Goal: Task Accomplishment & Management: Manage account settings

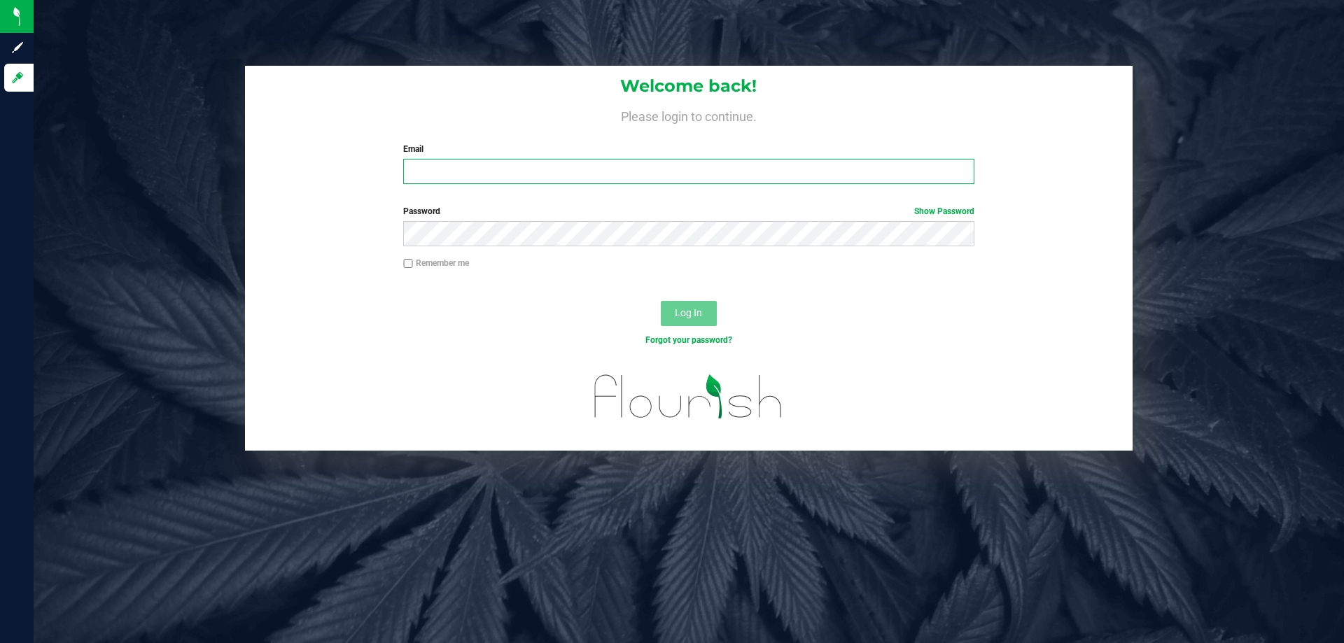
click at [672, 170] on input "Email" at bounding box center [688, 171] width 571 height 25
type input "[EMAIL_ADDRESS][DOMAIN_NAME]"
click at [661, 301] on button "Log In" at bounding box center [689, 313] width 56 height 25
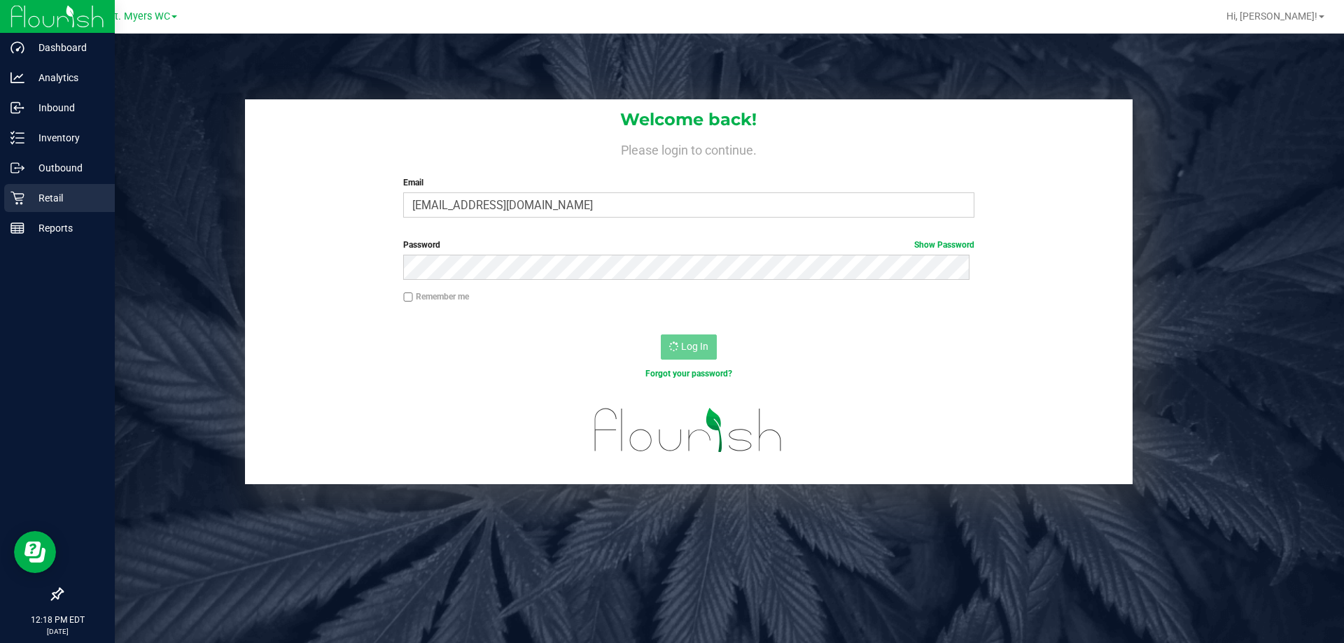
click at [46, 193] on p "Retail" at bounding box center [67, 198] width 84 height 17
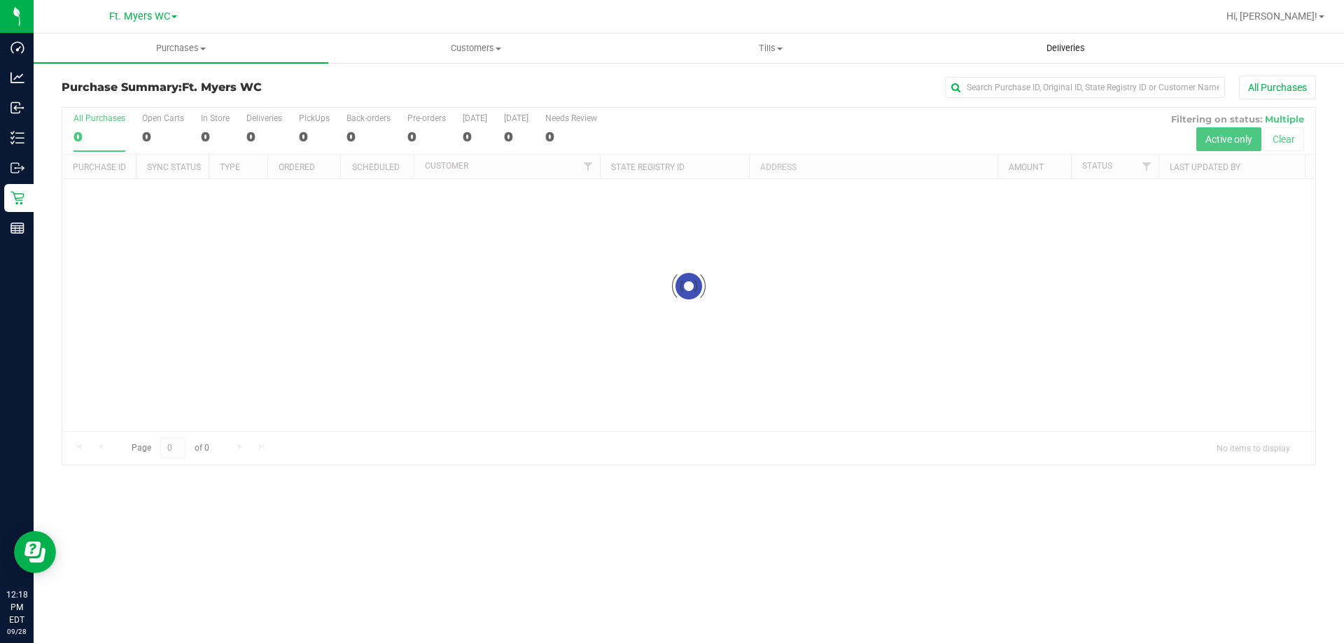
click at [1084, 57] on uib-tab-heading "Deliveries" at bounding box center [1065, 48] width 293 height 28
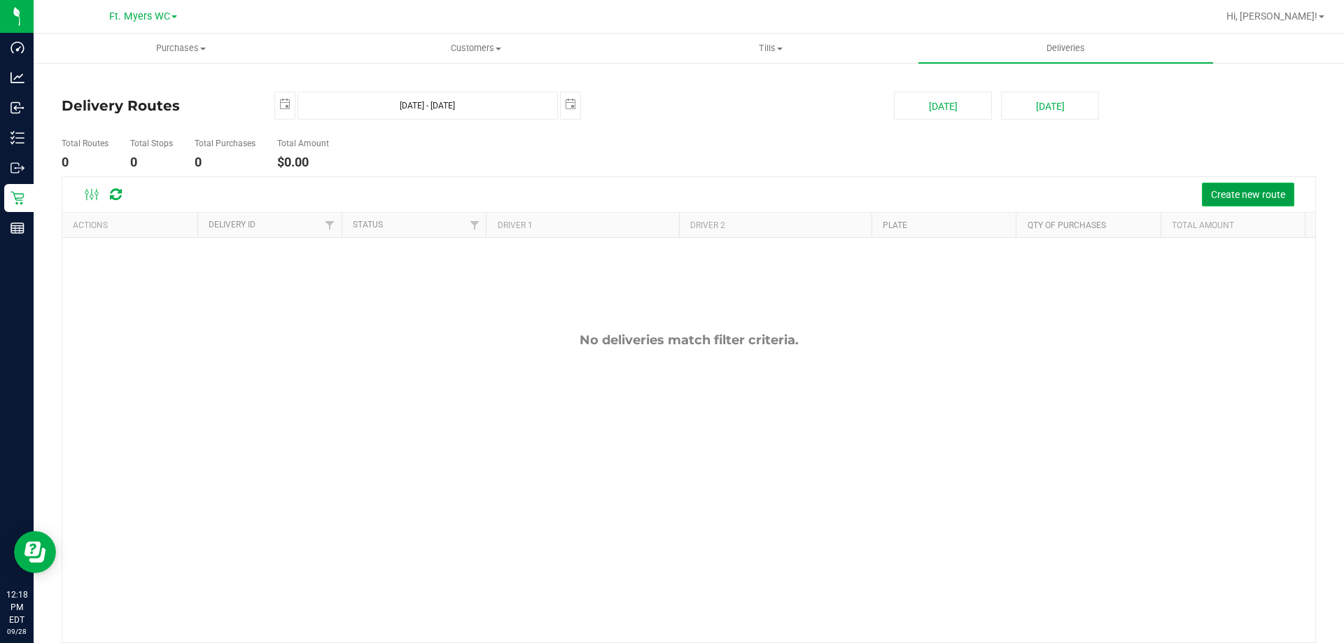
click at [1257, 193] on span "Create new route" at bounding box center [1248, 194] width 74 height 11
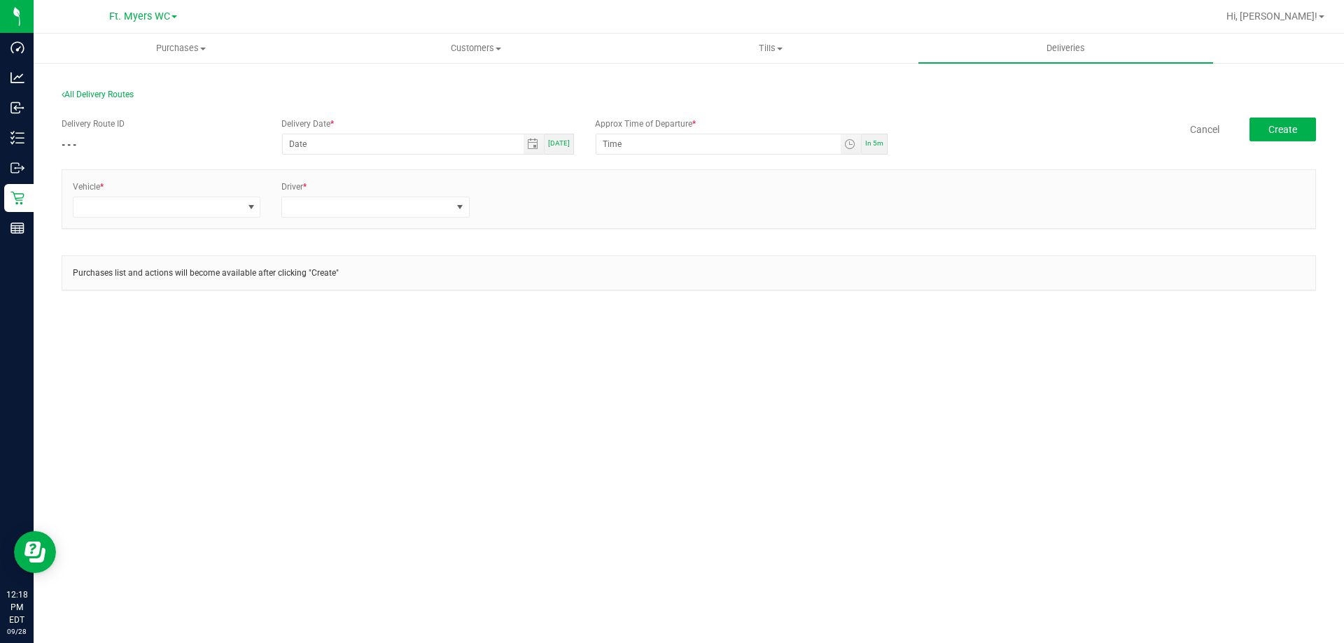
click at [556, 145] on span "[DATE]" at bounding box center [559, 143] width 22 height 8
type input "[DATE]"
click at [853, 144] on span "Toggle time list" at bounding box center [849, 144] width 11 height 11
click at [626, 312] on li "1" at bounding box center [625, 320] width 34 height 19
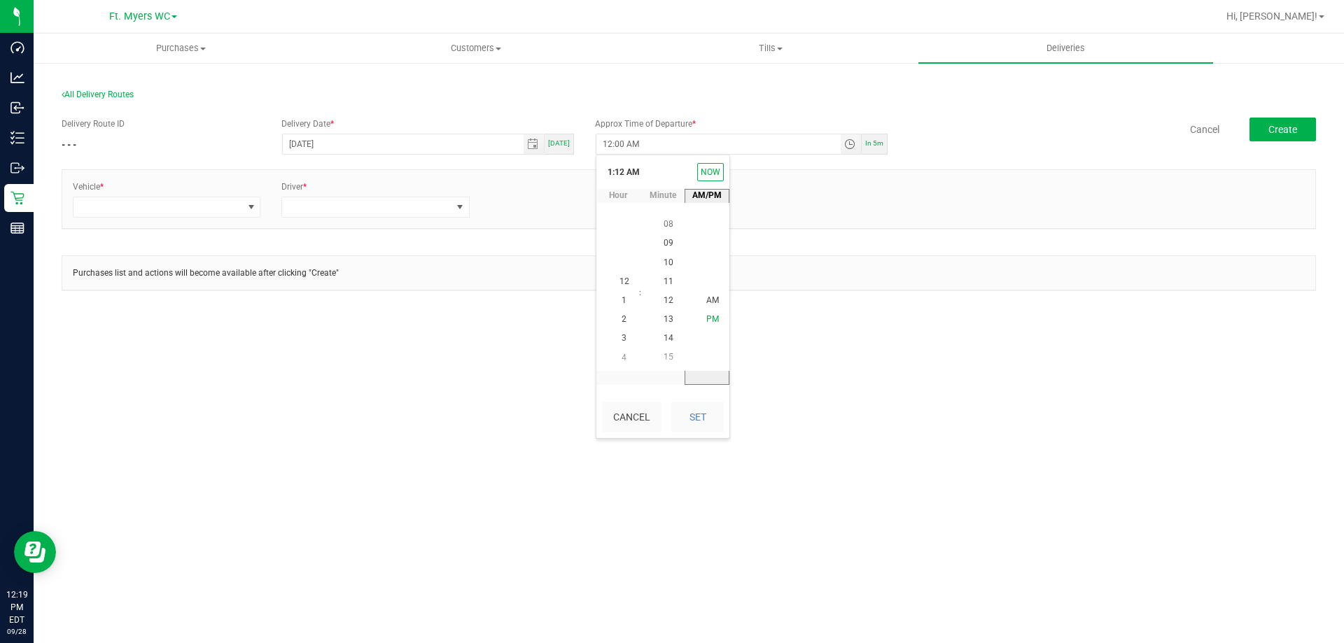
click at [703, 314] on li "PM" at bounding box center [713, 320] width 34 height 19
click at [666, 354] on span "15" at bounding box center [669, 358] width 10 height 10
click at [681, 422] on button "Set" at bounding box center [697, 417] width 53 height 31
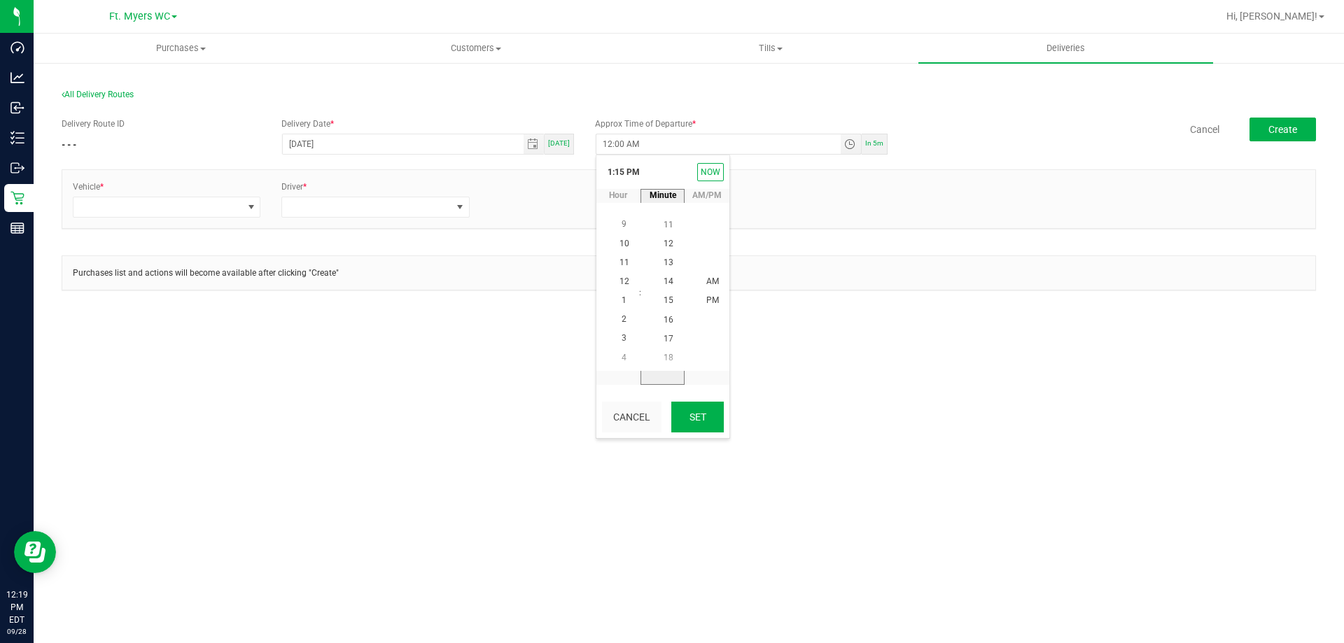
type input "1:15 PM"
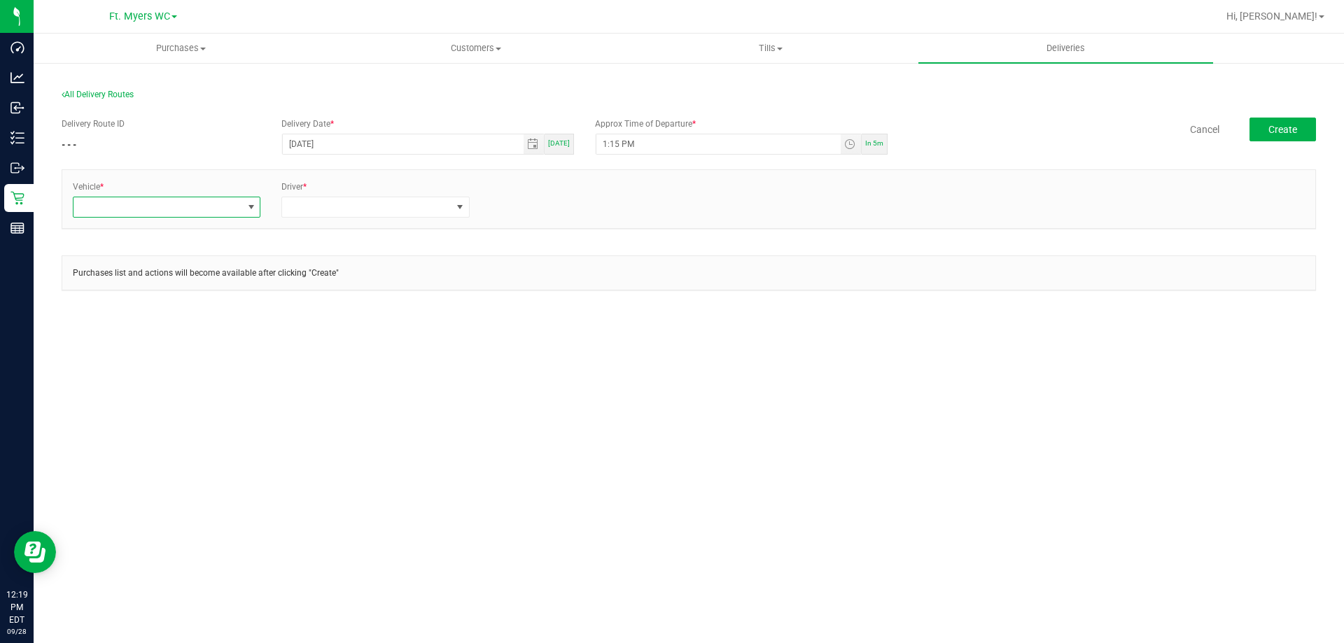
click at [104, 213] on span at bounding box center [158, 207] width 169 height 20
type input "rogue"
click at [160, 355] on li "FL-ROGUE-06" at bounding box center [167, 363] width 186 height 24
click at [341, 206] on span at bounding box center [366, 207] width 169 height 20
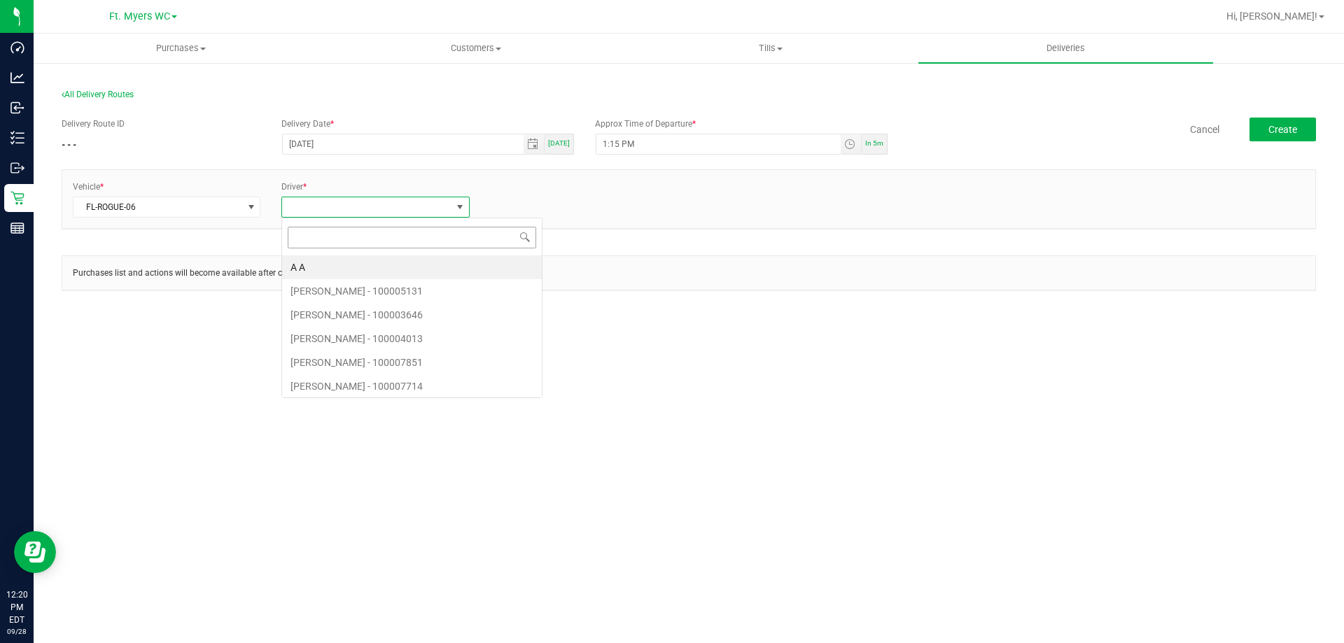
scroll to position [21, 188]
type input "rich"
click at [394, 270] on li "[PERSON_NAME]" at bounding box center [375, 268] width 186 height 24
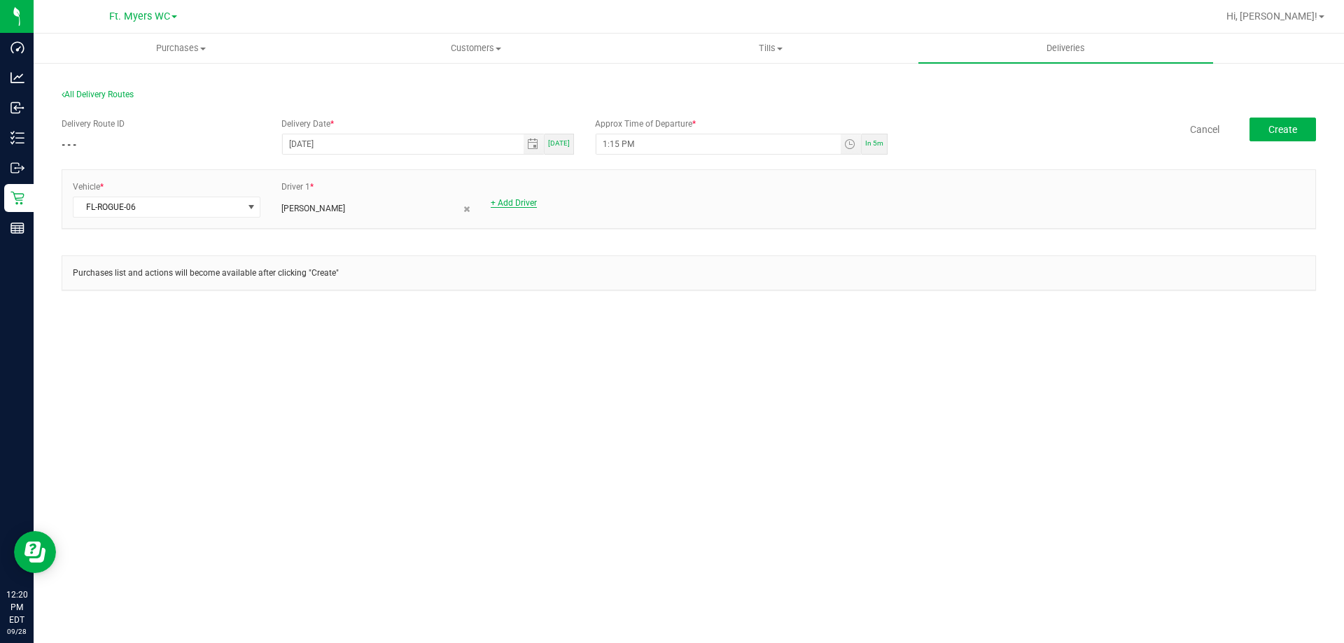
click at [527, 200] on link "+ Add Driver" at bounding box center [514, 203] width 46 height 10
click at [530, 209] on span at bounding box center [575, 207] width 169 height 20
type input "savann"
click at [567, 274] on li "[PERSON_NAME] - 100007905" at bounding box center [584, 268] width 186 height 24
click at [1268, 135] on button "Create" at bounding box center [1283, 130] width 67 height 24
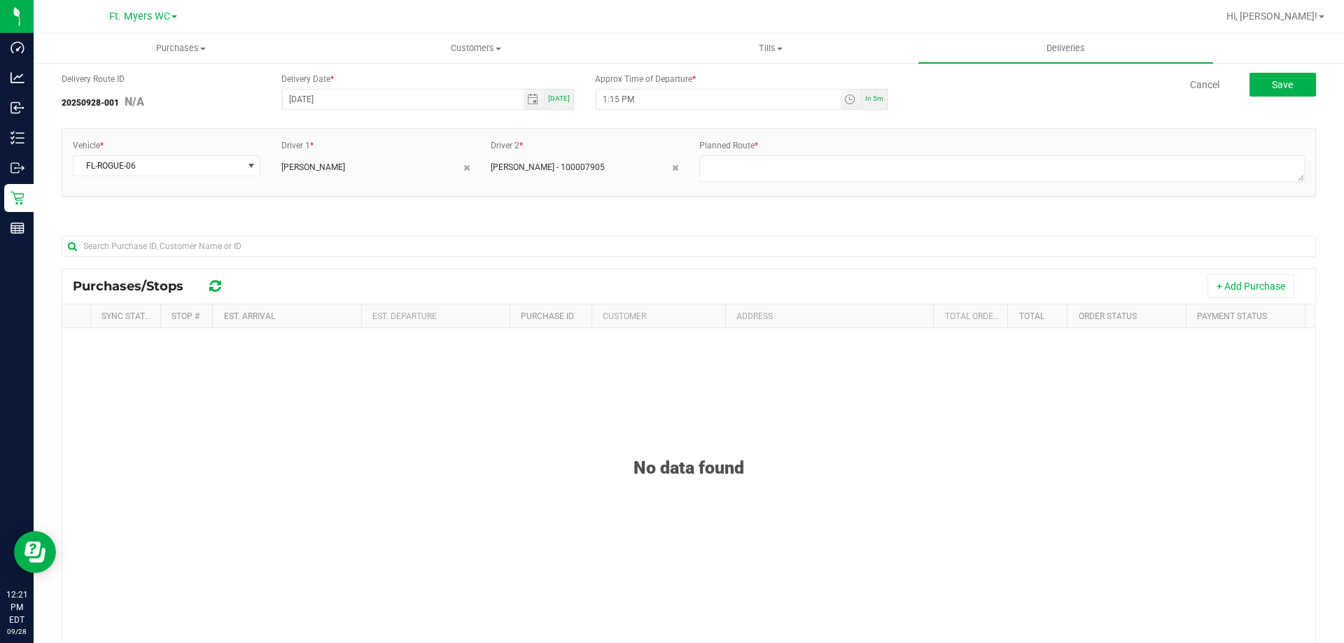
scroll to position [70, 0]
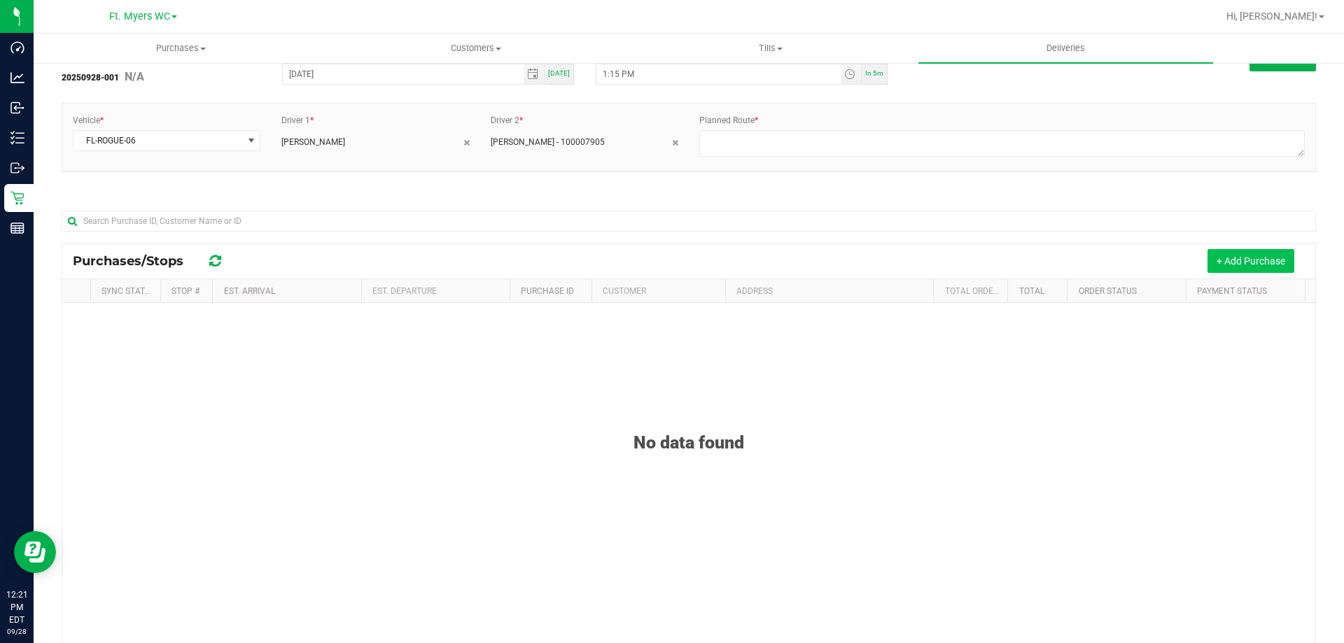
click at [1241, 261] on button "+ Add Purchase" at bounding box center [1251, 261] width 87 height 24
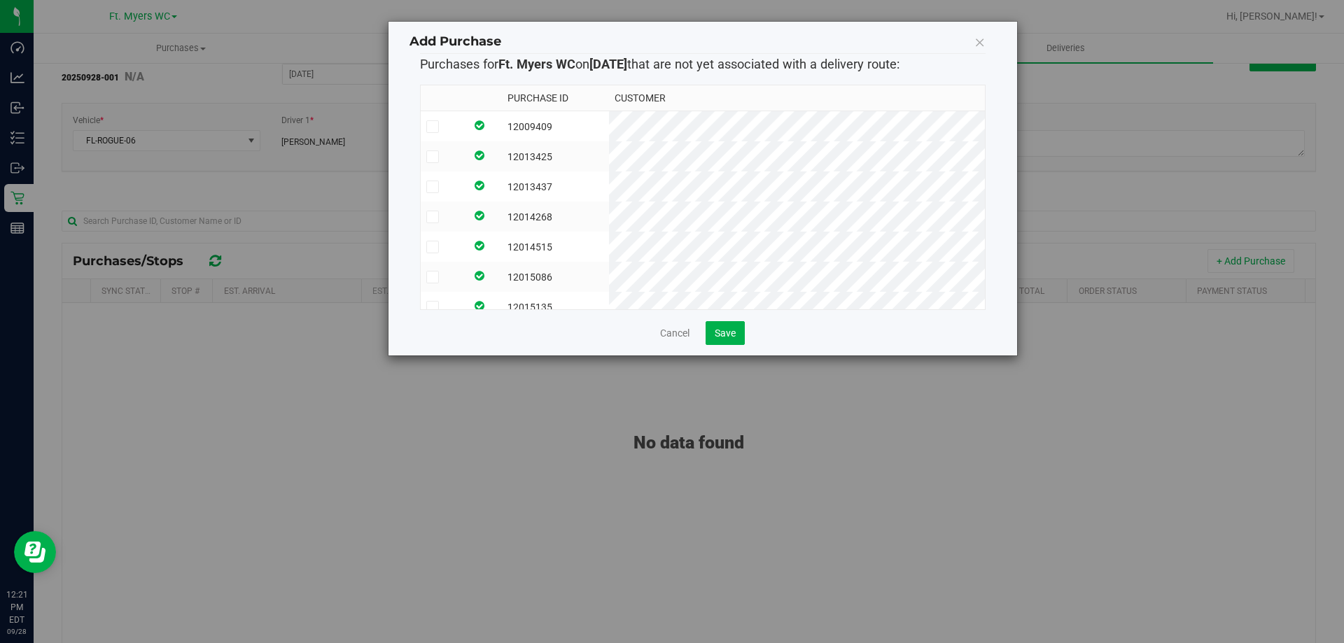
click at [466, 127] on td at bounding box center [443, 126] width 45 height 31
click at [460, 155] on label at bounding box center [443, 157] width 34 height 13
click at [0, 0] on input "checkbox" at bounding box center [0, 0] width 0 height 0
click at [466, 179] on td at bounding box center [443, 187] width 45 height 30
click at [460, 221] on label at bounding box center [443, 217] width 34 height 13
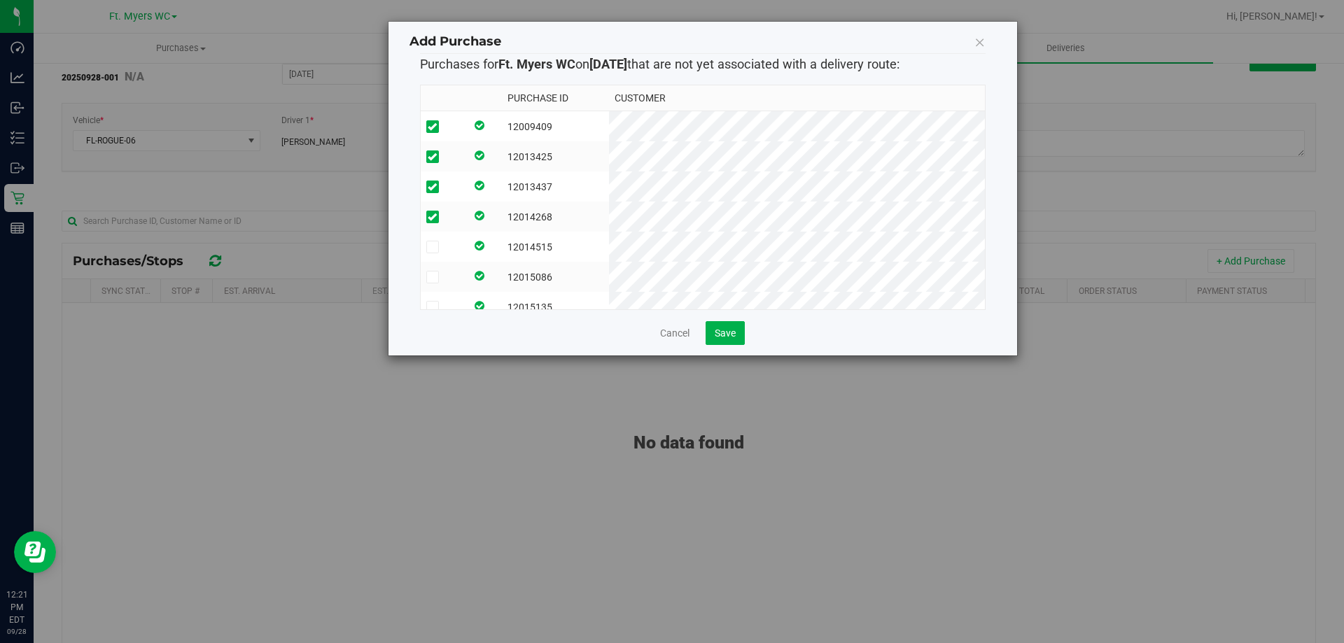
click at [0, 0] on input "checkbox" at bounding box center [0, 0] width 0 height 0
click at [466, 255] on td at bounding box center [443, 247] width 45 height 30
click at [460, 272] on label at bounding box center [443, 277] width 34 height 13
click at [0, 0] on input "checkbox" at bounding box center [0, 0] width 0 height 0
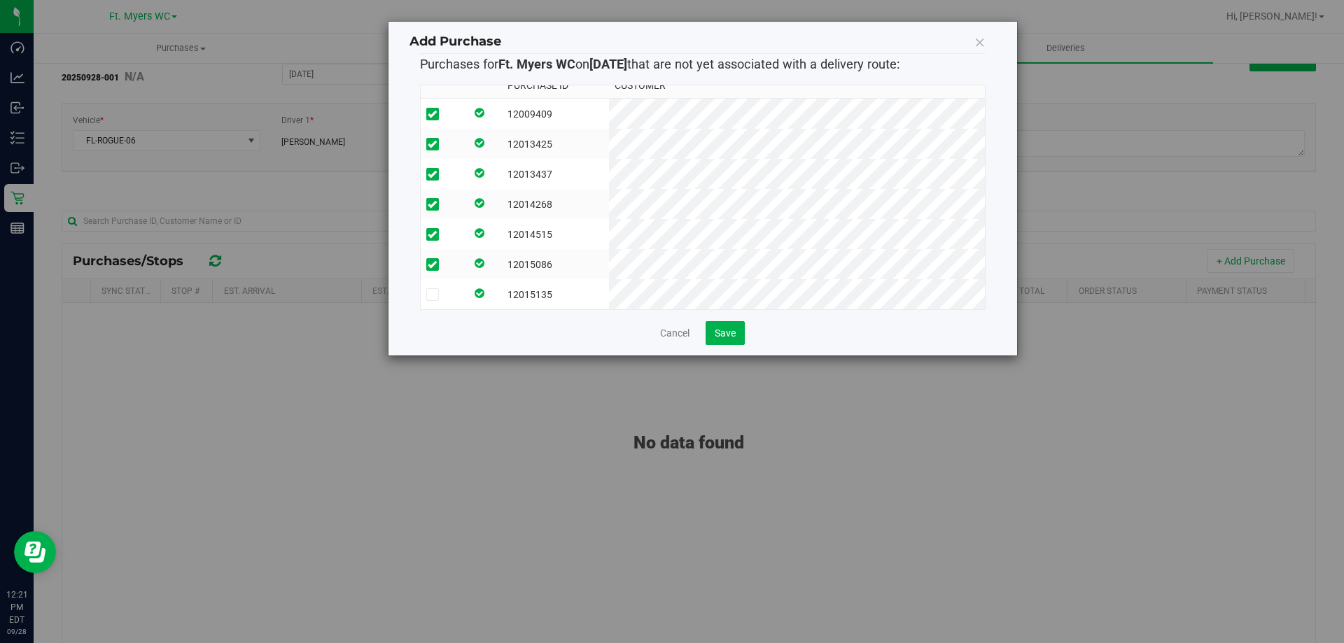
click at [460, 290] on label at bounding box center [443, 294] width 34 height 13
click at [0, 0] on input "checkbox" at bounding box center [0, 0] width 0 height 0
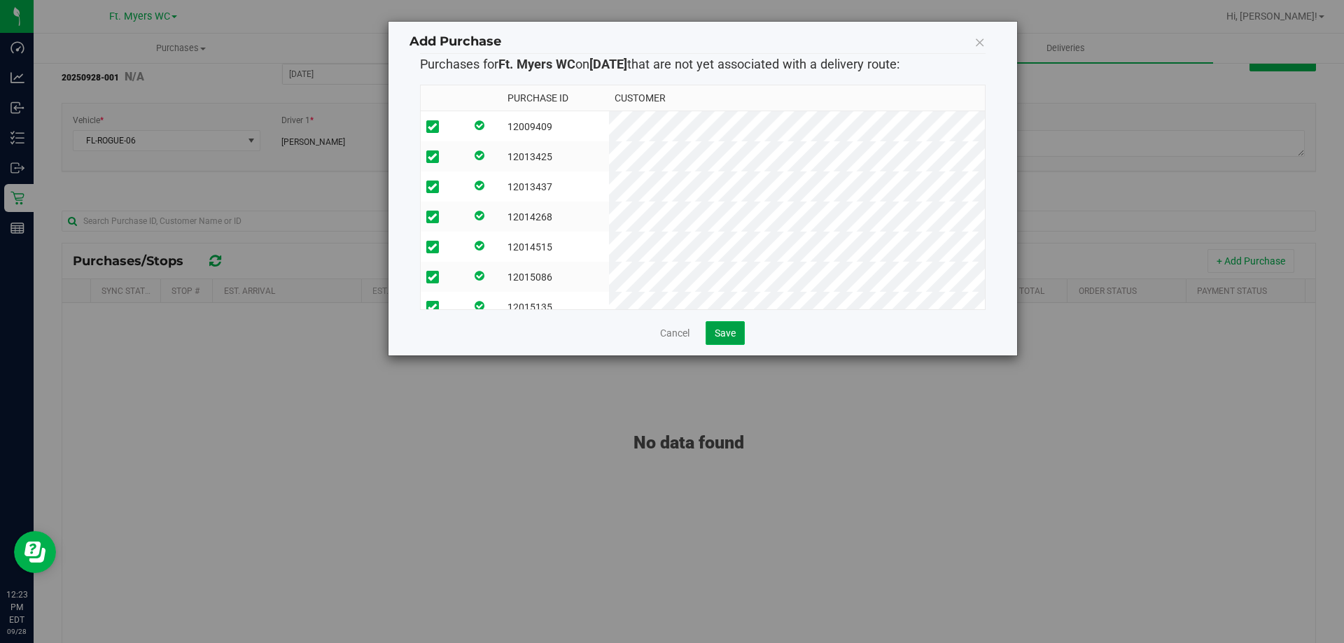
click at [723, 334] on span "Save" at bounding box center [725, 333] width 21 height 11
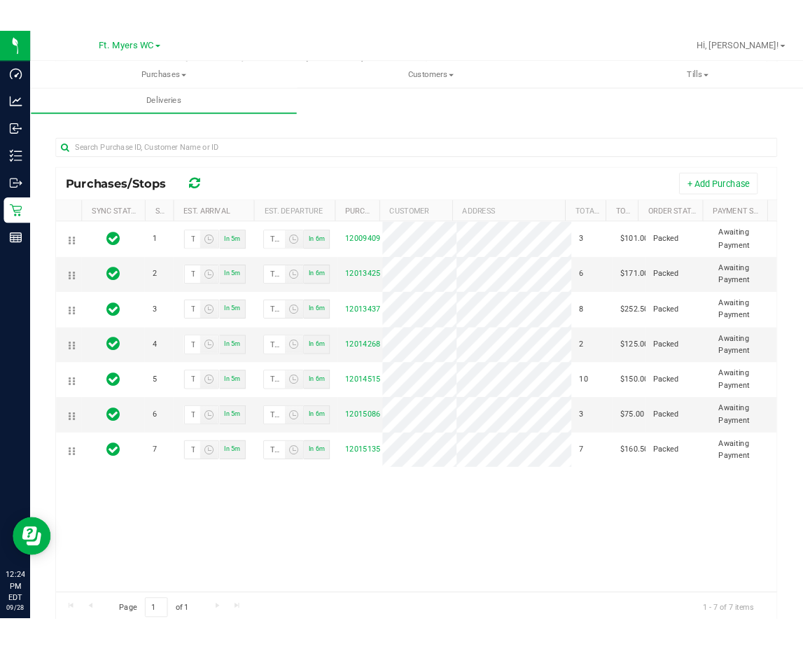
scroll to position [224, 0]
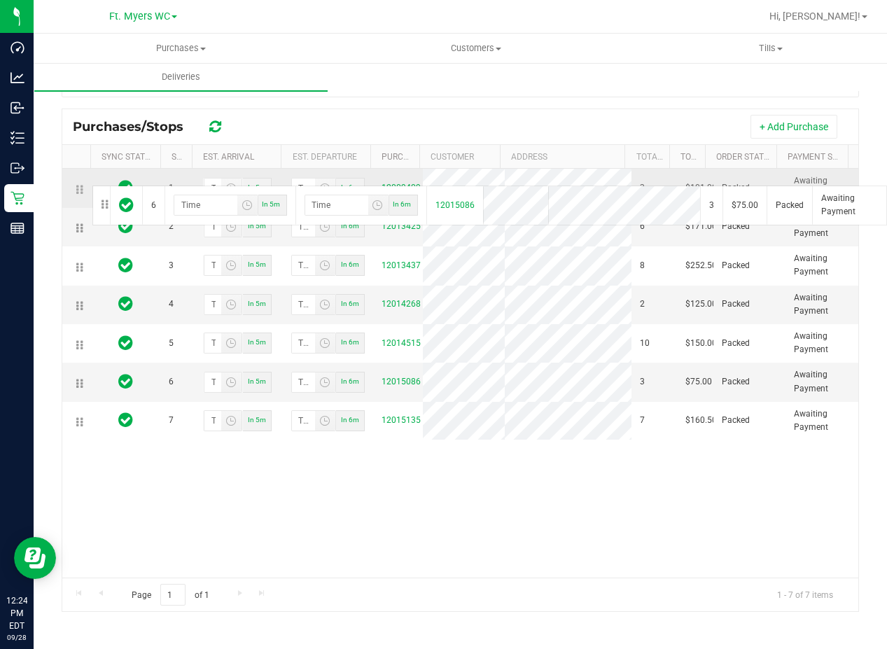
drag, startPoint x: 78, startPoint y: 384, endPoint x: 90, endPoint y: 184, distance: 200.6
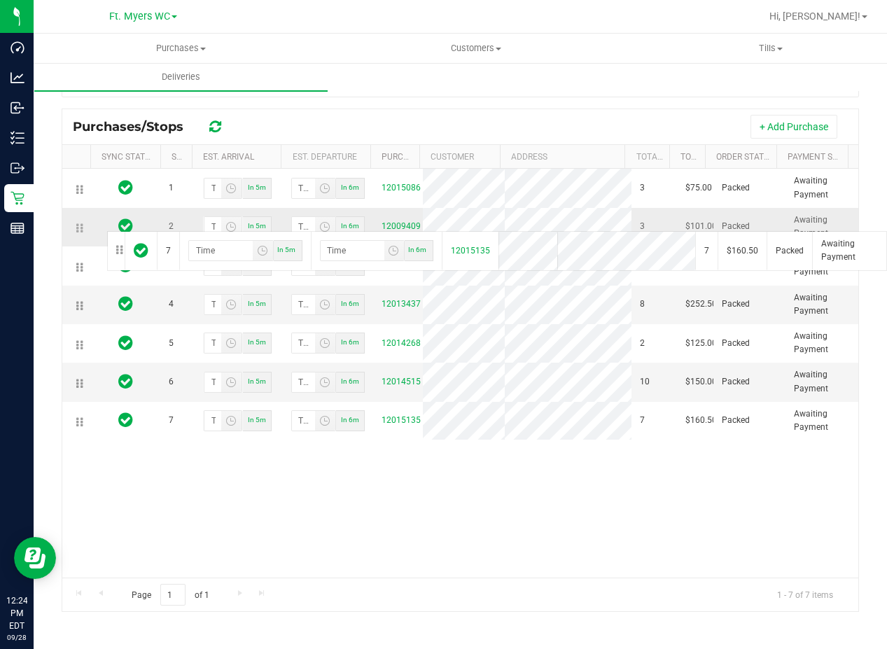
drag, startPoint x: 81, startPoint y: 419, endPoint x: 105, endPoint y: 230, distance: 191.3
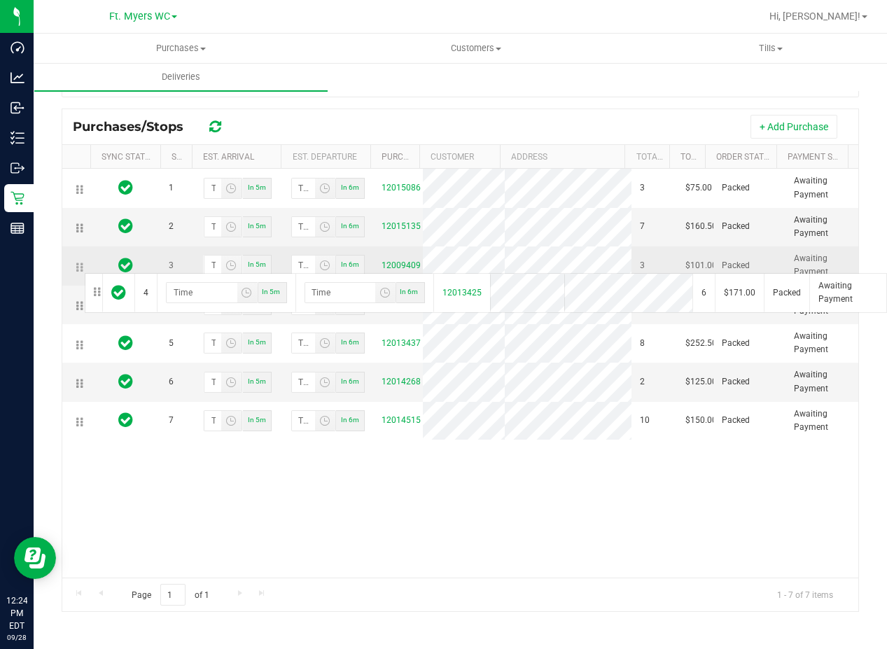
drag, startPoint x: 77, startPoint y: 307, endPoint x: 83, endPoint y: 272, distance: 36.1
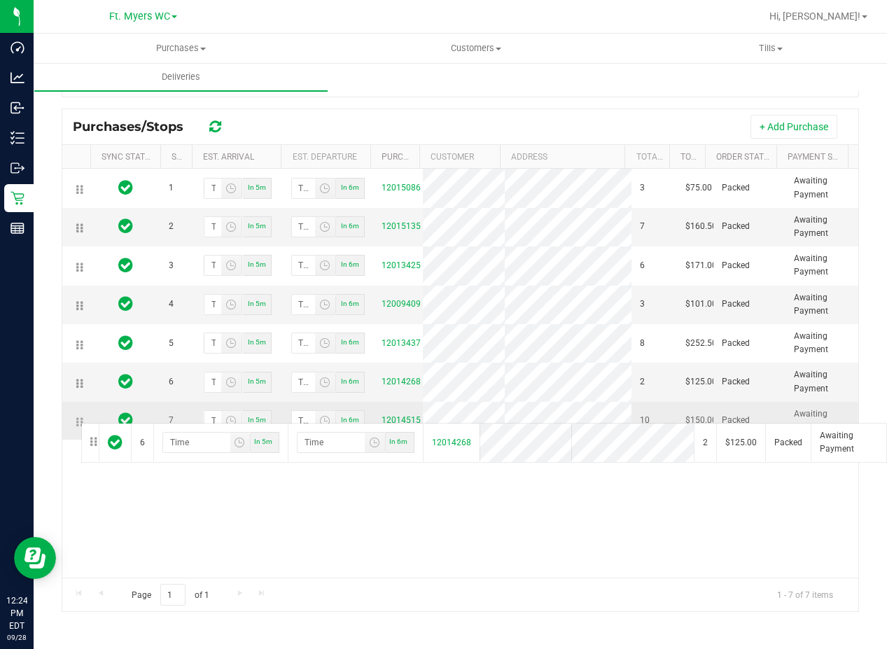
drag, startPoint x: 79, startPoint y: 383, endPoint x: 79, endPoint y: 421, distance: 38.5
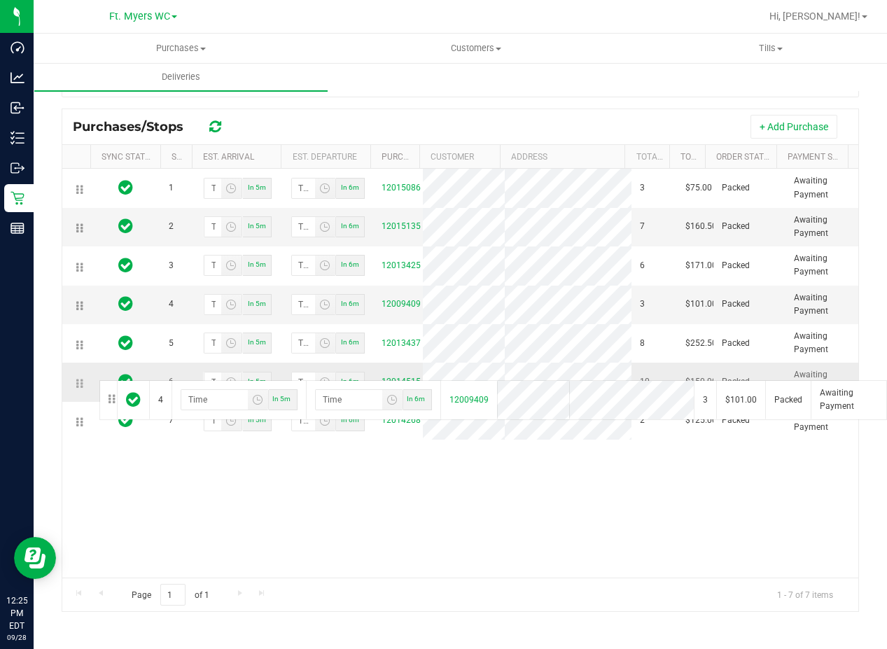
drag, startPoint x: 78, startPoint y: 306, endPoint x: 95, endPoint y: 380, distance: 76.1
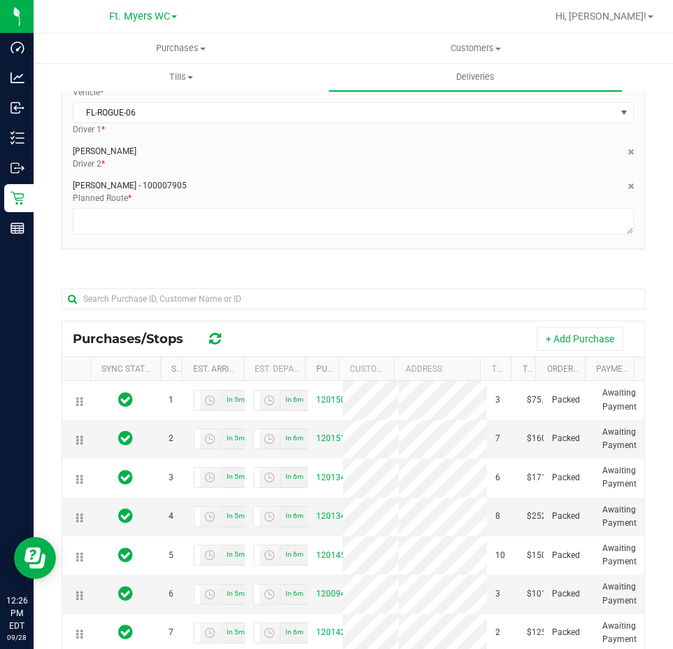
scroll to position [0, 0]
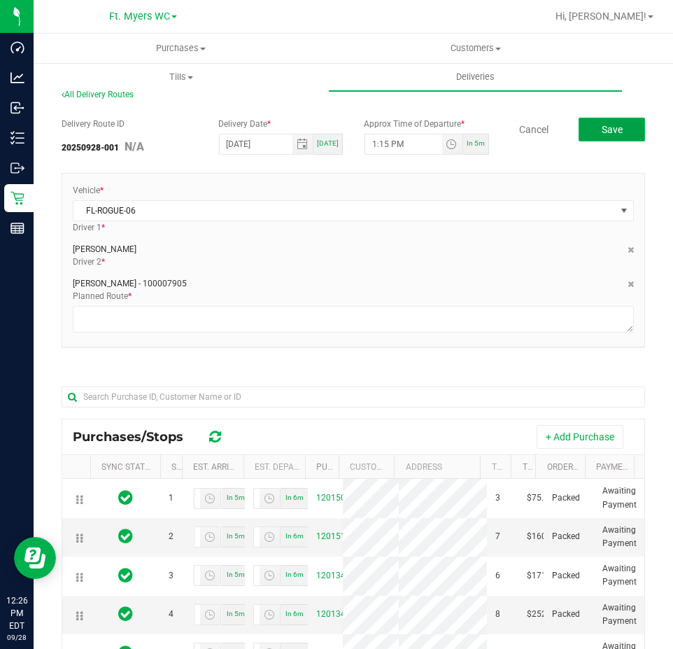
click at [611, 132] on span "Save" at bounding box center [612, 129] width 21 height 11
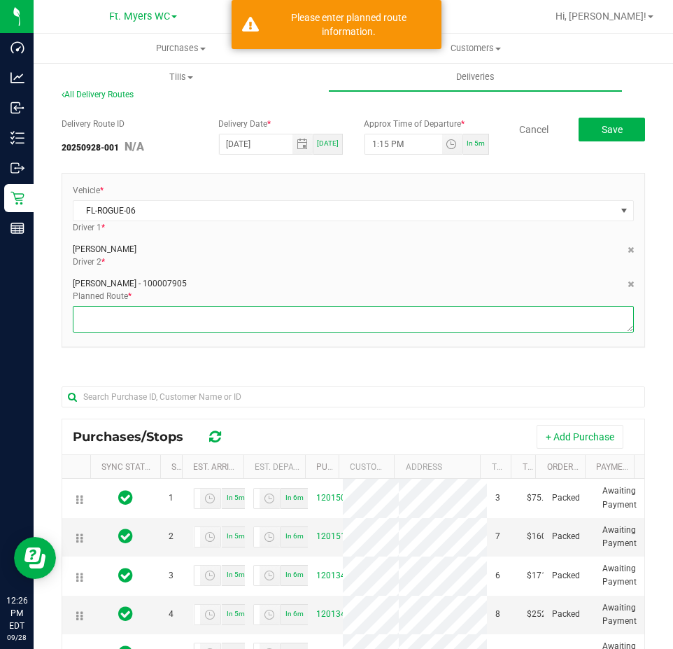
click at [386, 319] on textarea at bounding box center [353, 319] width 561 height 27
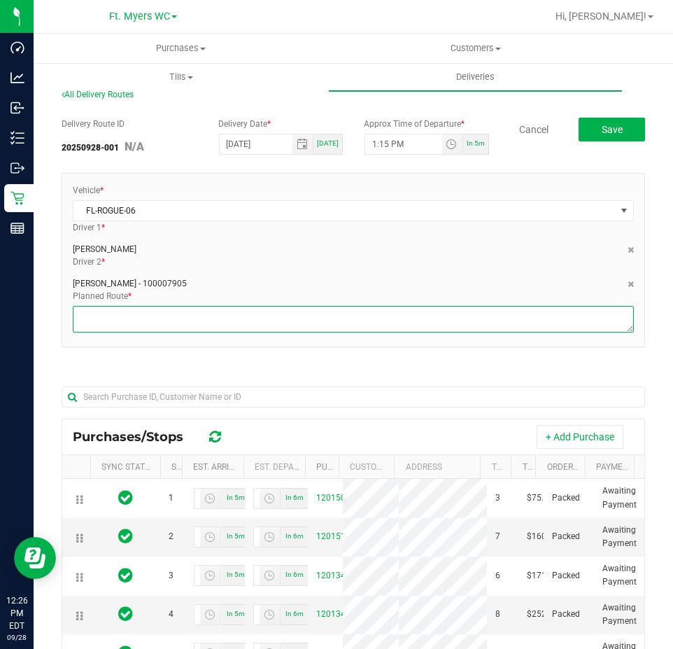
click at [138, 320] on textarea at bounding box center [353, 319] width 561 height 27
click at [87, 314] on textarea at bounding box center [353, 319] width 561 height 27
type textarea "fm - lp - [PERSON_NAME] - bp - ldv - [PERSON_NAME] - fm"
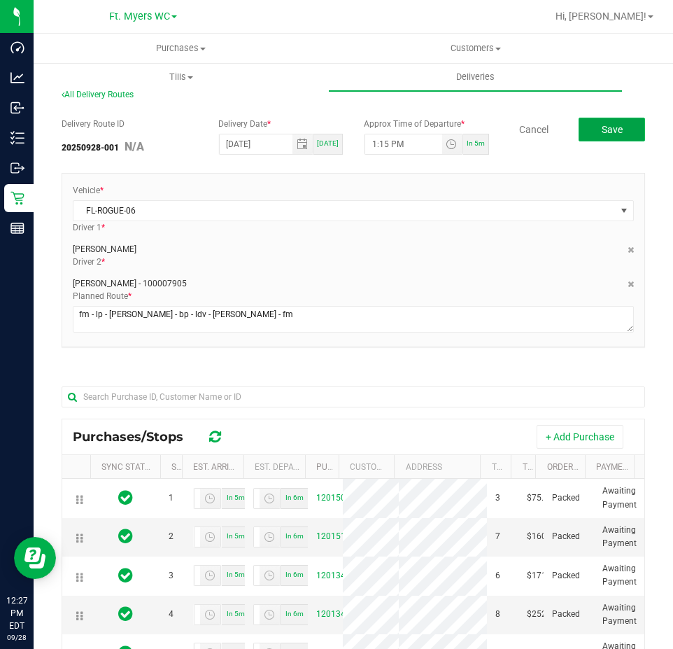
click at [587, 132] on button "Save" at bounding box center [612, 130] width 67 height 24
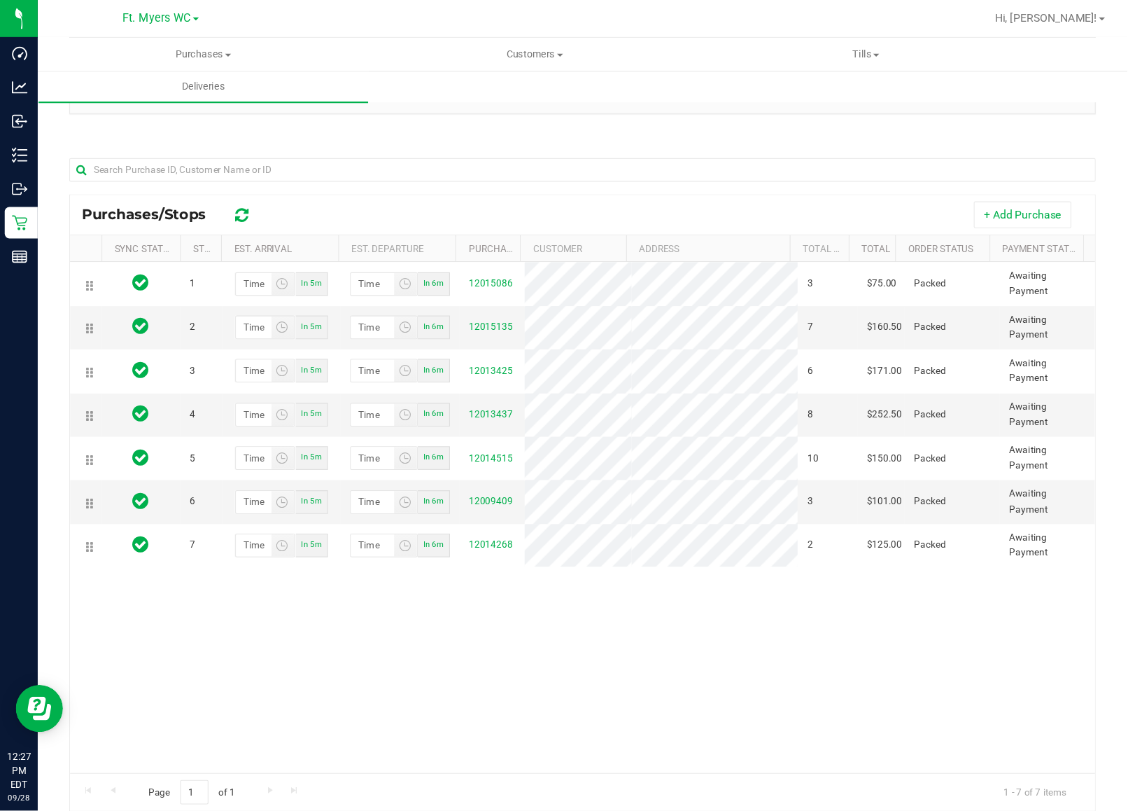
scroll to position [140, 0]
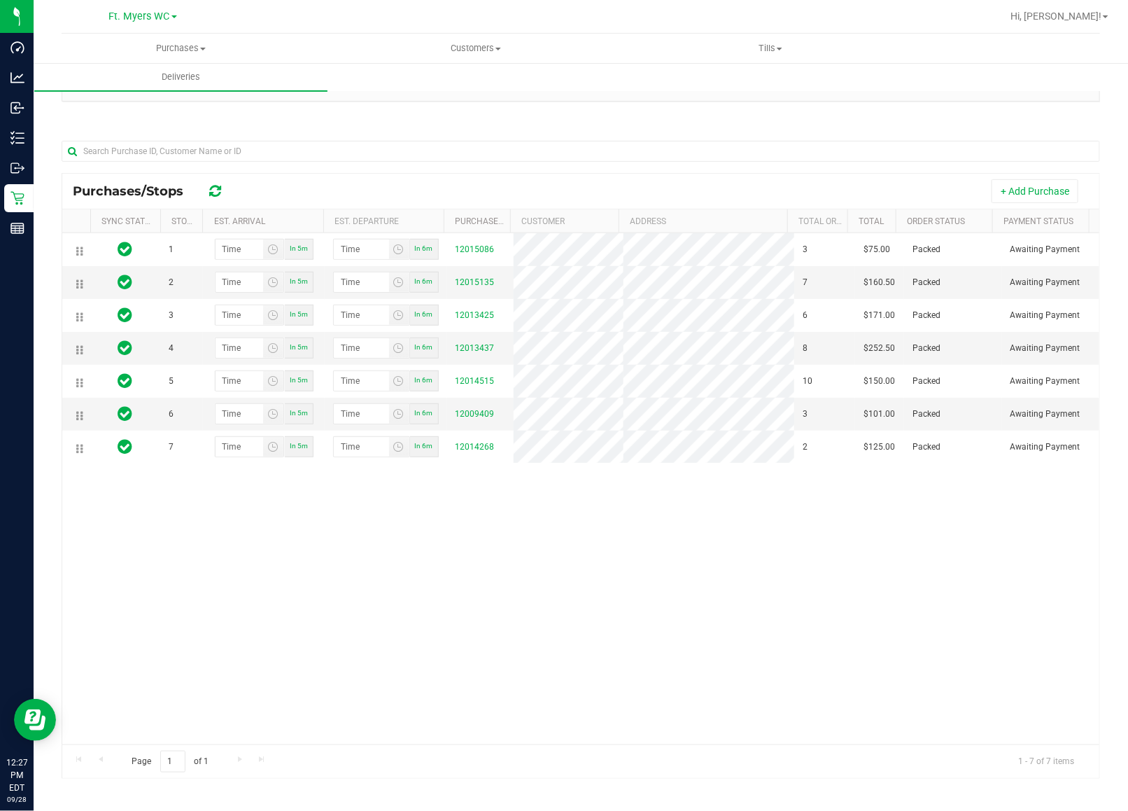
drag, startPoint x: 855, startPoint y: 0, endPoint x: 442, endPoint y: 651, distance: 771.4
click at [442, 643] on div "1 In 5m In 6m 12015086 3 $75.00 Packed Awaiting Payment 2 In 5m In 6m 12015135 …" at bounding box center [580, 488] width 1037 height 511
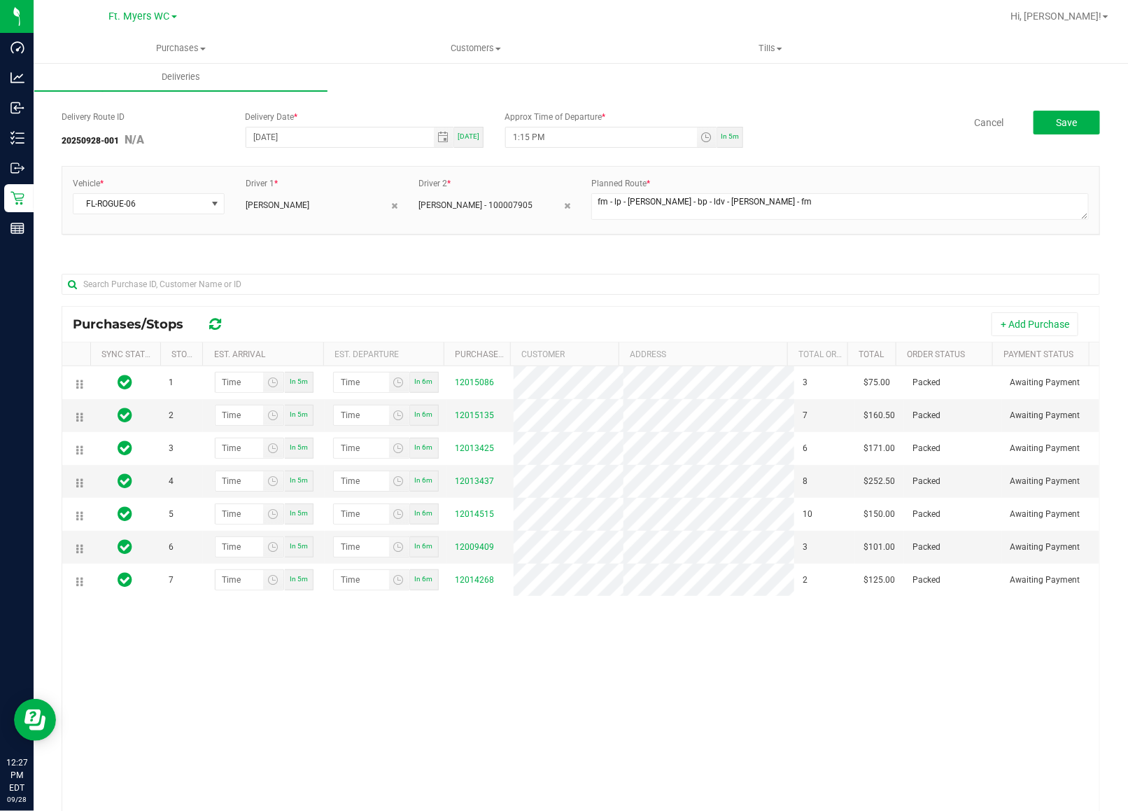
scroll to position [0, 0]
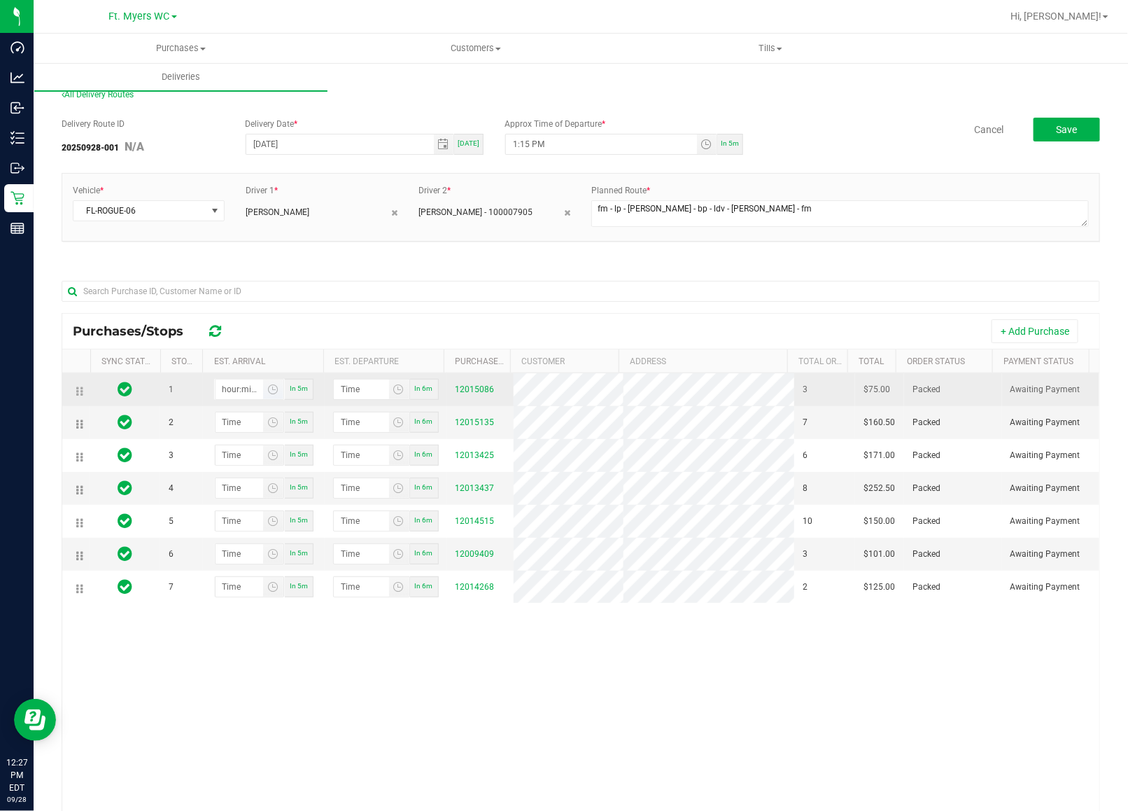
click at [242, 396] on input "hour:minute AM" at bounding box center [240, 389] width 48 height 20
type input "12:00 AM"
type input "12:01 AM"
click at [231, 399] on input "12:00 AM" at bounding box center [240, 389] width 48 height 20
click at [267, 394] on span "Toggle time list" at bounding box center [272, 389] width 11 height 11
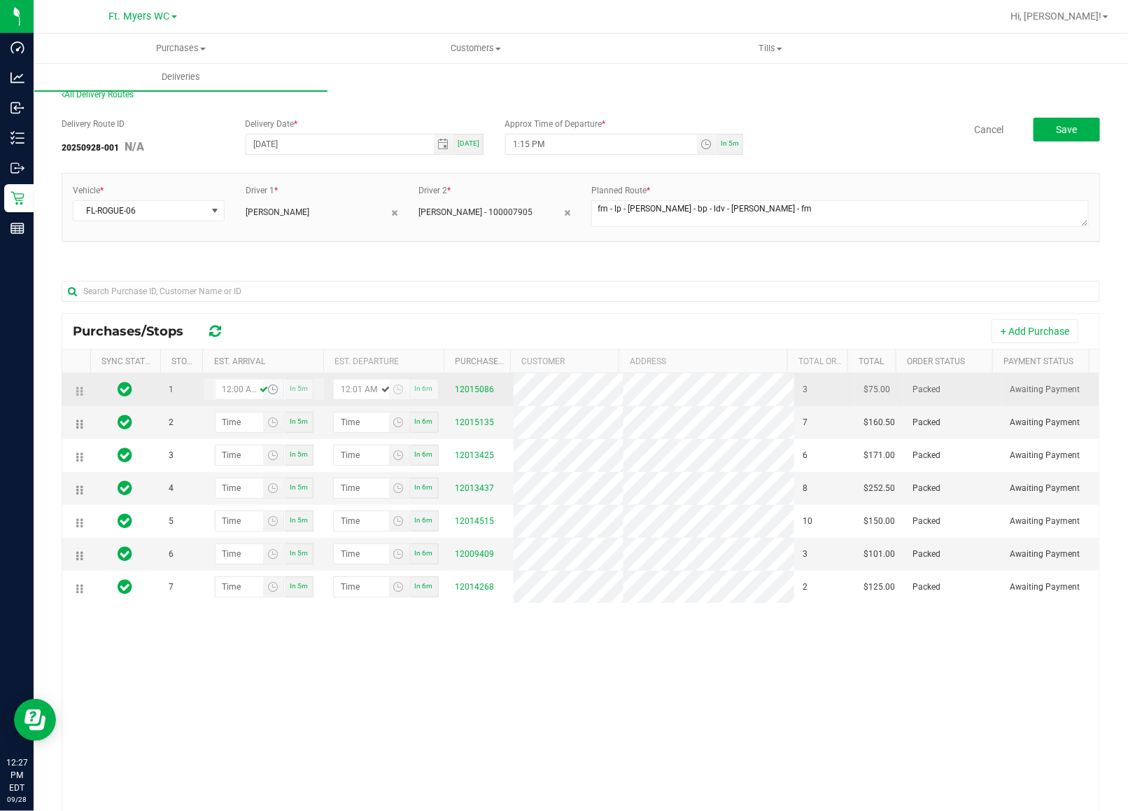
type input "12:00 AM"
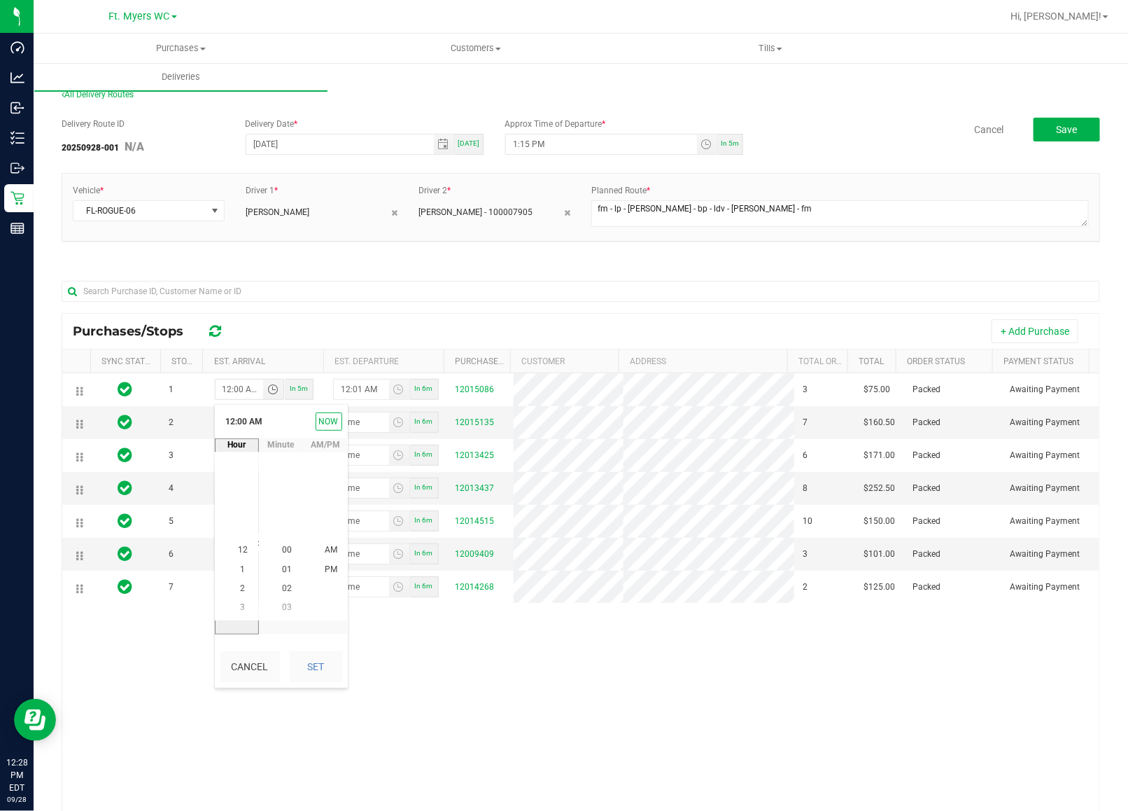
click at [235, 370] on th "Est. Arrival" at bounding box center [262, 361] width 120 height 24
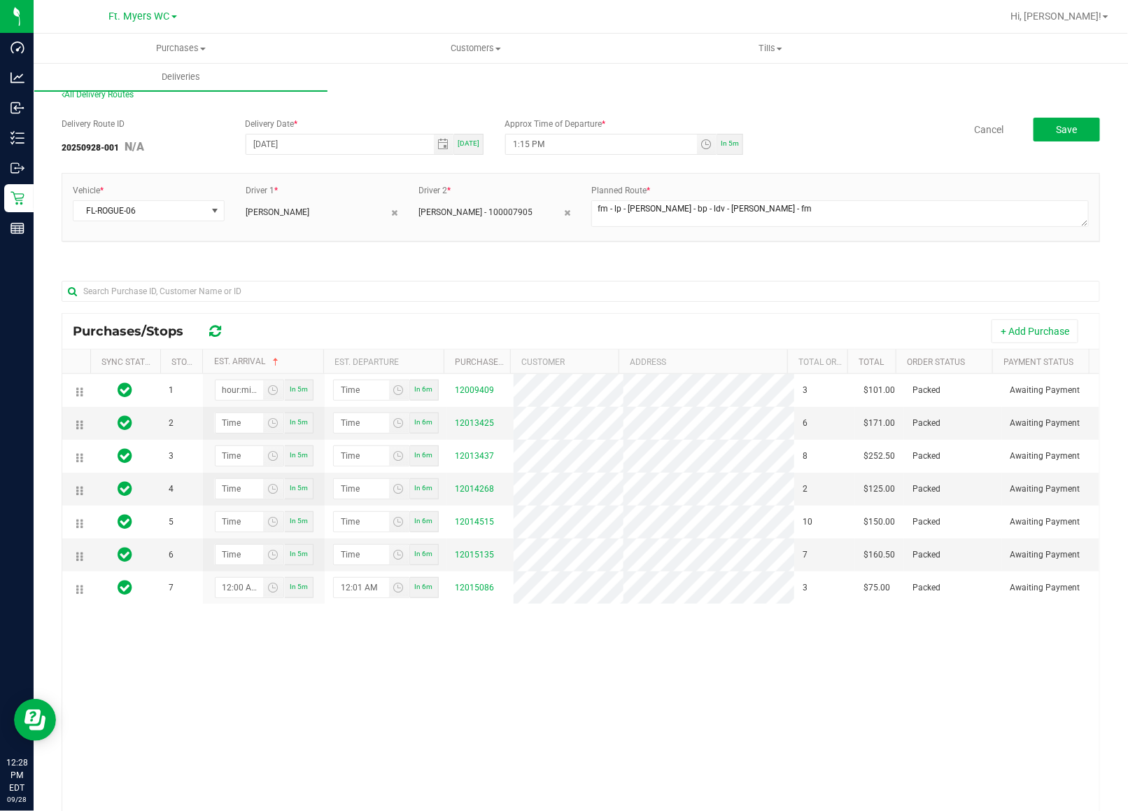
click at [239, 394] on input "hour:minute AM" at bounding box center [240, 390] width 48 height 20
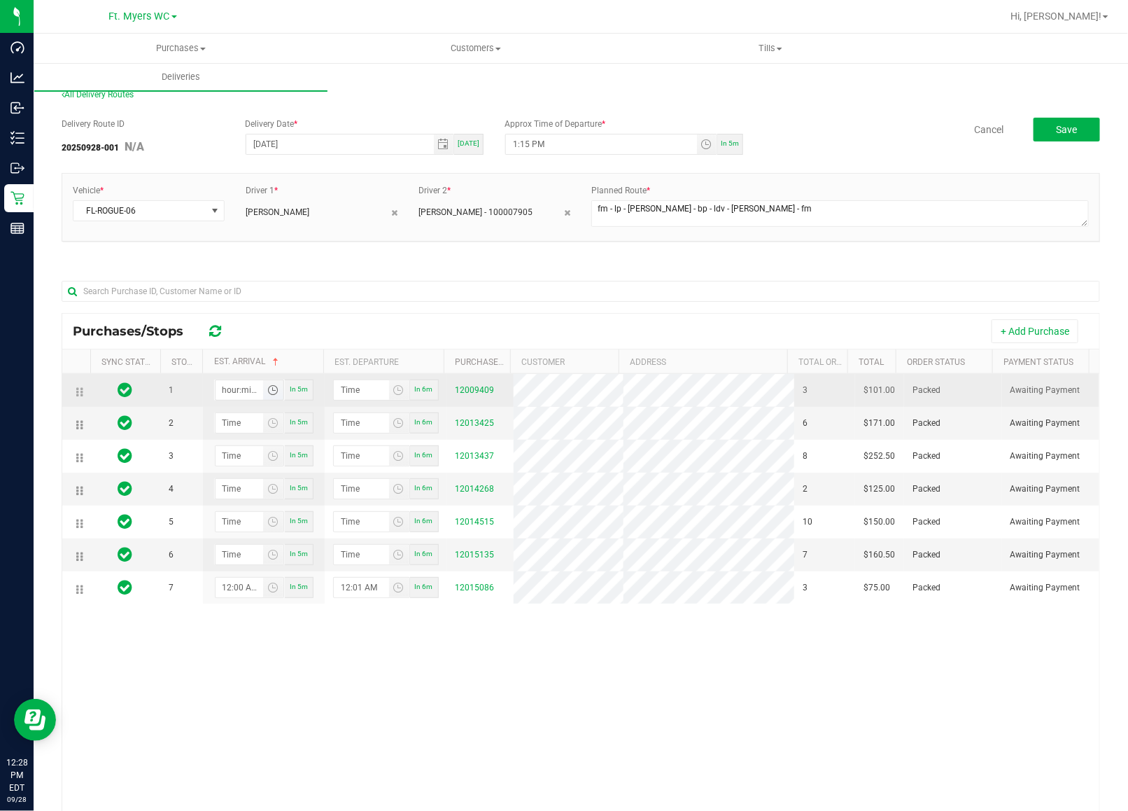
click at [242, 387] on input "hour:minute AM" at bounding box center [240, 390] width 48 height 20
click at [243, 386] on input "hour:minute AM" at bounding box center [240, 390] width 48 height 20
type input "1:02 AM"
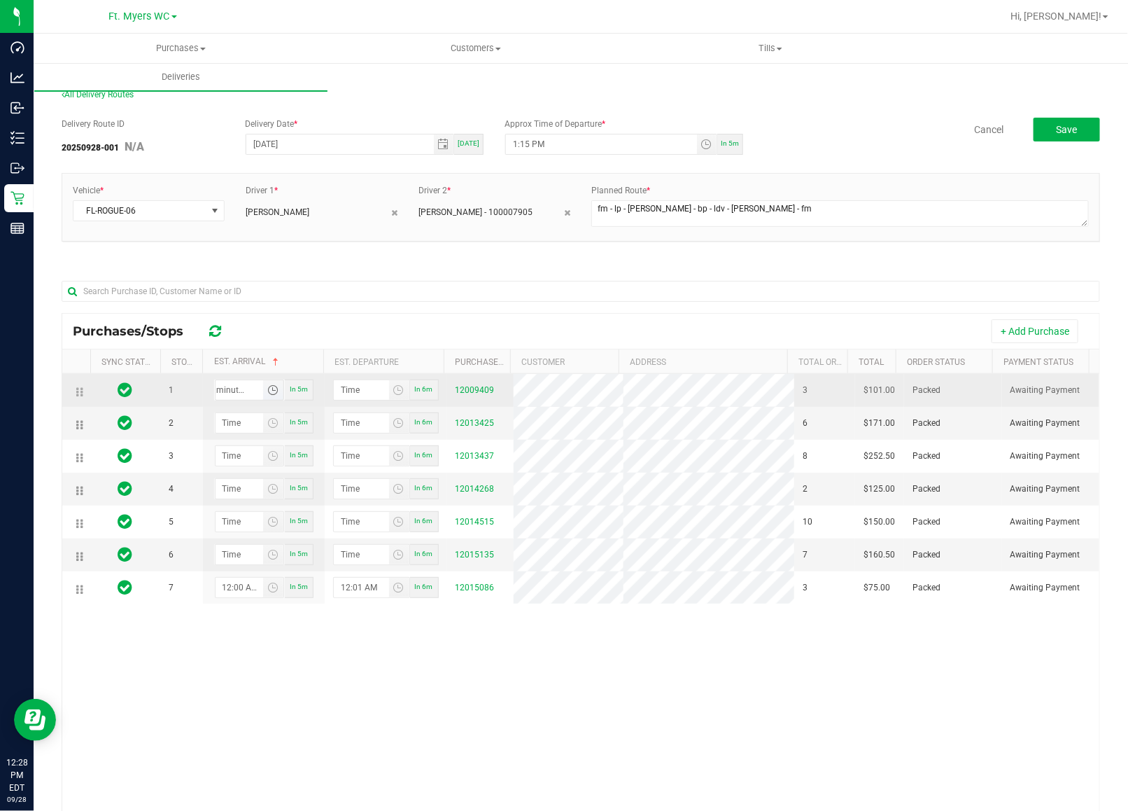
type input "1:03 AM"
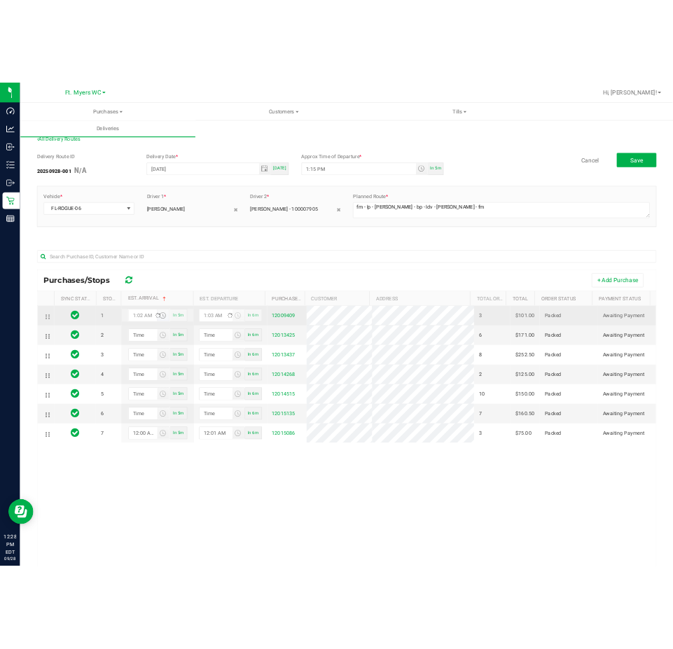
scroll to position [0, 0]
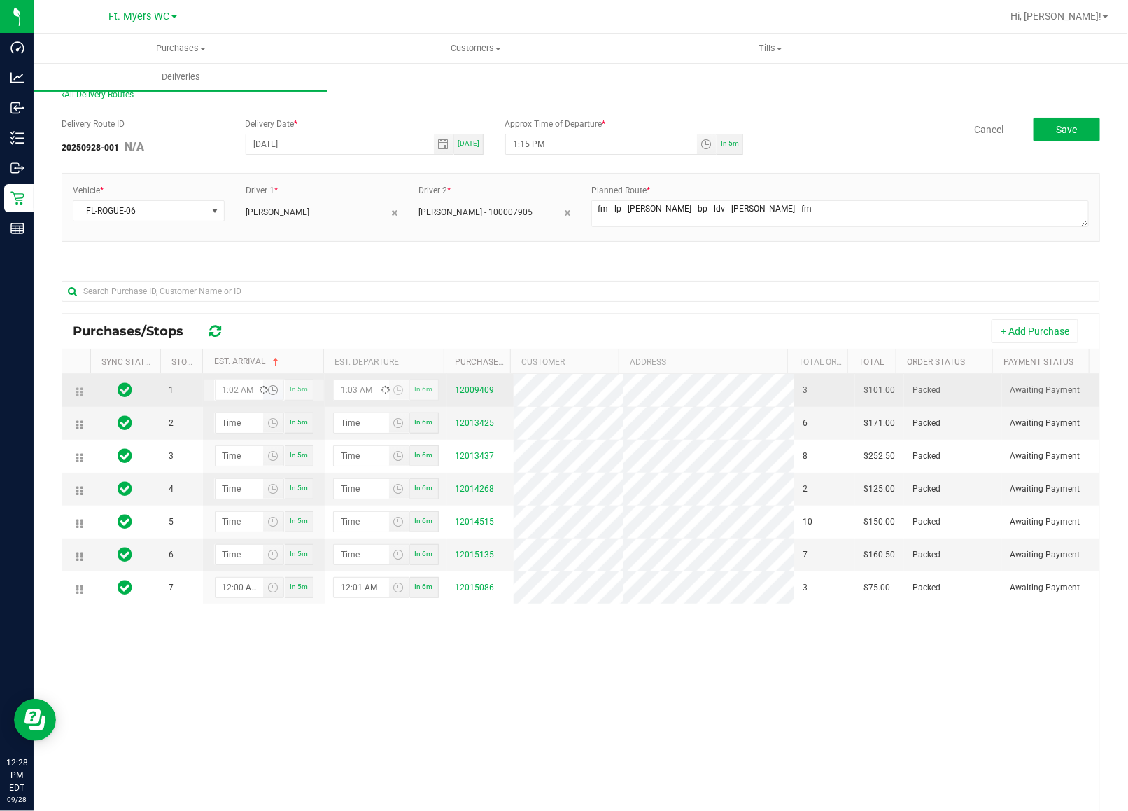
type input "1:20 AM"
type input "1:21 AM"
type input "1:20 PM"
type input "1:21 PM"
type input "1:20 PM"
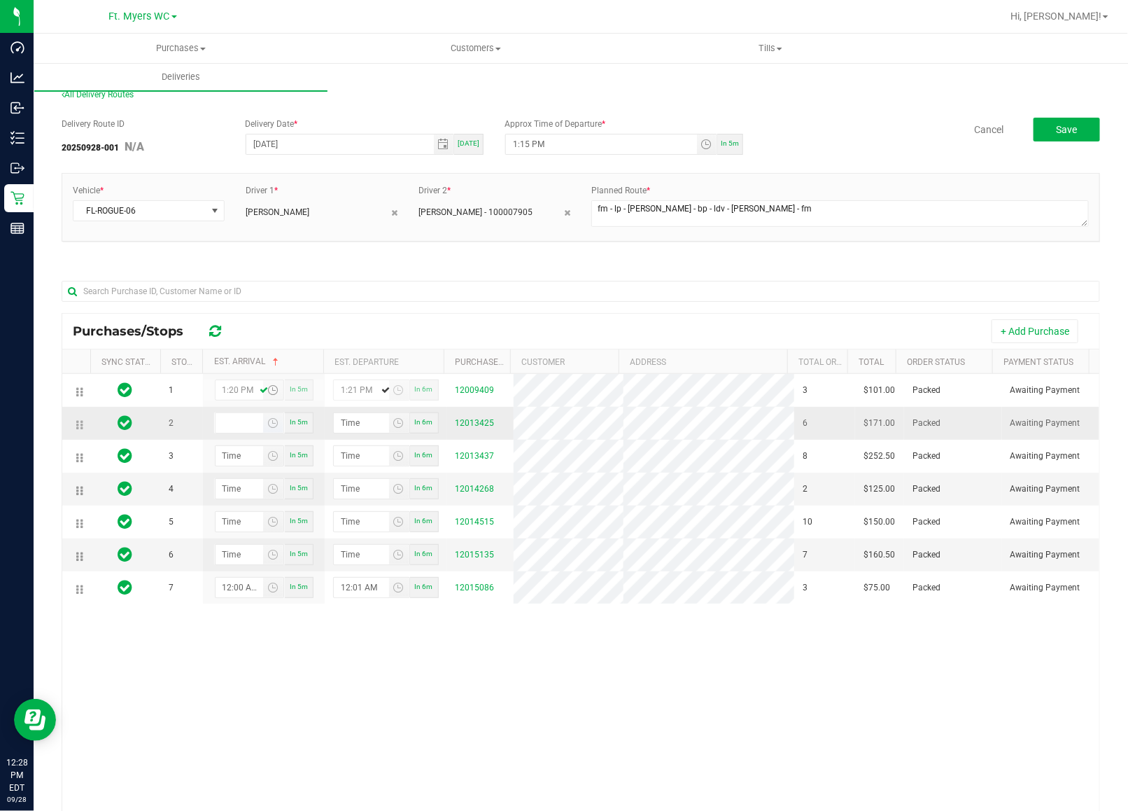
type input "hour:minute AM"
click at [236, 427] on input "hour:minute AM" at bounding box center [240, 423] width 48 height 20
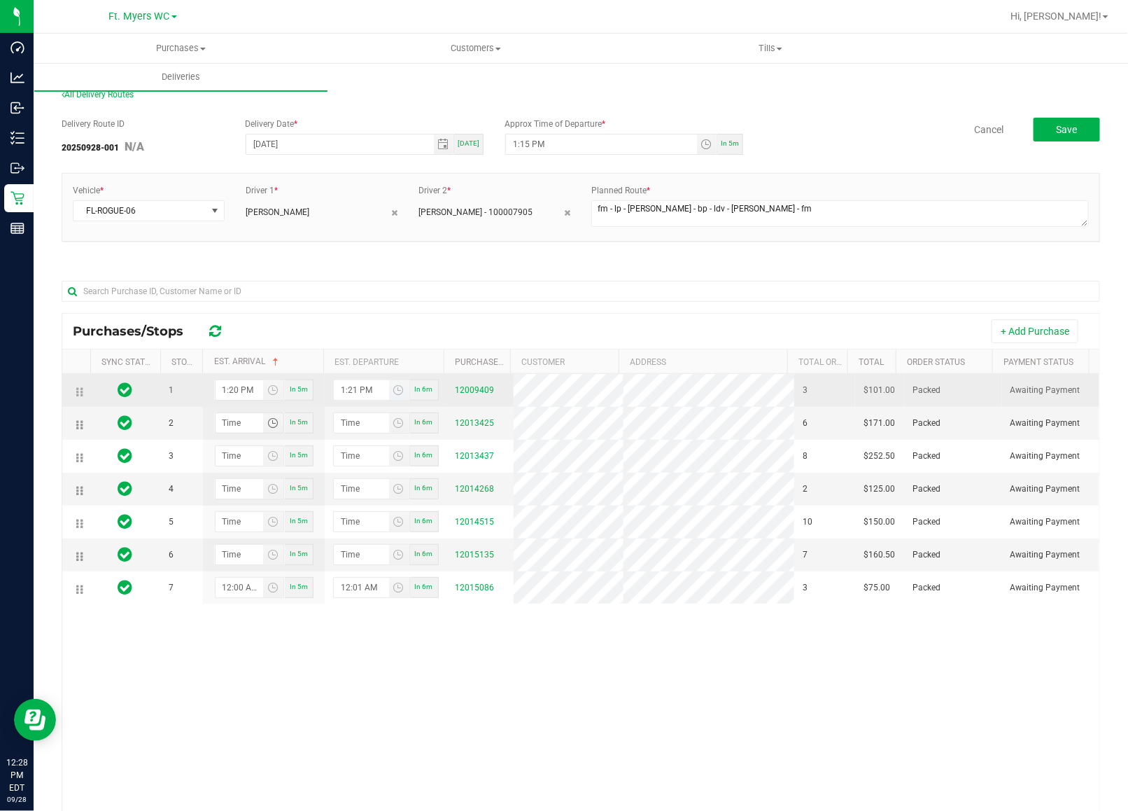
click at [352, 386] on input "1:21 PM" at bounding box center [361, 390] width 55 height 20
type input "1:01 PM"
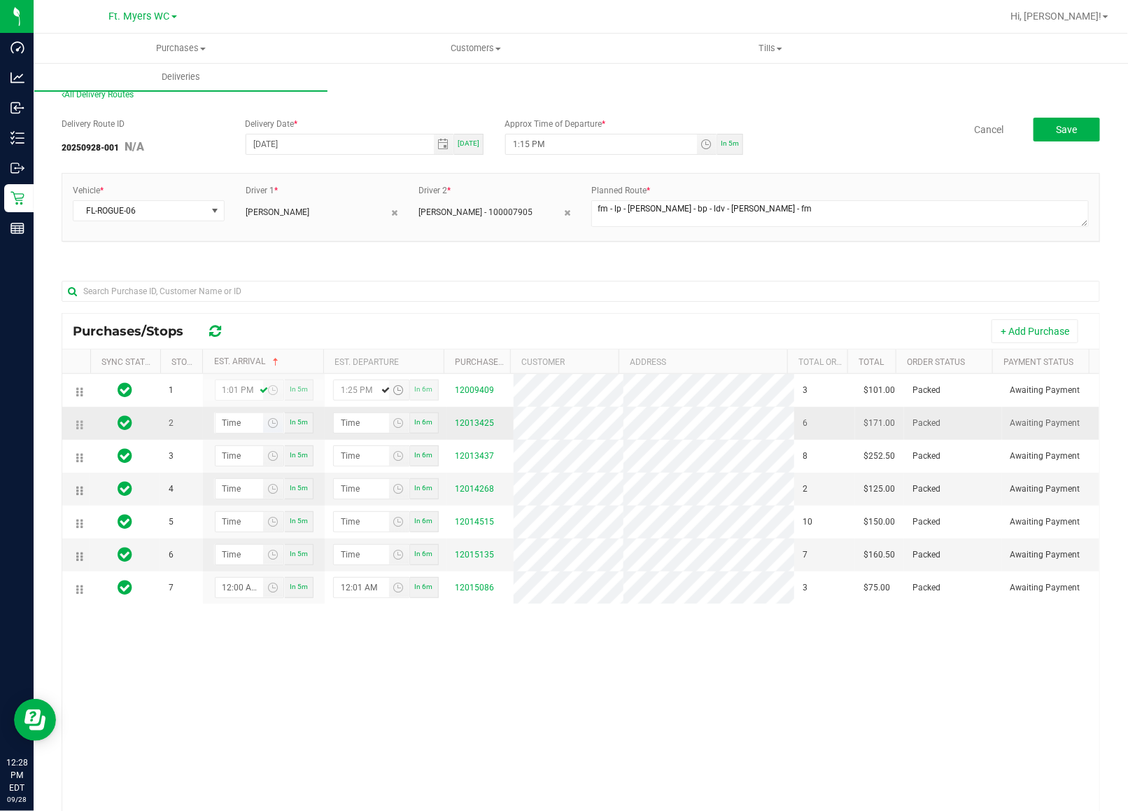
type input "1:25 PM"
type input "hour:minute AM"
click at [229, 424] on input "hour:minute AM" at bounding box center [240, 423] width 48 height 20
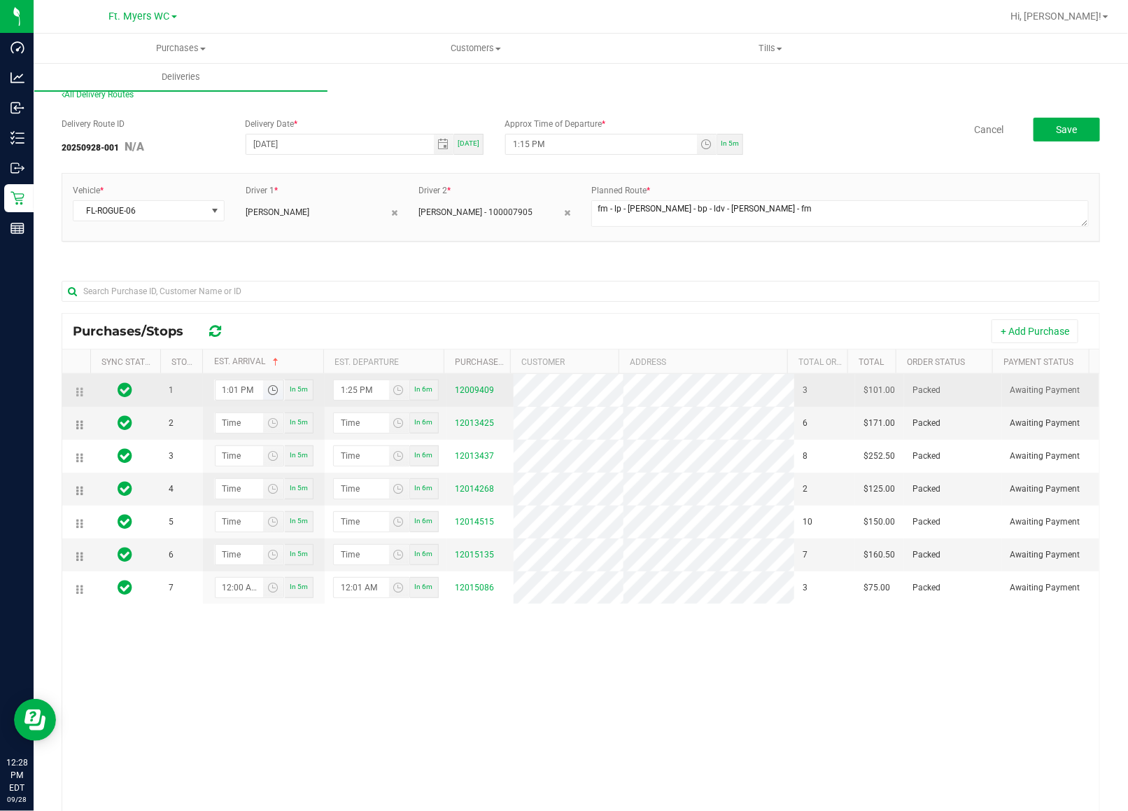
click at [239, 390] on input "1:01 PM" at bounding box center [240, 390] width 48 height 20
click at [233, 390] on input "1:01 PM" at bounding box center [240, 390] width 48 height 20
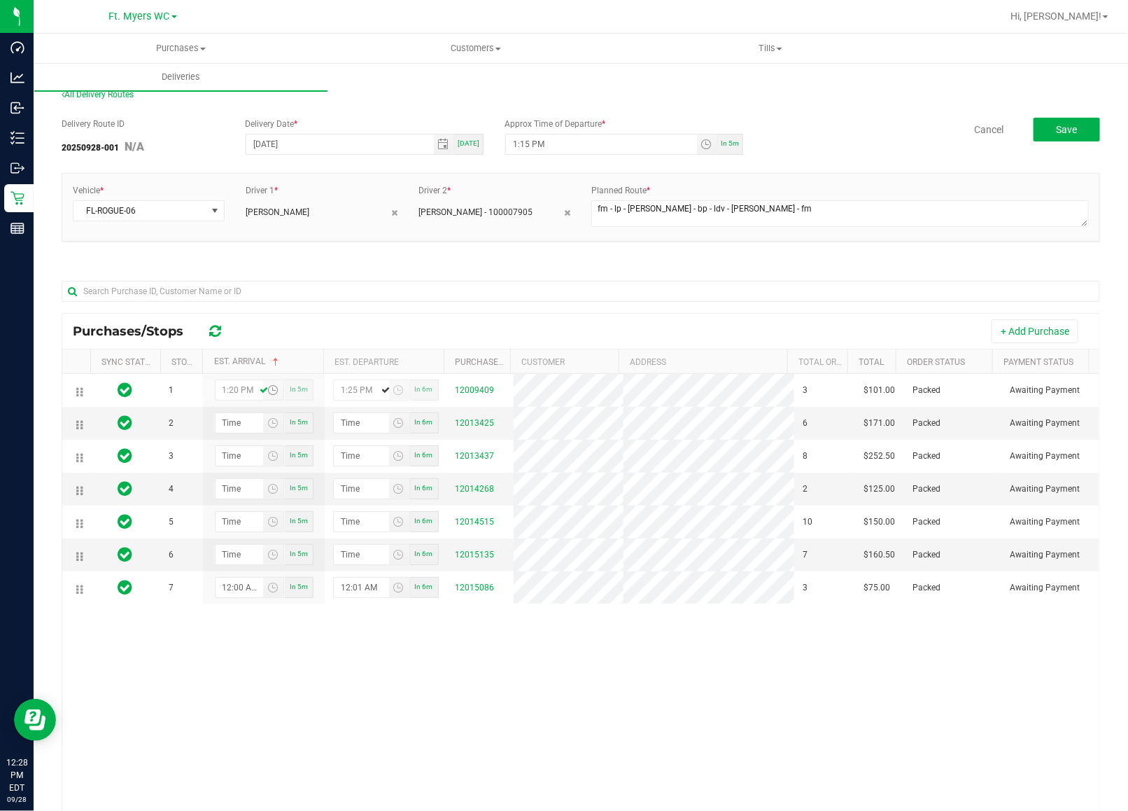
type input "1:20 PM"
click at [319, 316] on div "Purchases/Stops + Add Purchase" at bounding box center [580, 331] width 1037 height 35
click at [242, 422] on input "hour:minute AM" at bounding box center [240, 423] width 48 height 20
type input "1:03 AM"
type input "1:04 AM"
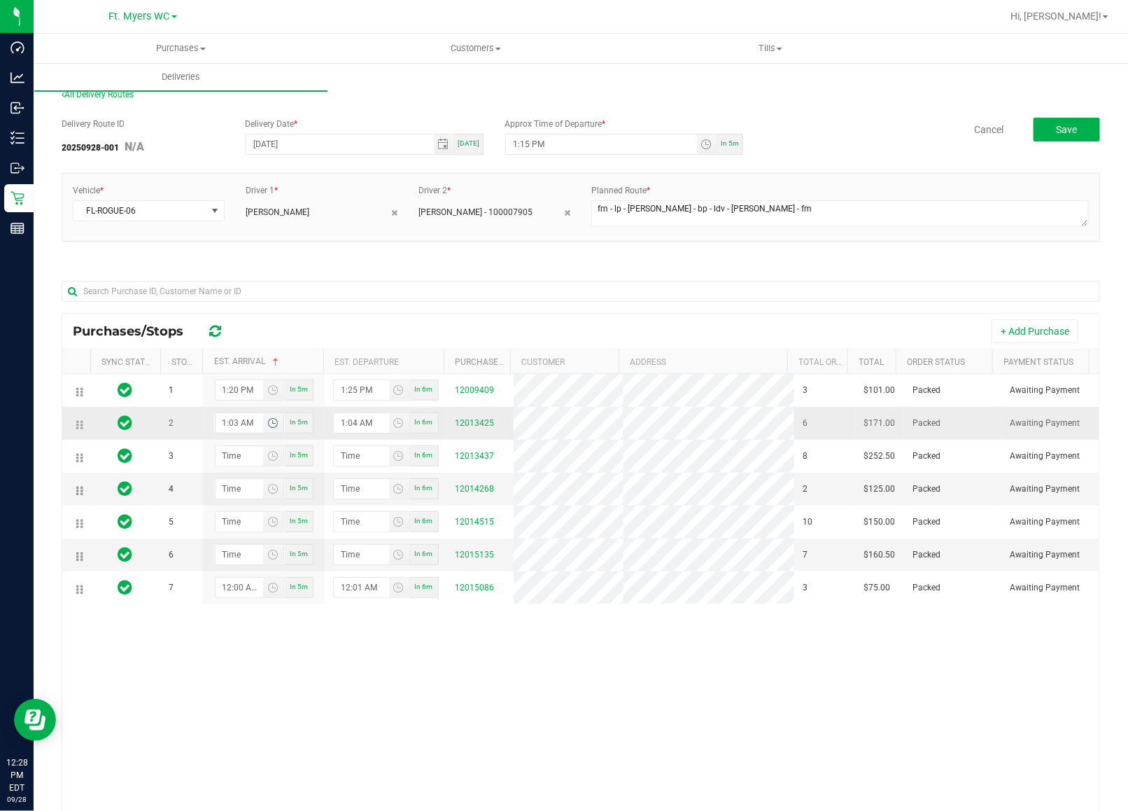
type input "1:30 AM"
type input "1:31 AM"
type input "1:30 PM"
type input "1:31 PM"
type input "1:30 PM"
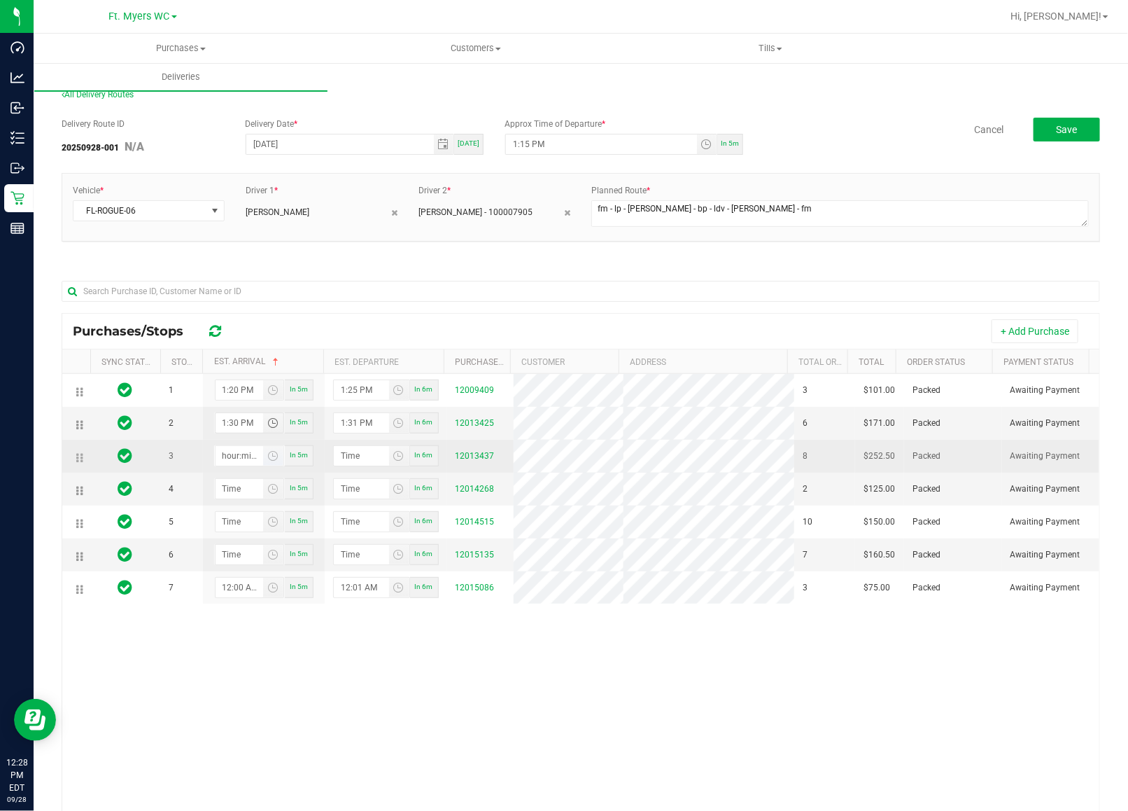
click at [236, 454] on input "hour:minute AM" at bounding box center [240, 456] width 48 height 20
type input "1:03 AM"
type input "1:04 AM"
type input "1:35 AM"
type input "1:36 AM"
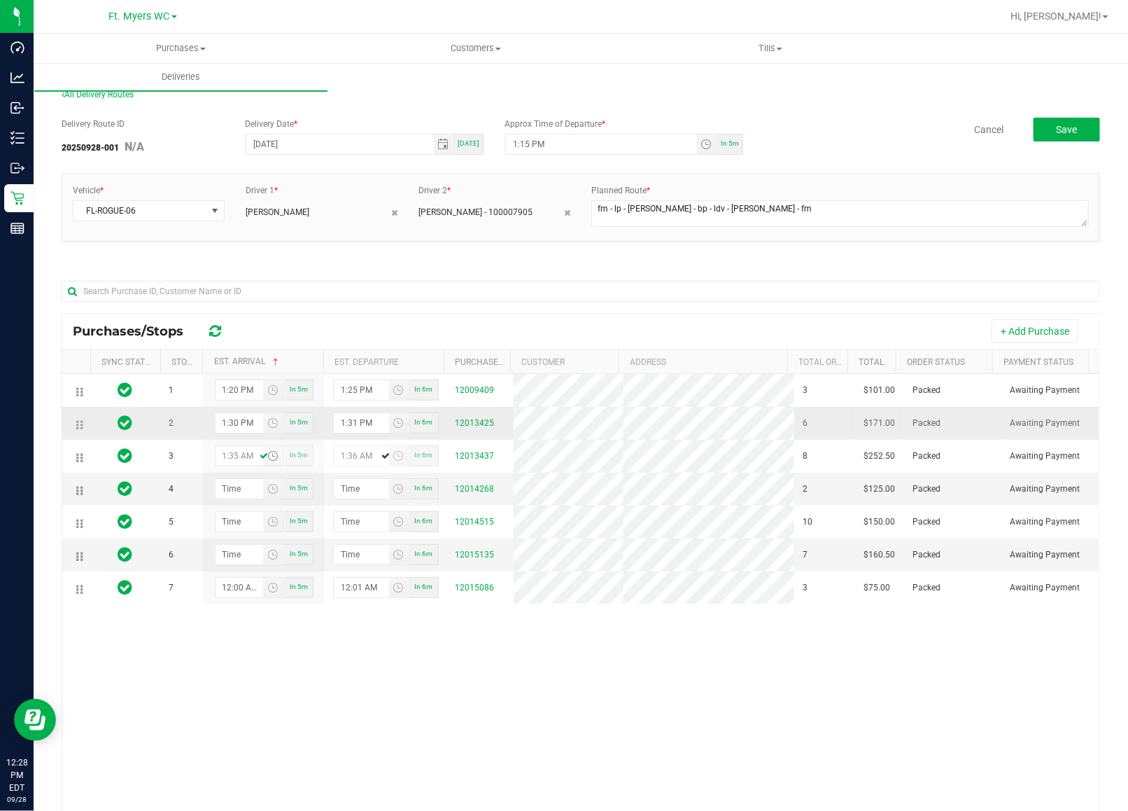
type input "1:35 PM"
type input "1:36 PM"
type input "1:35 PM"
click at [235, 498] on input "hour:minute AM" at bounding box center [240, 489] width 48 height 20
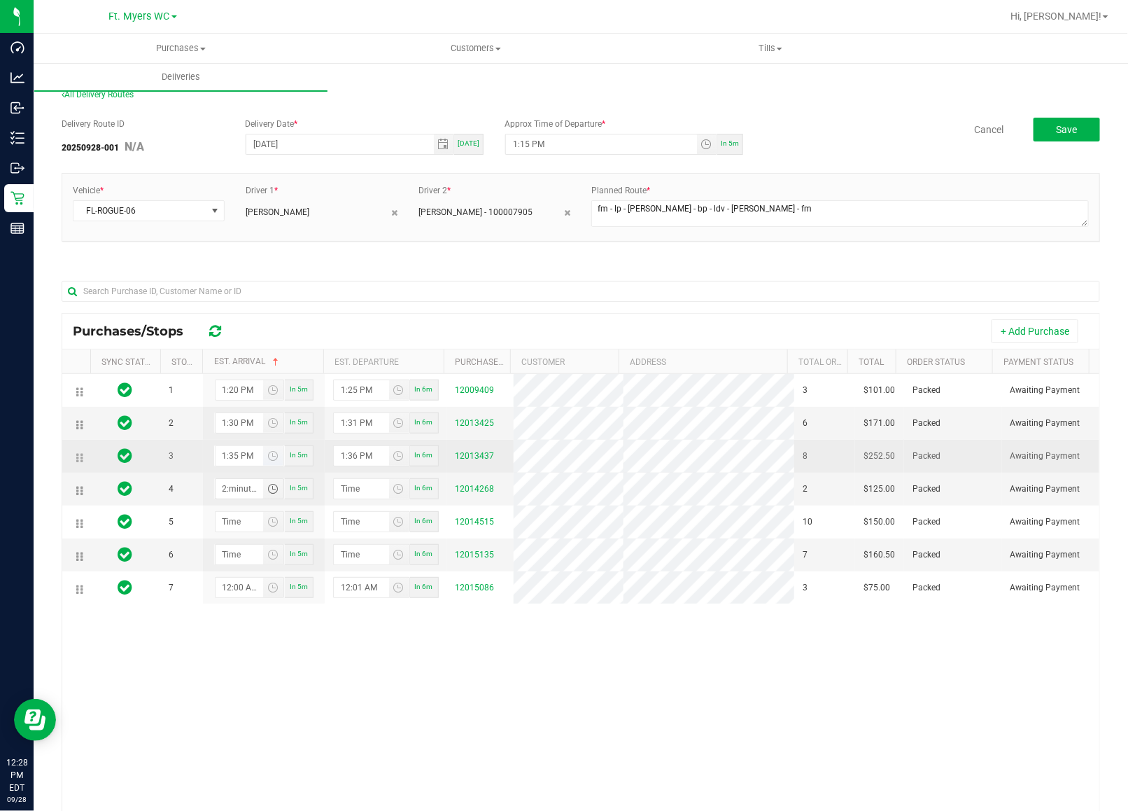
type input "2:00 AM"
type input "2:01 AM"
type input "2:00 PM"
type input "2:01 PM"
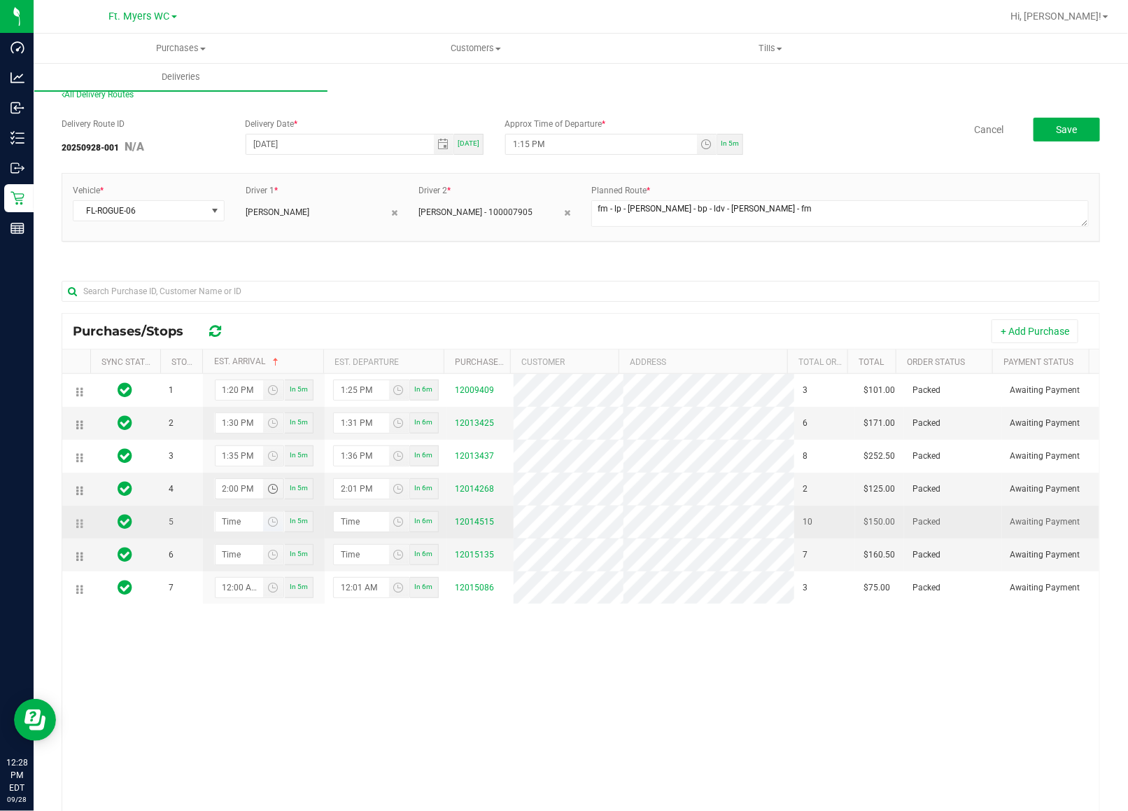
type input "2:00 PM"
click at [228, 530] on input "hour:minute AM" at bounding box center [240, 522] width 48 height 20
type input "2:01 AM"
type input "2:02 AM"
type input "2:15 AM"
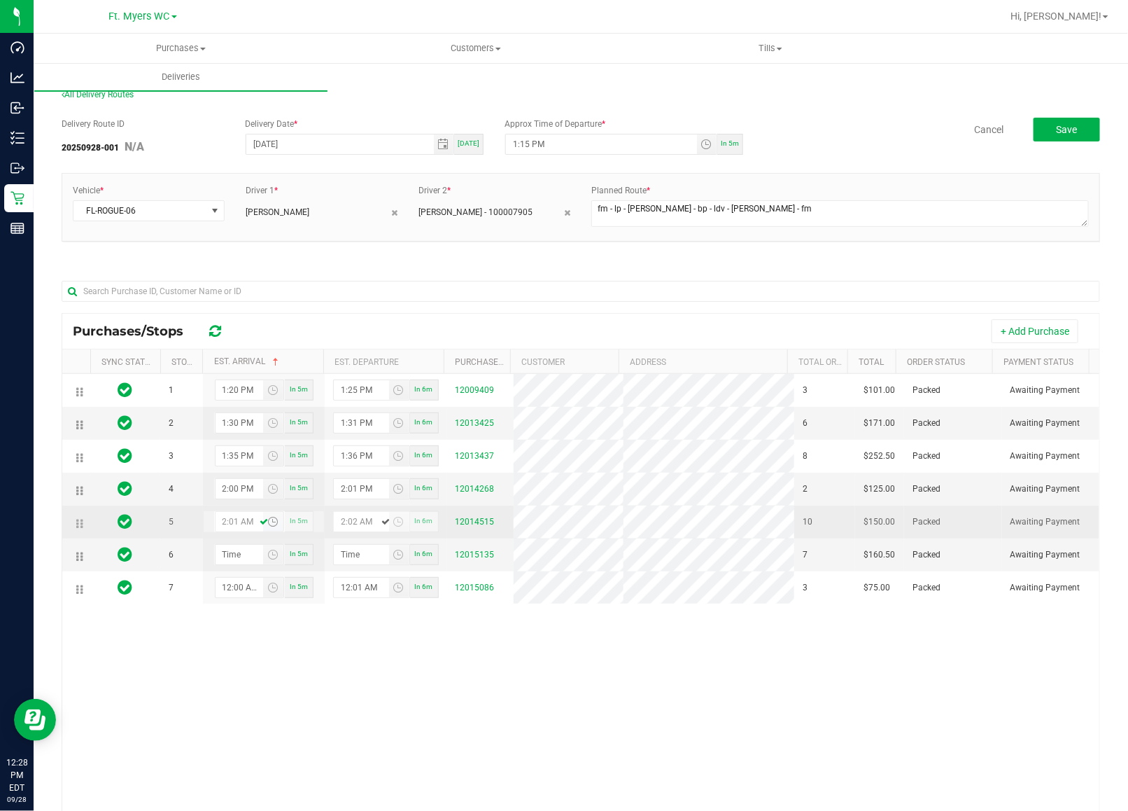
type input "2:16 AM"
type input "2:15 PM"
type input "2:16 PM"
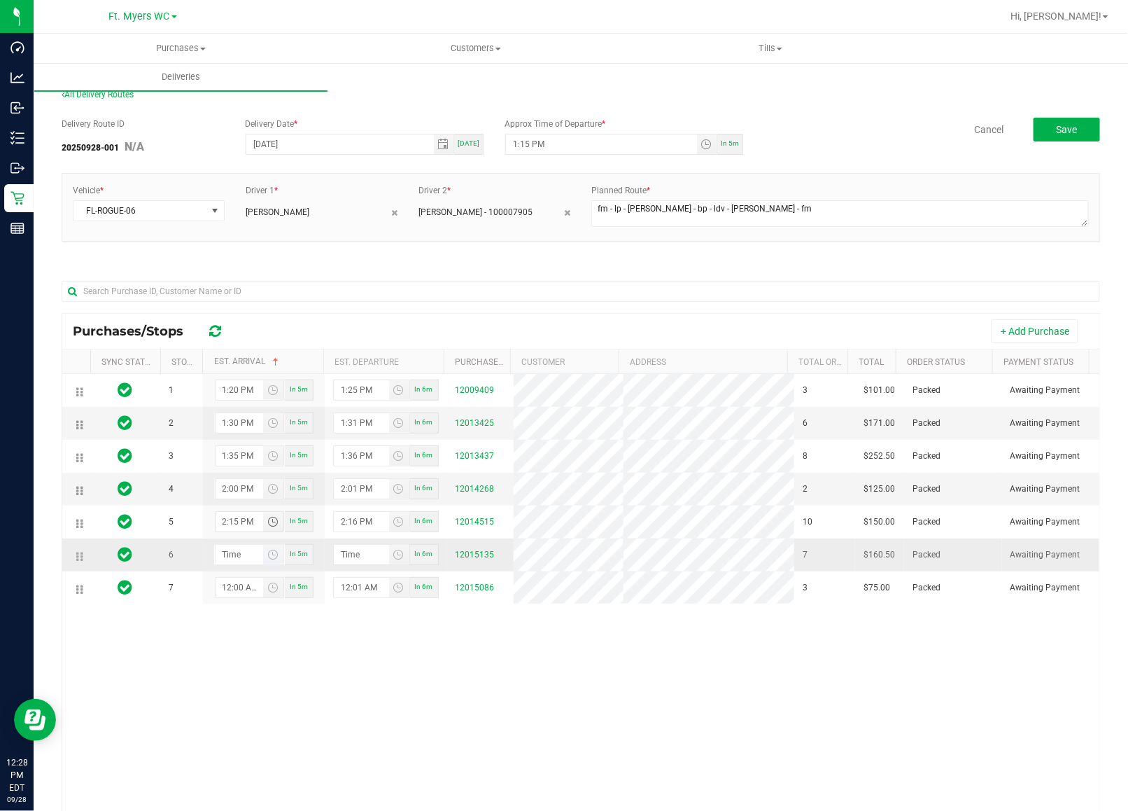
type input "2:15 PM"
click at [242, 564] on input "hour:minute AM" at bounding box center [240, 555] width 48 height 20
type input "2:03 AM"
type input "2:04 AM"
type input "2:30 AM"
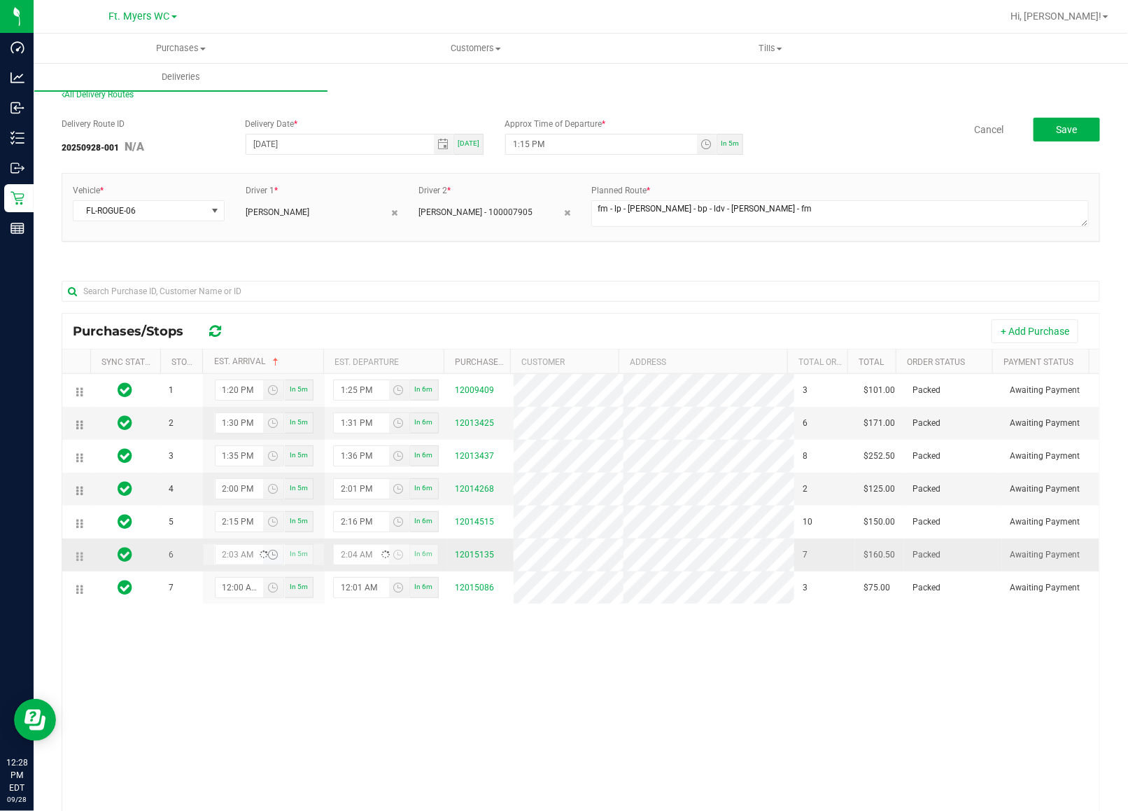
type input "2:31 AM"
type input "2:30 PM"
type input "2:31 PM"
type input "2:30 PM"
click at [231, 597] on input "12:00 AM" at bounding box center [240, 588] width 48 height 20
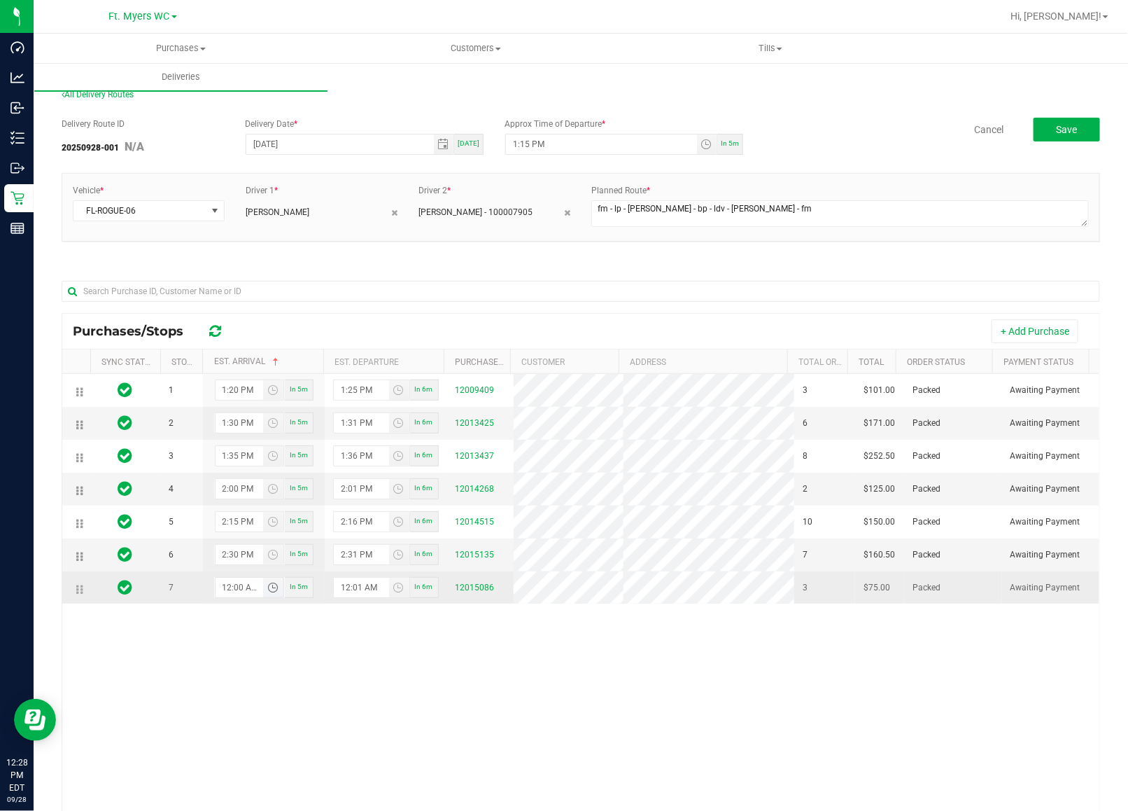
type input "3:00 AM"
type input "3:01 AM"
type input "3:00 PM"
type input "3:01 PM"
type input "3:00 PM"
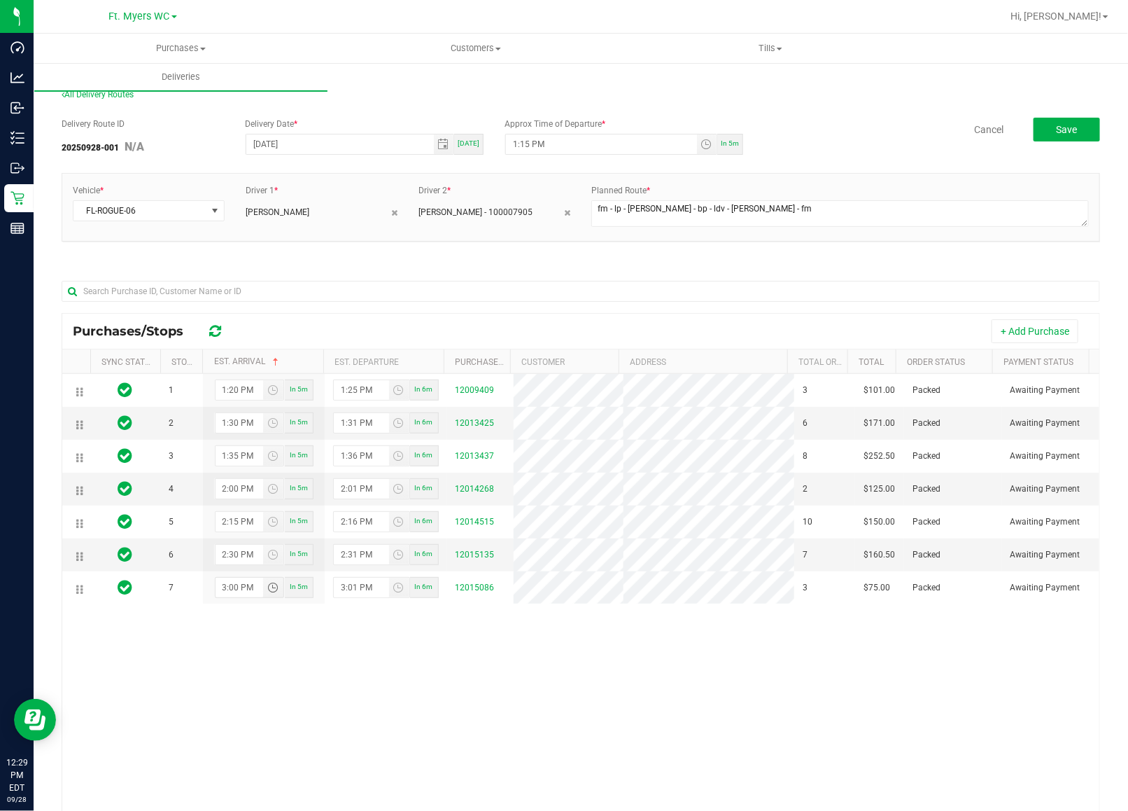
click at [246, 643] on div "1 1:20 PM In 5m 1:25 PM In 6m 12009409 3 $101.00 Packed Awaiting Payment 2 1:30…" at bounding box center [580, 629] width 1037 height 511
click at [1061, 137] on button "Save" at bounding box center [1067, 130] width 67 height 24
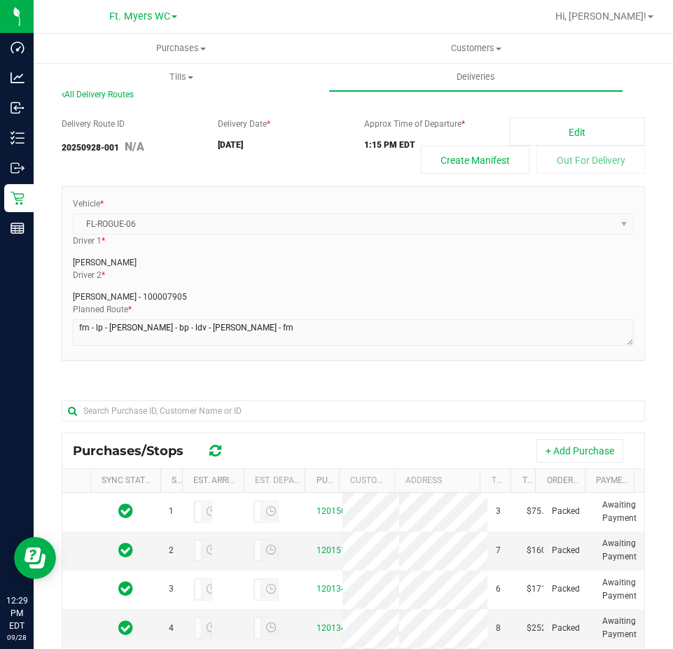
drag, startPoint x: 748, startPoint y: 14, endPoint x: 291, endPoint y: 153, distance: 477.0
click at [291, 153] on div "Delivery Date * [DATE]" at bounding box center [280, 137] width 146 height 39
click at [496, 159] on button "Create Manifest" at bounding box center [475, 160] width 109 height 28
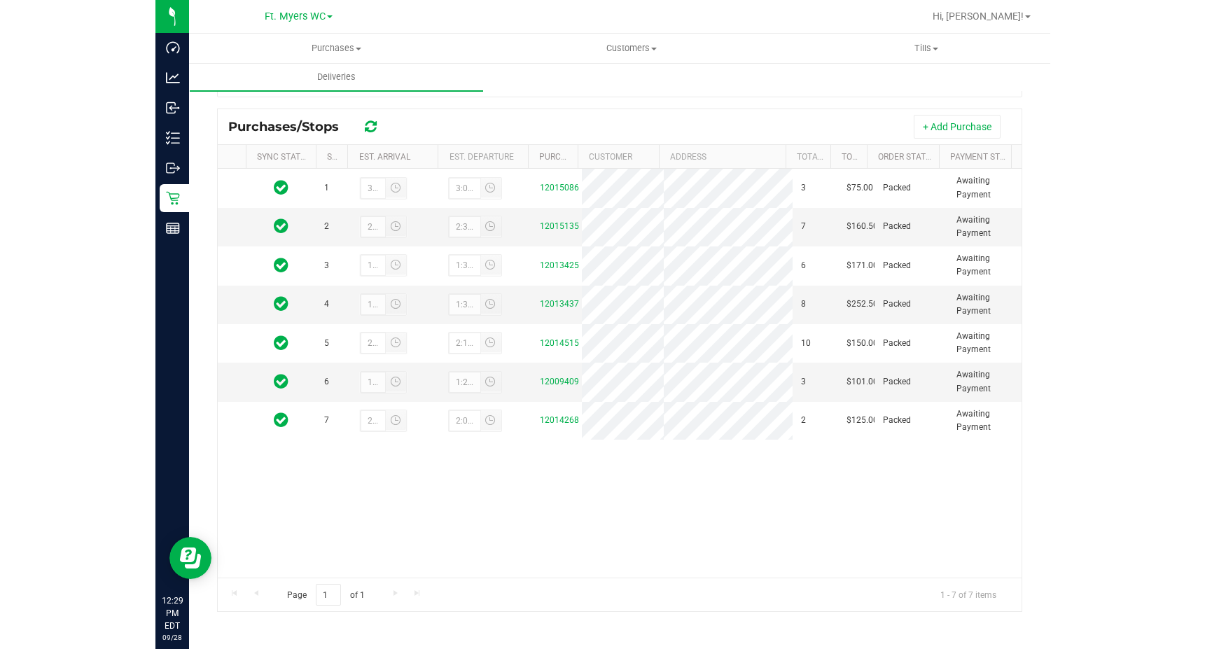
scroll to position [197, 0]
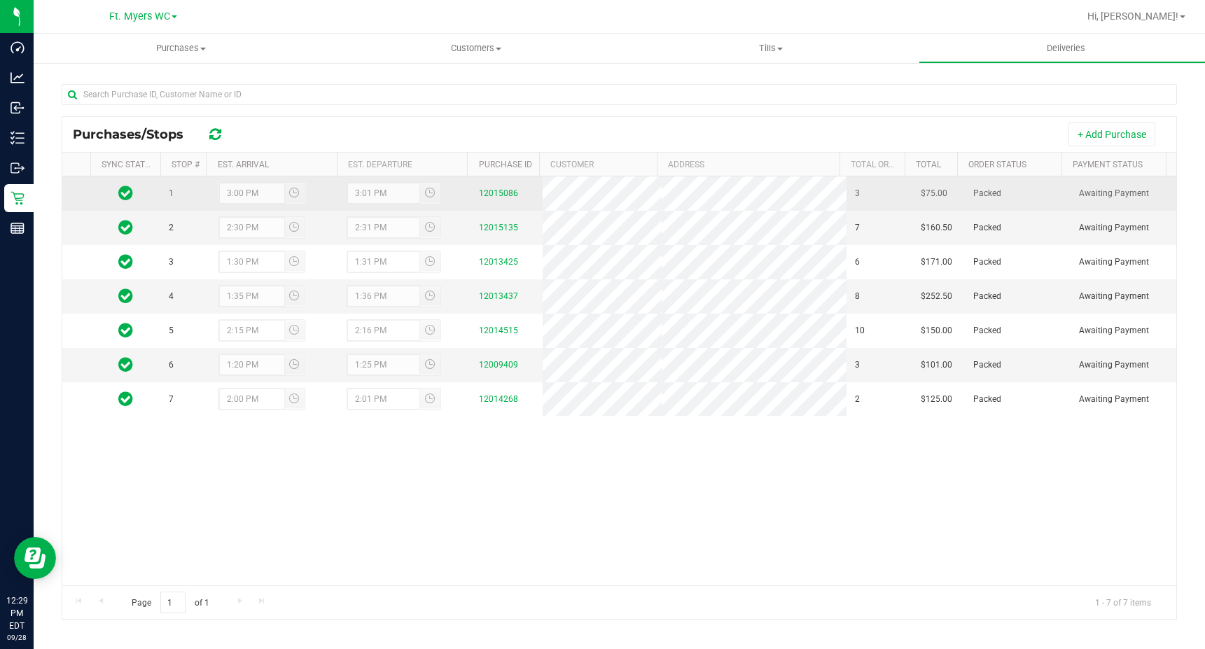
click at [243, 195] on div "3:00 PM" at bounding box center [262, 193] width 88 height 22
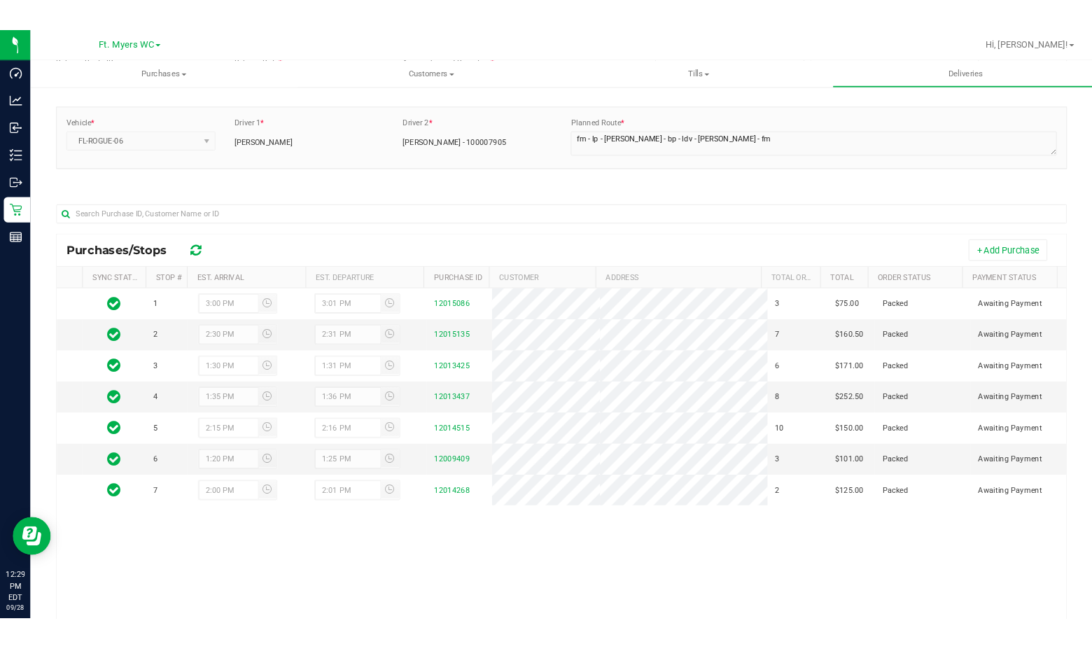
scroll to position [0, 0]
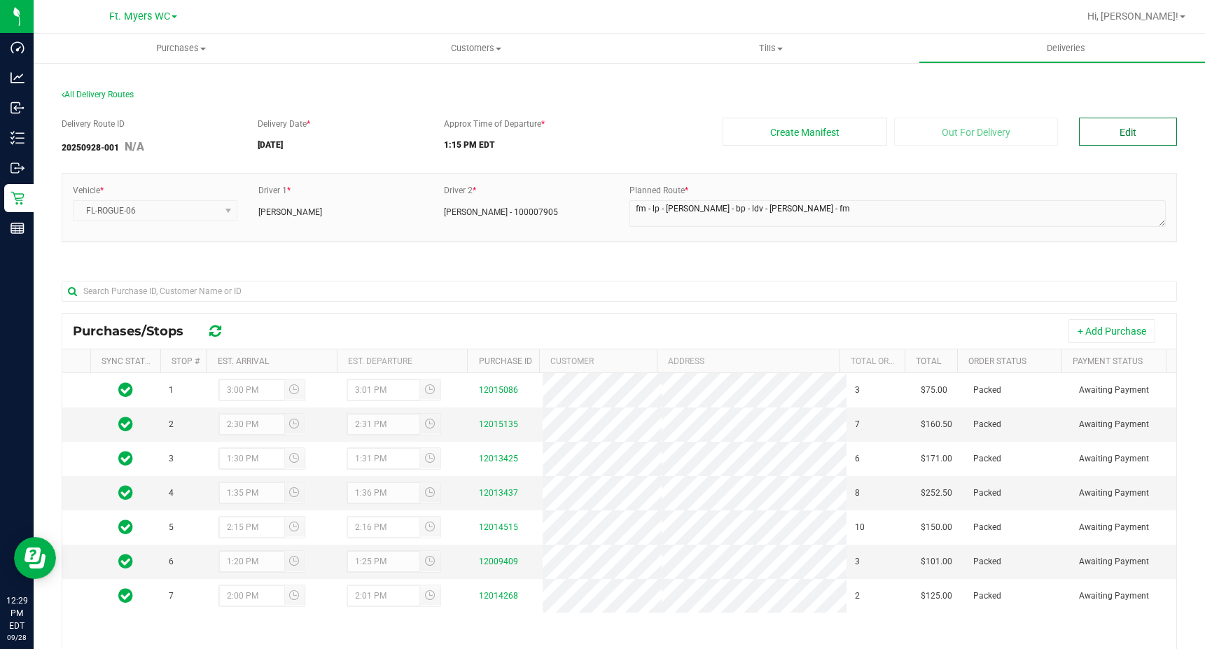
click at [1146, 136] on button "Edit" at bounding box center [1128, 132] width 98 height 28
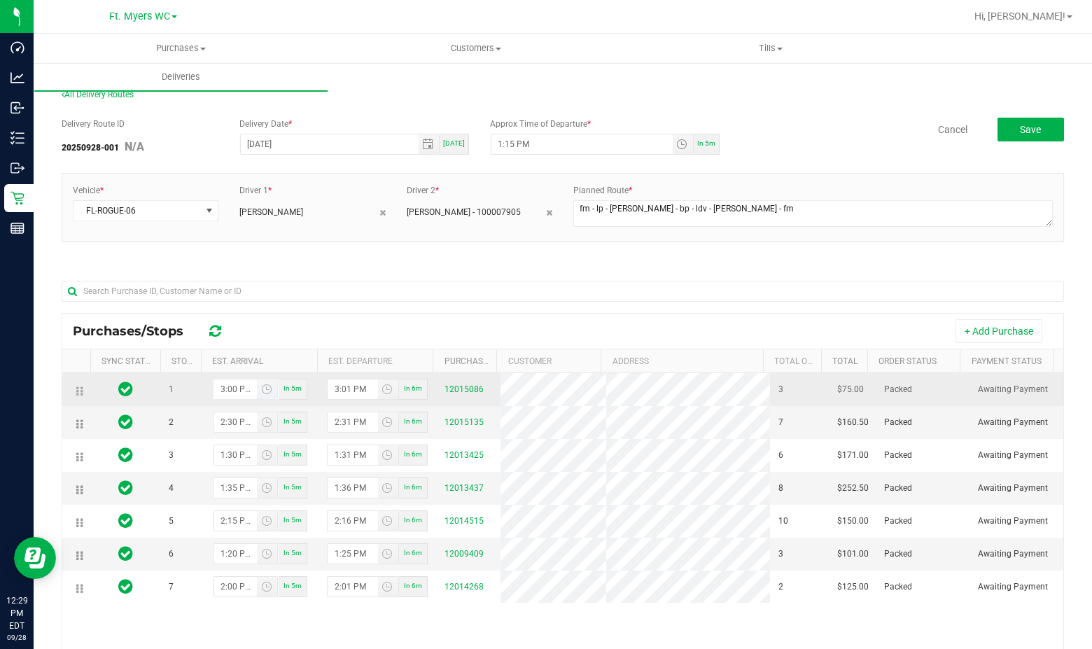
click at [227, 391] on input "3:00 PM" at bounding box center [235, 389] width 43 height 20
click at [225, 391] on input "3:00 PM" at bounding box center [235, 389] width 43 height 20
click at [223, 392] on input "3:00 PM" at bounding box center [235, 389] width 43 height 20
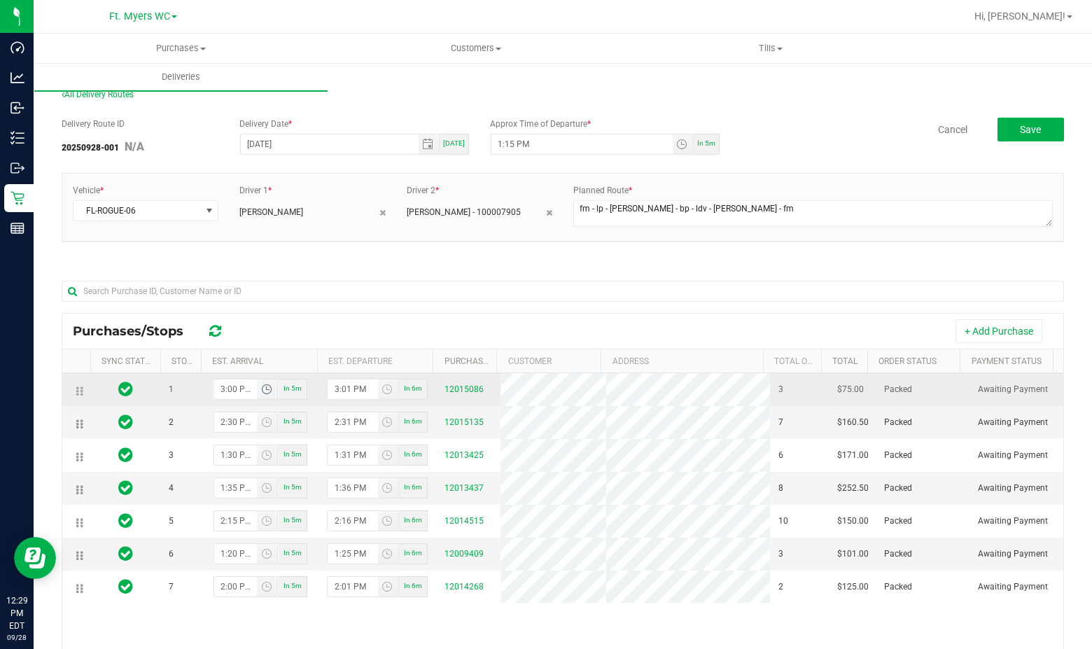
click at [223, 392] on input "3:00 PM" at bounding box center [235, 389] width 43 height 20
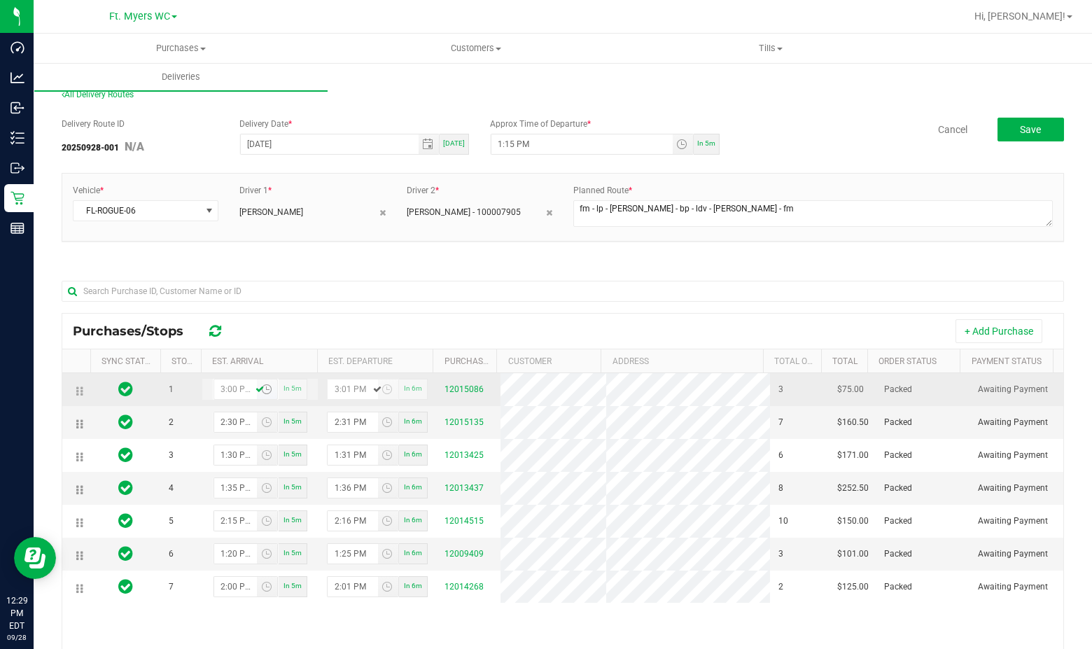
click at [241, 389] on input "3:00 PM" at bounding box center [235, 389] width 43 height 20
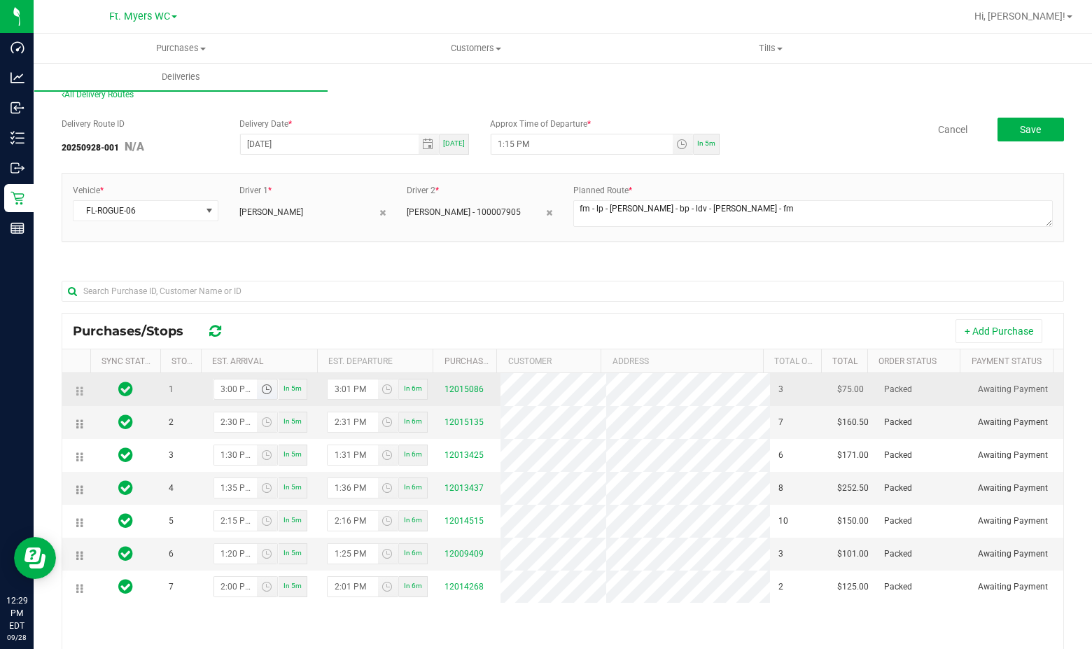
click at [261, 393] on span "Toggle time list" at bounding box center [266, 389] width 11 height 11
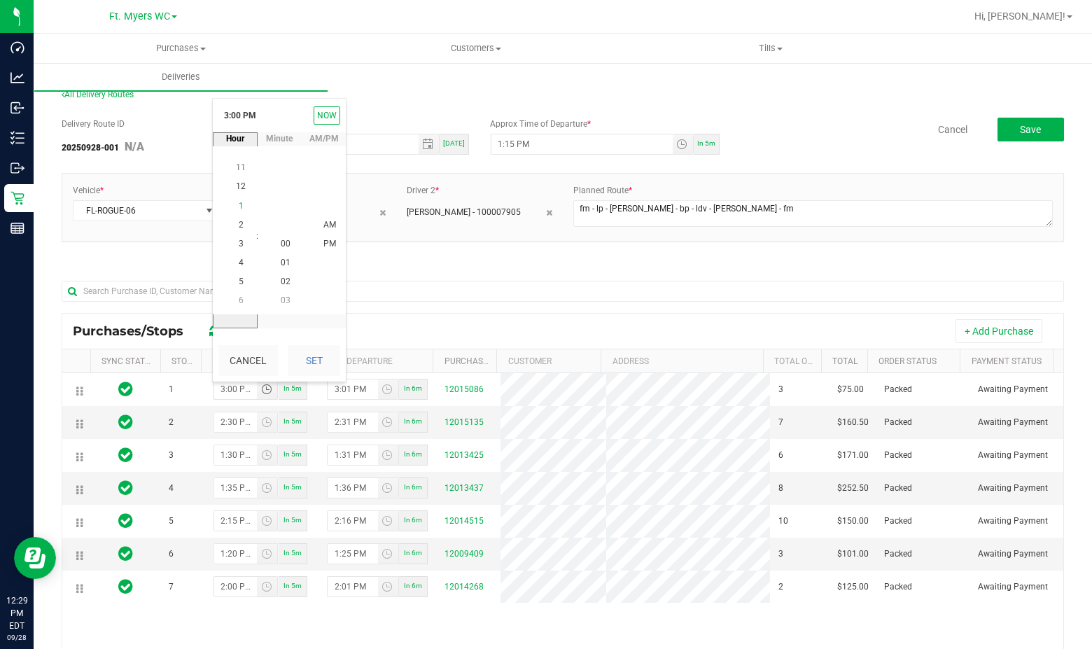
click at [242, 203] on li "1" at bounding box center [241, 206] width 34 height 19
click at [323, 240] on span "PM" at bounding box center [329, 244] width 13 height 10
click at [281, 243] on span "20" at bounding box center [286, 244] width 10 height 10
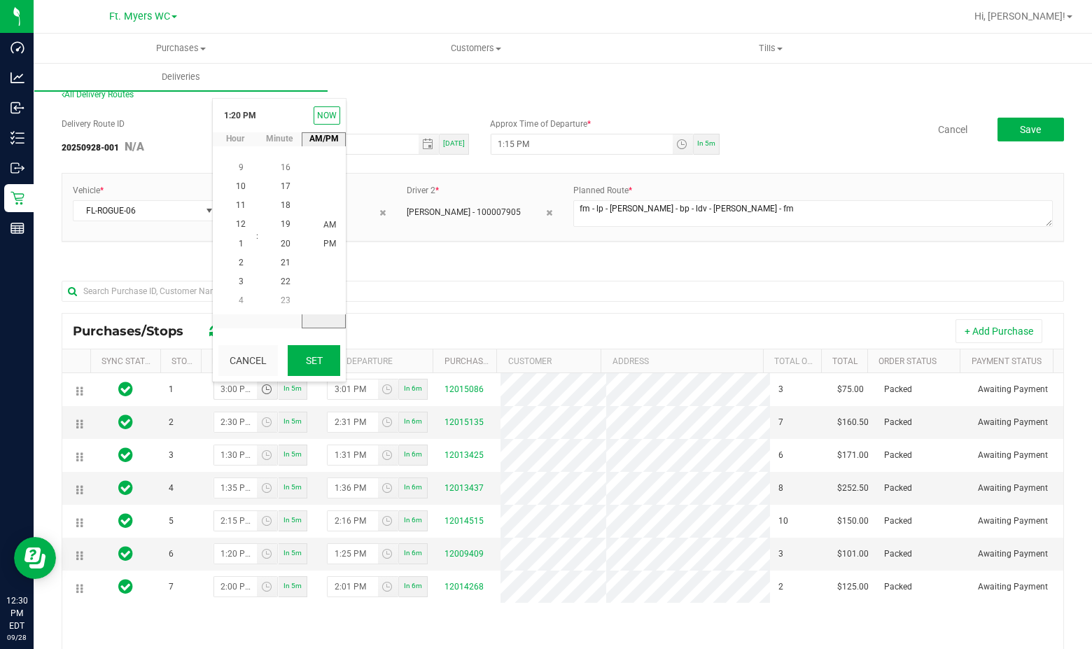
click at [316, 363] on button "Set" at bounding box center [314, 360] width 53 height 31
type input "1:20 PM"
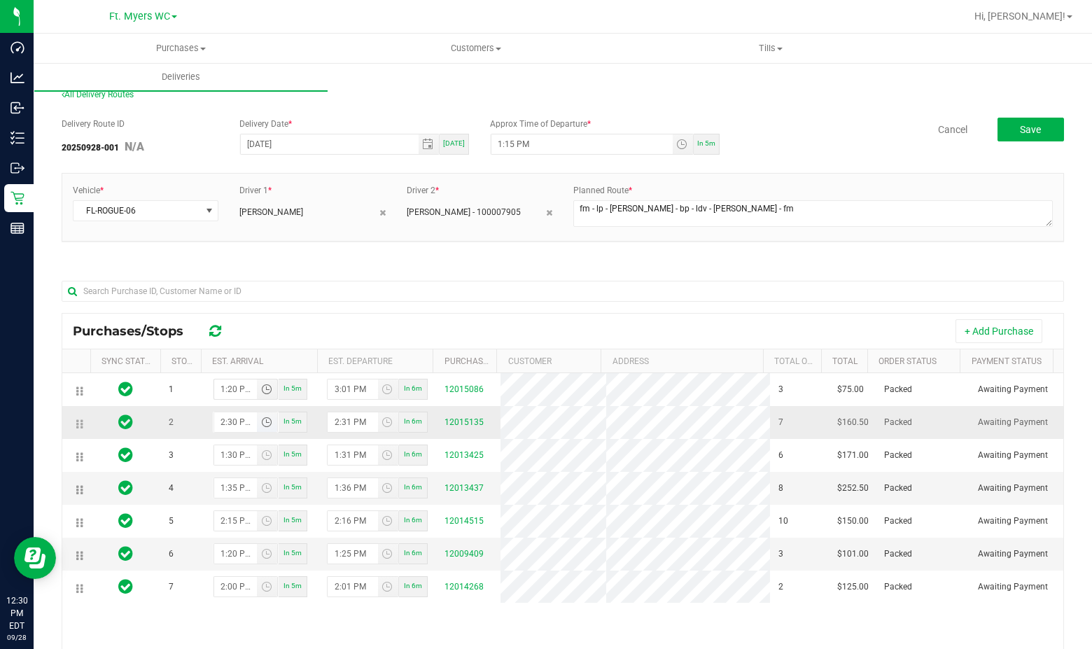
click at [264, 428] on span "Toggle time list" at bounding box center [266, 422] width 11 height 11
click at [239, 263] on li "1" at bounding box center [241, 263] width 34 height 19
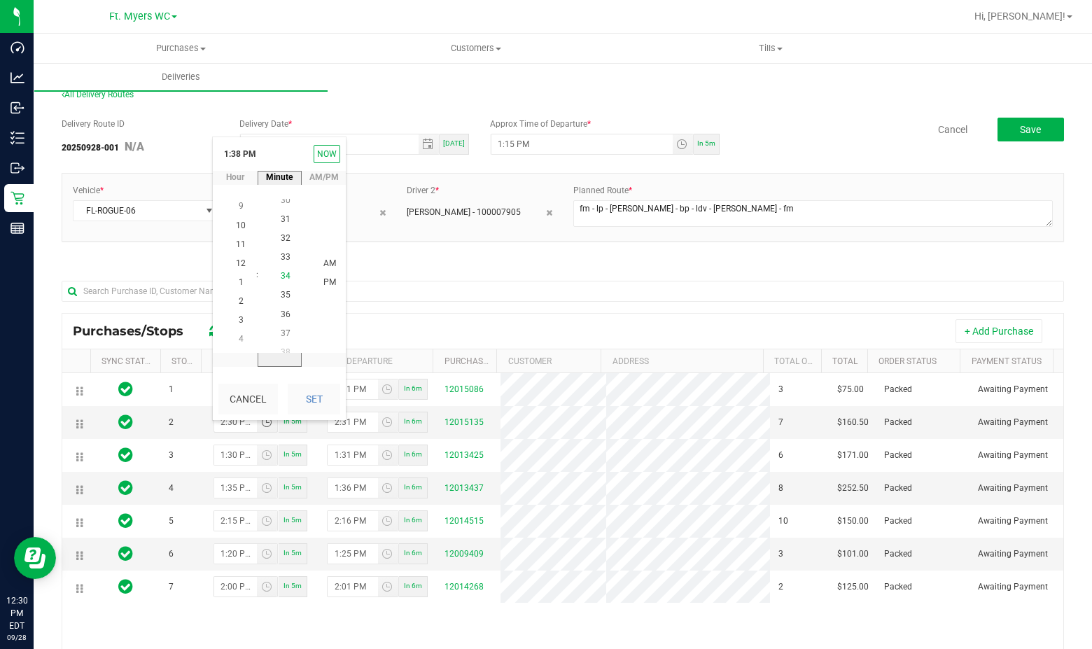
scroll to position [646, 0]
click at [281, 246] on span "32" at bounding box center [286, 244] width 10 height 10
click at [323, 284] on span "PM" at bounding box center [329, 283] width 13 height 10
click at [319, 391] on button "Set" at bounding box center [314, 399] width 53 height 31
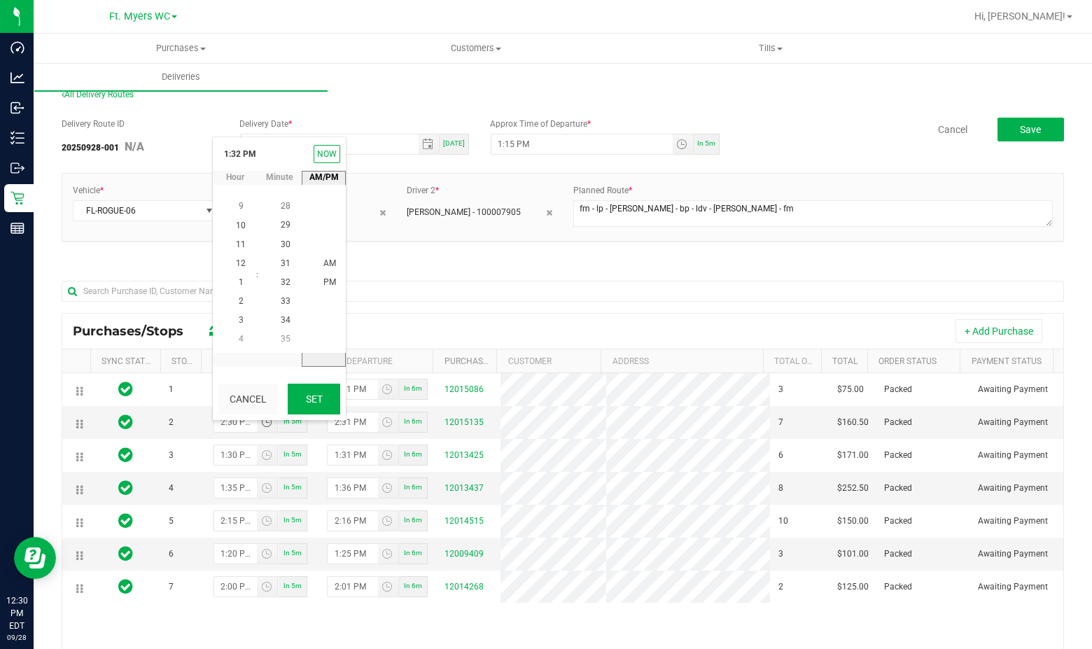
type input "1:32 PM"
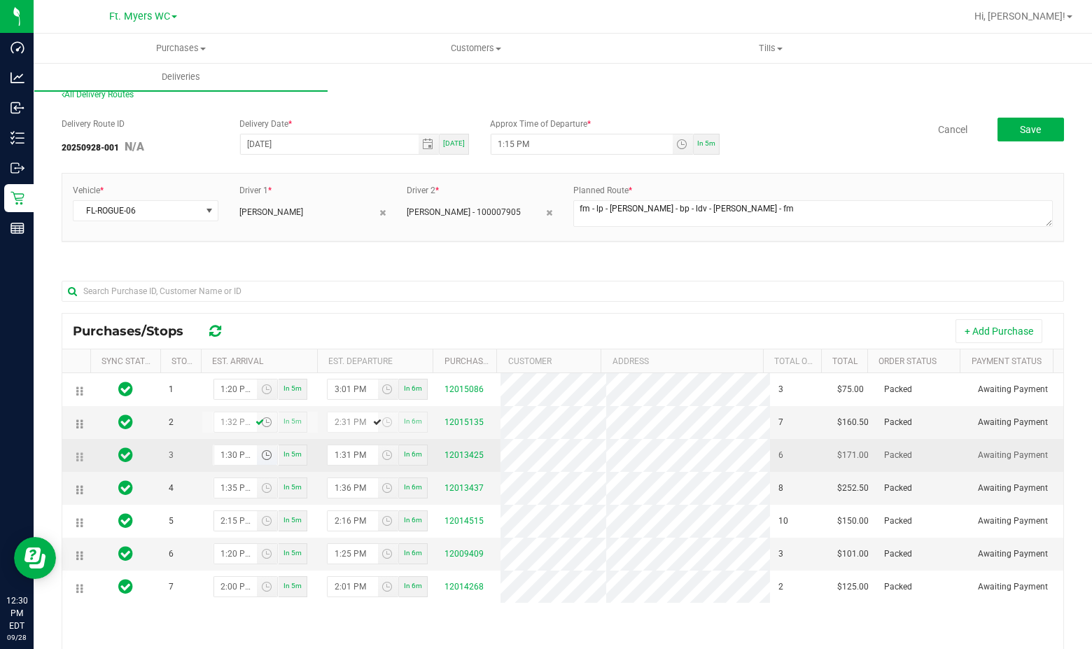
click at [261, 461] on span "Toggle time list" at bounding box center [266, 454] width 11 height 11
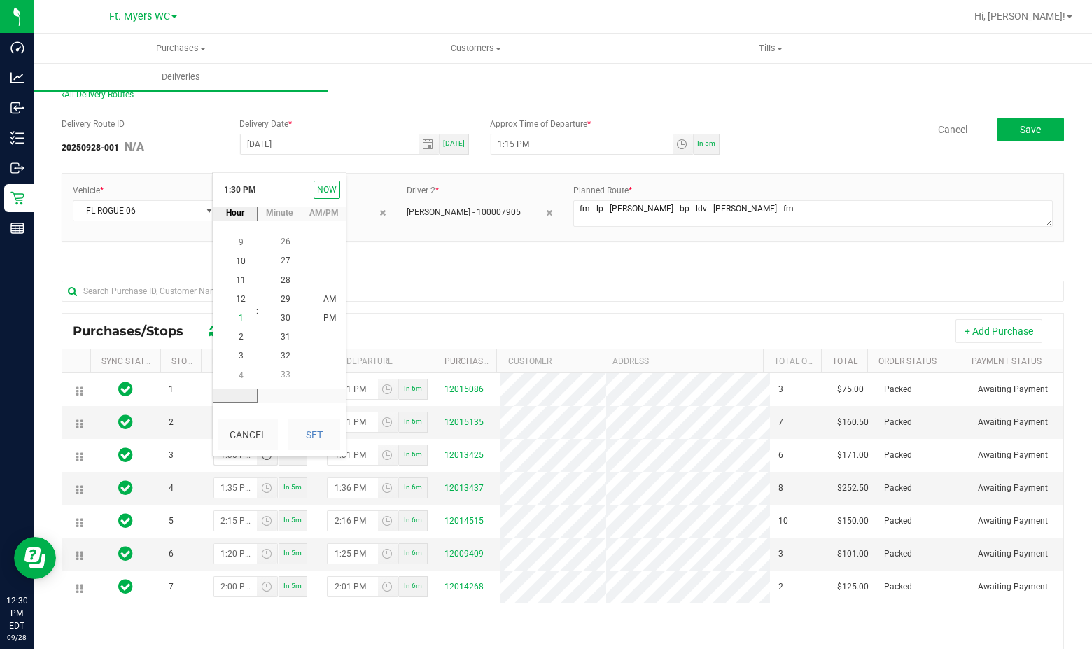
click at [240, 313] on li "1" at bounding box center [241, 318] width 34 height 19
click at [281, 335] on span "43" at bounding box center [286, 337] width 10 height 10
click at [282, 316] on span "43" at bounding box center [286, 318] width 10 height 10
click at [317, 315] on li "PM" at bounding box center [330, 318] width 34 height 19
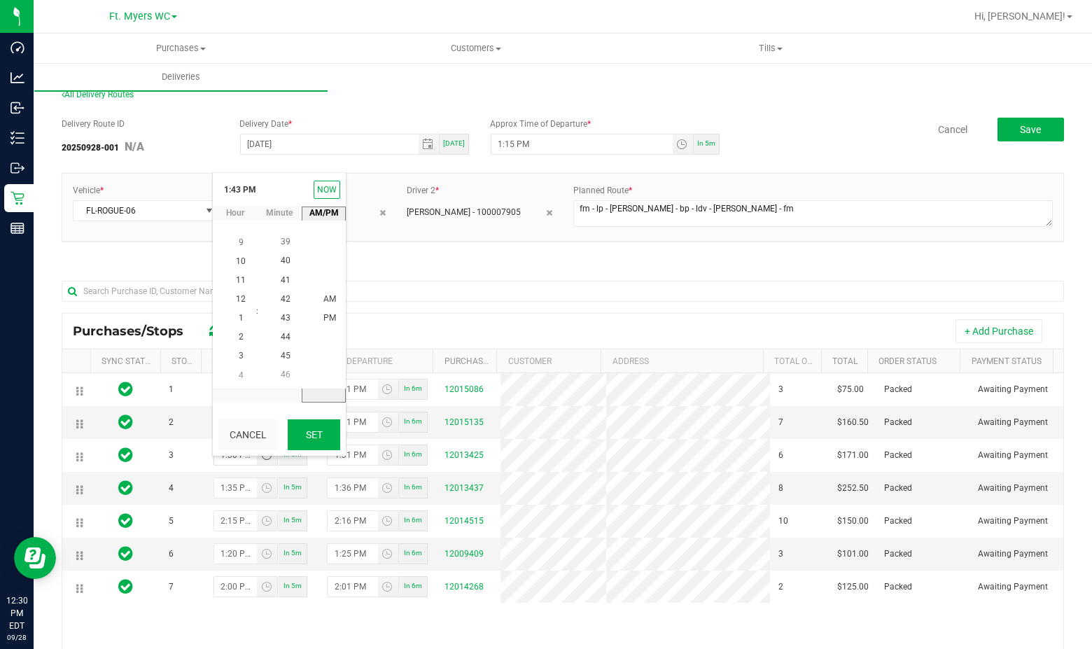
click at [316, 433] on button "Set" at bounding box center [314, 434] width 53 height 31
type input "1:43 PM"
type input "1:44 PM"
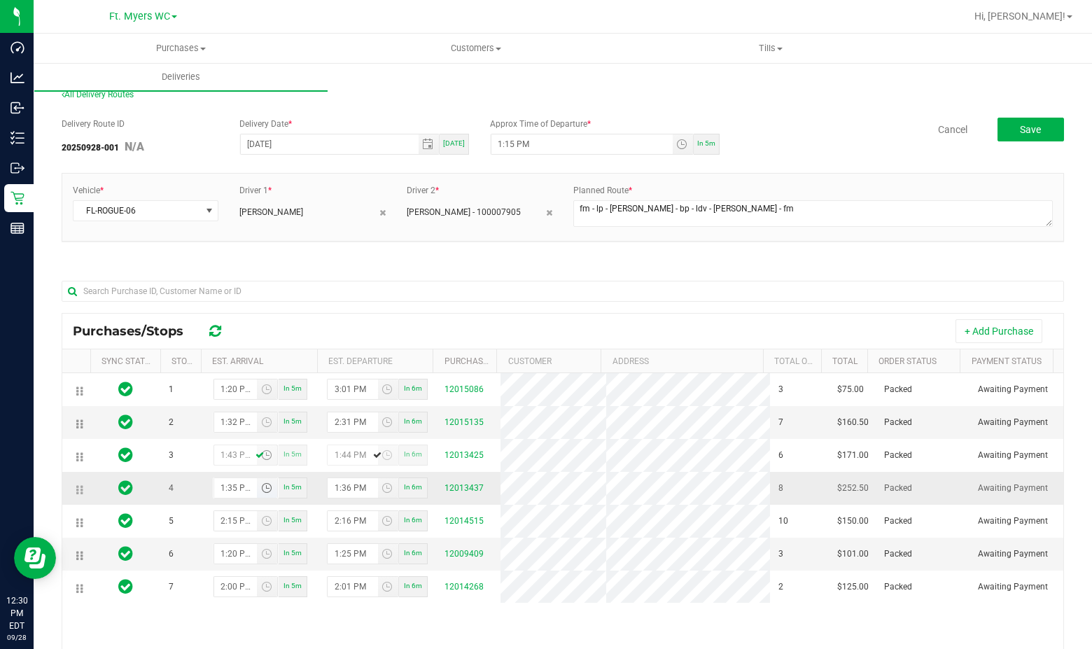
click at [265, 494] on span "Toggle time list" at bounding box center [266, 487] width 11 height 11
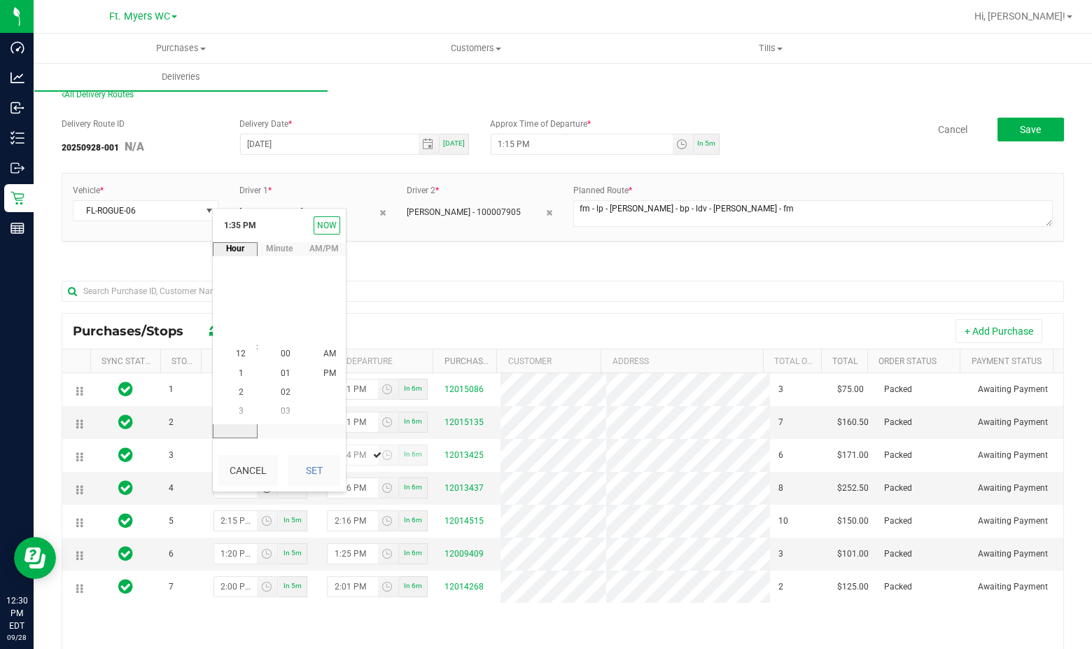
scroll to position [19, 0]
click at [239, 368] on span "2" at bounding box center [241, 373] width 5 height 10
click at [282, 356] on span "00" at bounding box center [286, 354] width 10 height 10
click at [317, 351] on li "PM" at bounding box center [330, 354] width 34 height 19
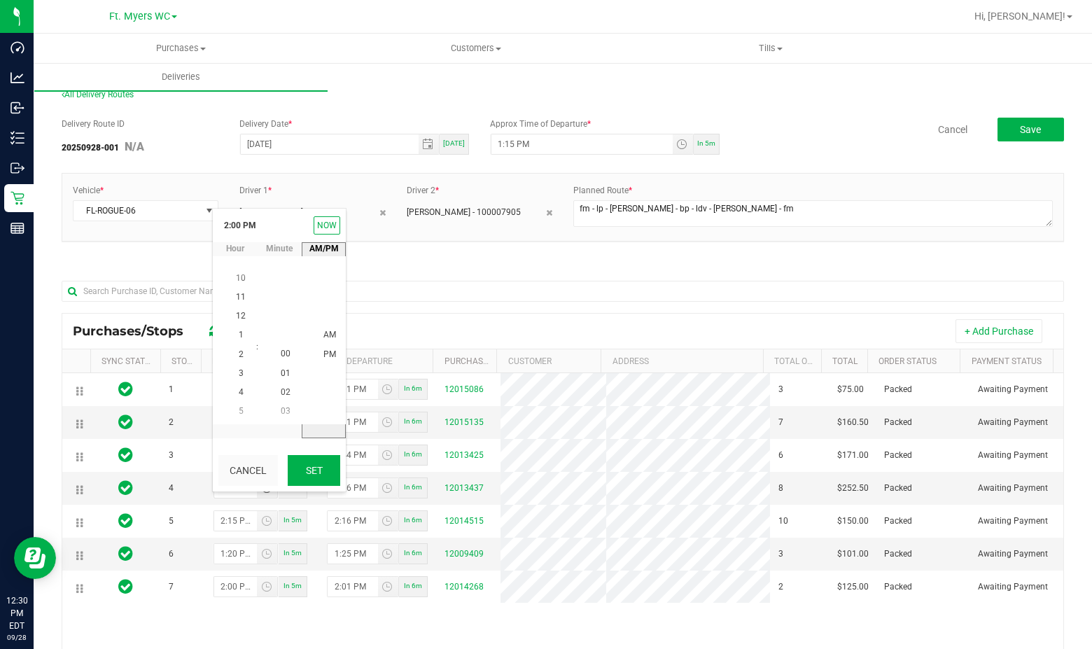
click at [319, 477] on button "Set" at bounding box center [314, 470] width 53 height 31
type input "2:00 PM"
type input "2:01 PM"
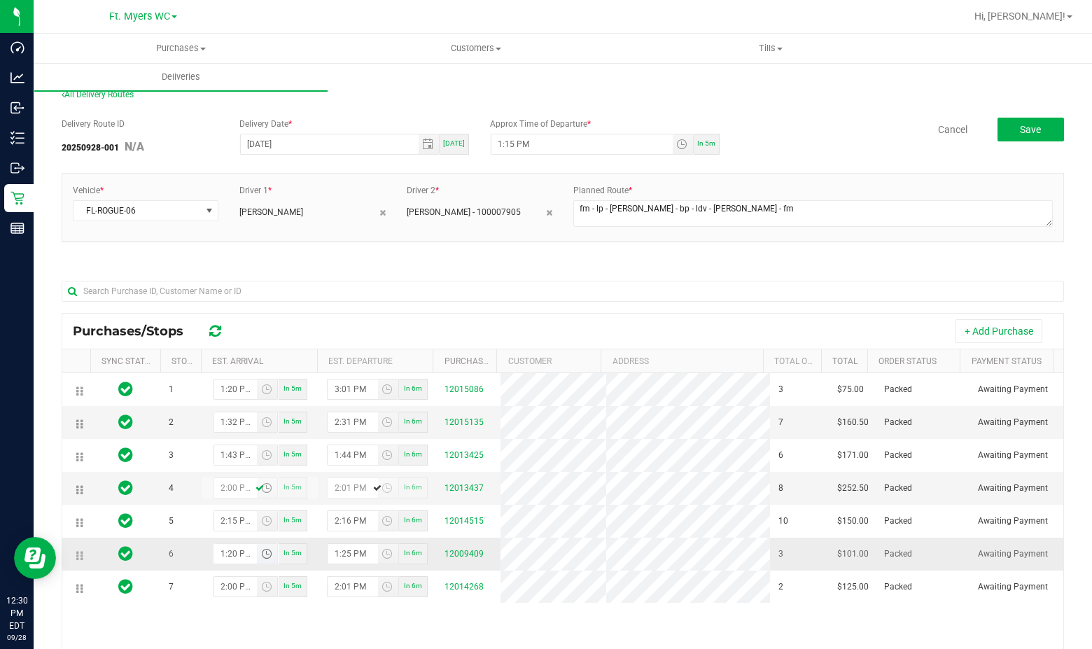
click at [261, 559] on span "Toggle time list" at bounding box center [266, 553] width 11 height 11
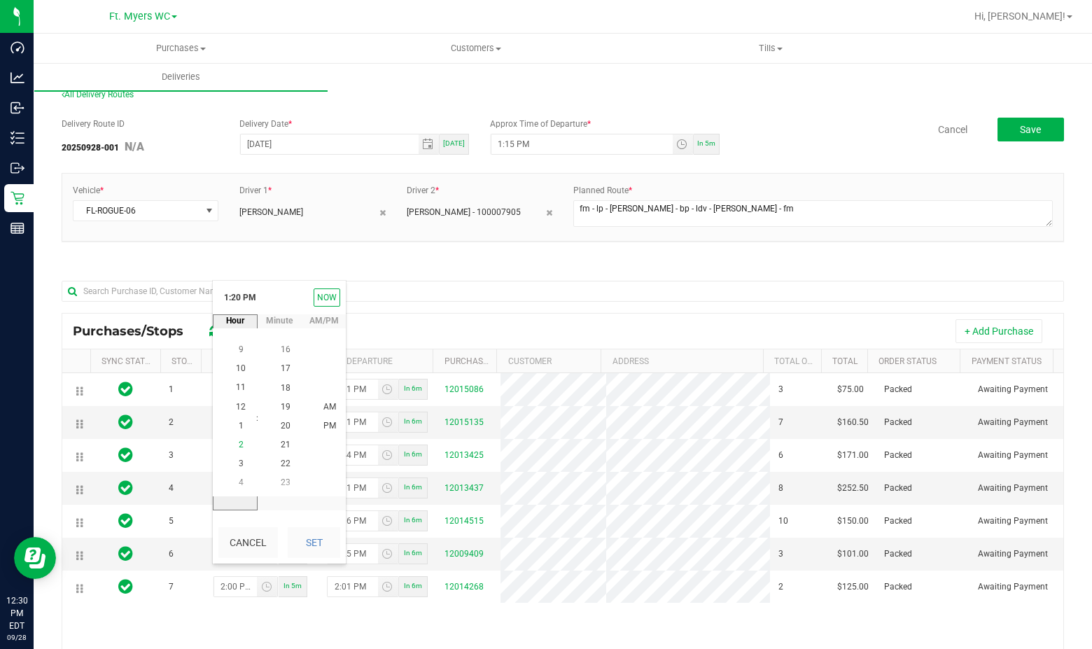
click at [239, 445] on span "2" at bounding box center [241, 445] width 5 height 10
click at [281, 426] on span "28" at bounding box center [286, 426] width 10 height 10
click at [317, 425] on li "PM" at bounding box center [330, 426] width 34 height 19
click at [304, 528] on button "Set" at bounding box center [314, 542] width 53 height 31
type input "2:28 PM"
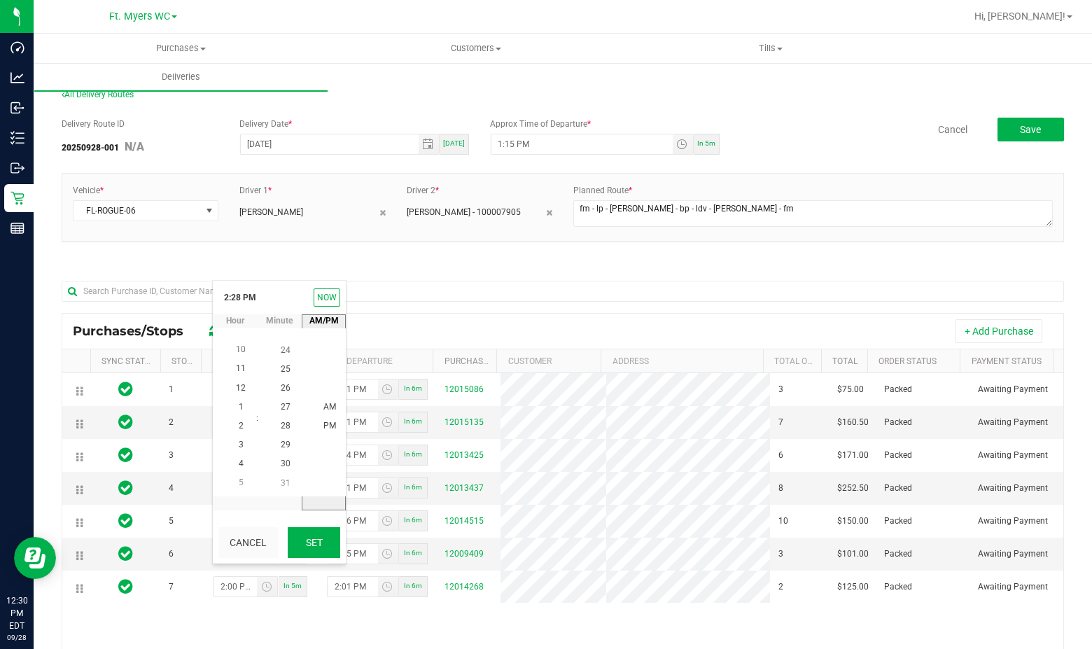
type input "2:29 PM"
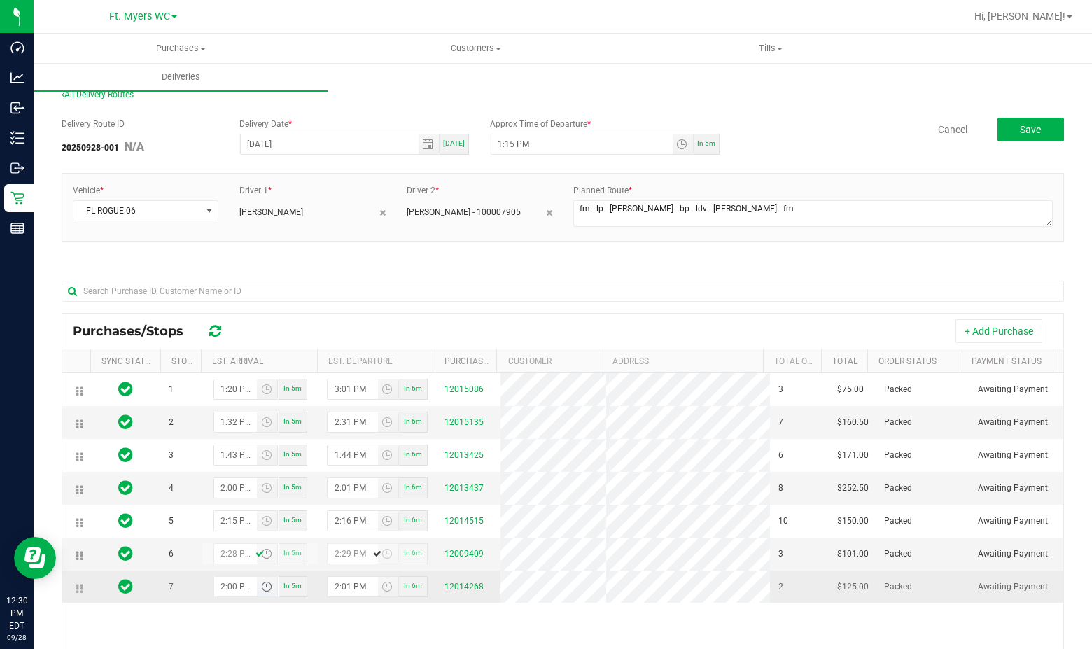
click at [267, 592] on span "Toggle time list" at bounding box center [266, 586] width 11 height 11
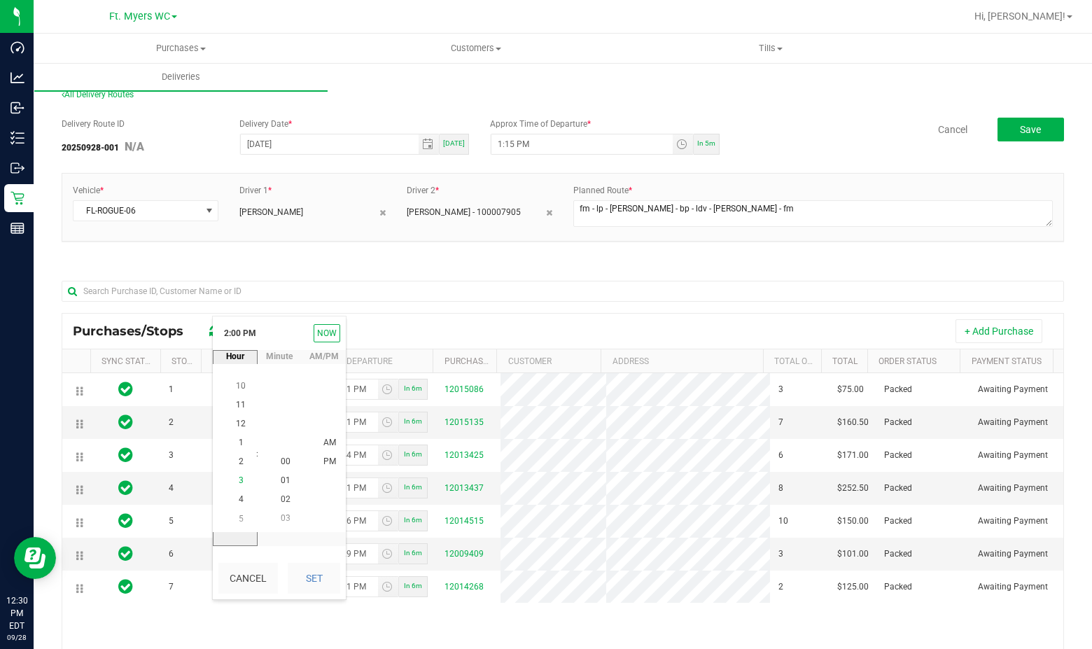
click at [239, 482] on span "3" at bounding box center [241, 481] width 5 height 10
click at [273, 456] on li "00" at bounding box center [286, 461] width 34 height 19
click at [326, 460] on span "PM" at bounding box center [329, 462] width 13 height 10
click at [309, 577] on button "Set" at bounding box center [314, 578] width 53 height 31
type input "3:00 PM"
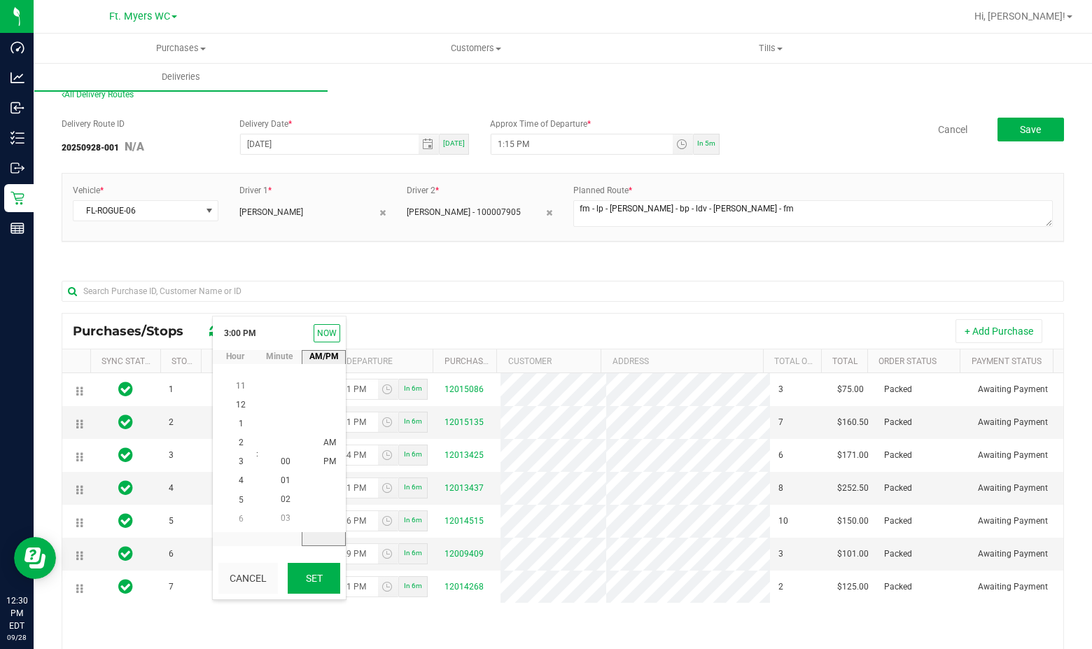
type input "3:01 PM"
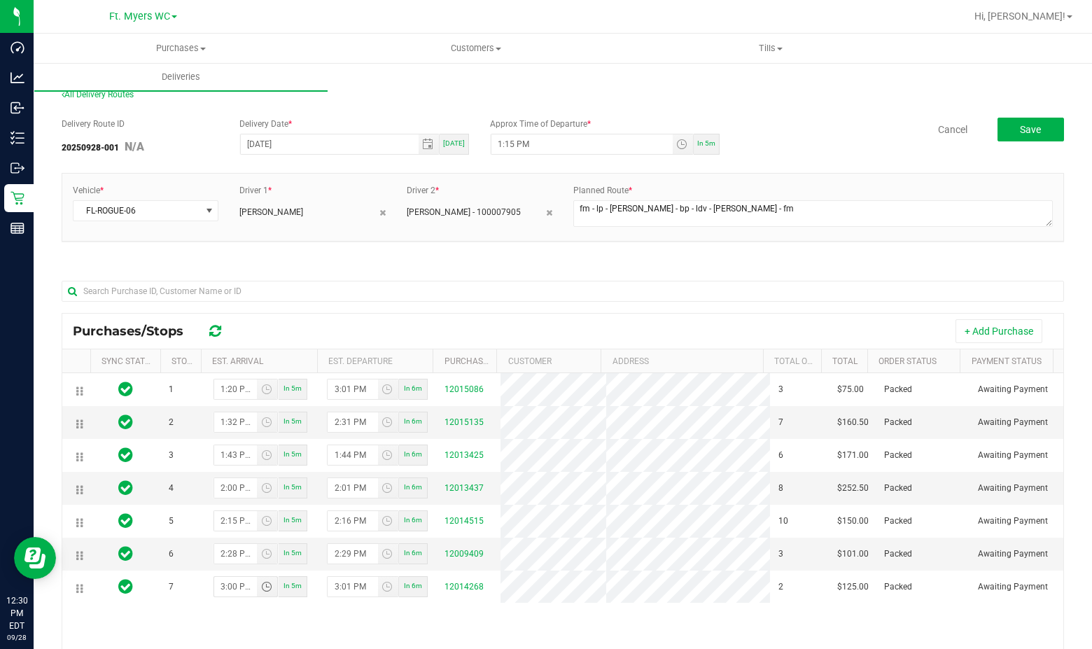
click at [1021, 116] on div "Delivery Route ID 20250928-001 N/A Delivery Date * [DATE] [DATE] Approx Time of…" at bounding box center [563, 467] width 1002 height 720
click at [1020, 127] on span "Save" at bounding box center [1030, 129] width 21 height 11
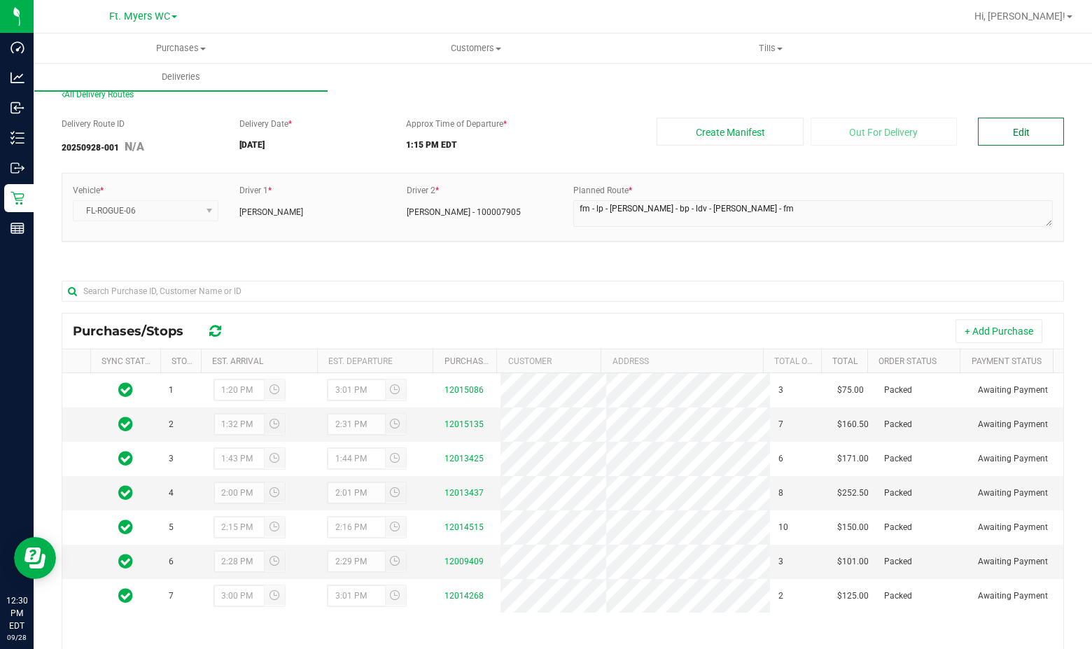
click at [1018, 130] on button "Edit" at bounding box center [1021, 132] width 86 height 28
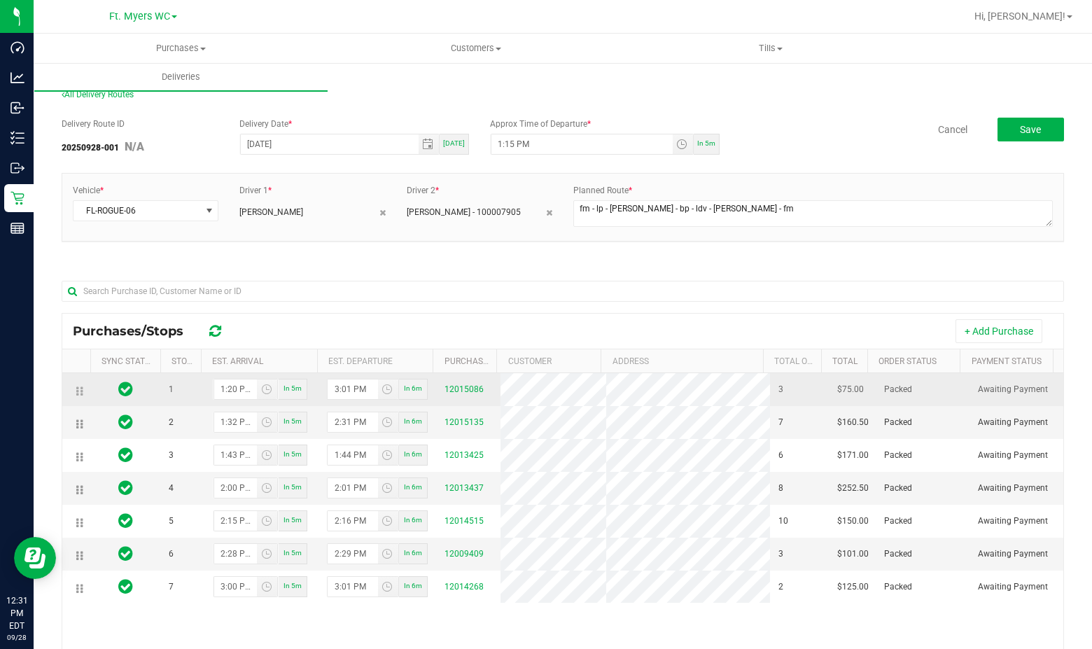
click at [404, 389] on span "In 6m" at bounding box center [413, 388] width 18 height 8
type input "12:36 PM"
type input "12:37 PM"
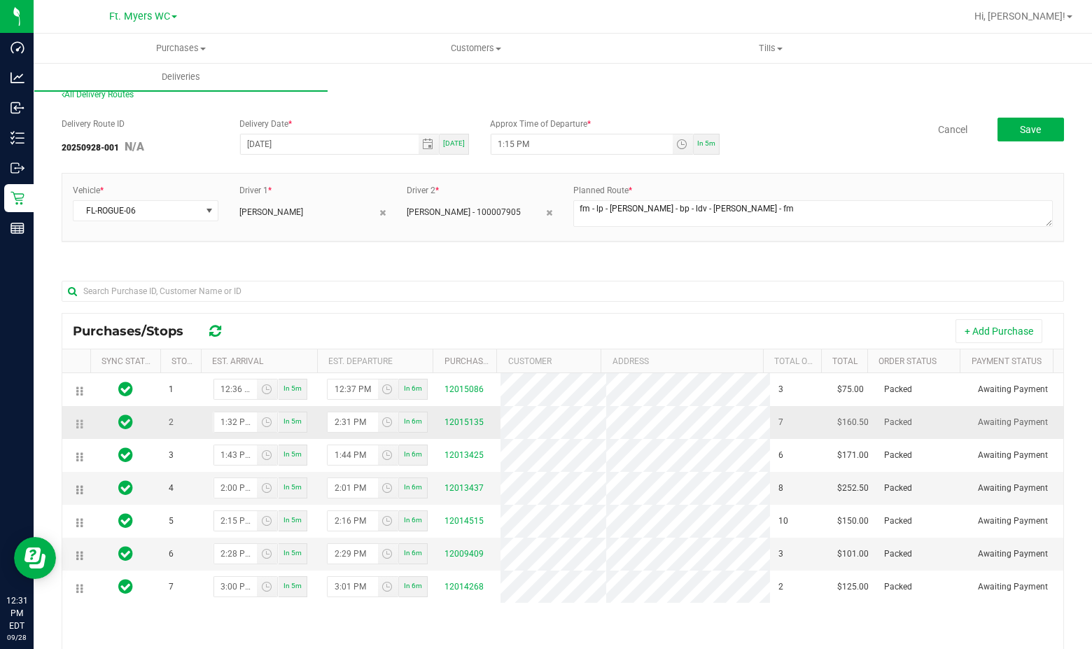
click at [404, 425] on span "In 6m" at bounding box center [413, 421] width 18 height 8
type input "12:36 PM"
type input "12:37 PM"
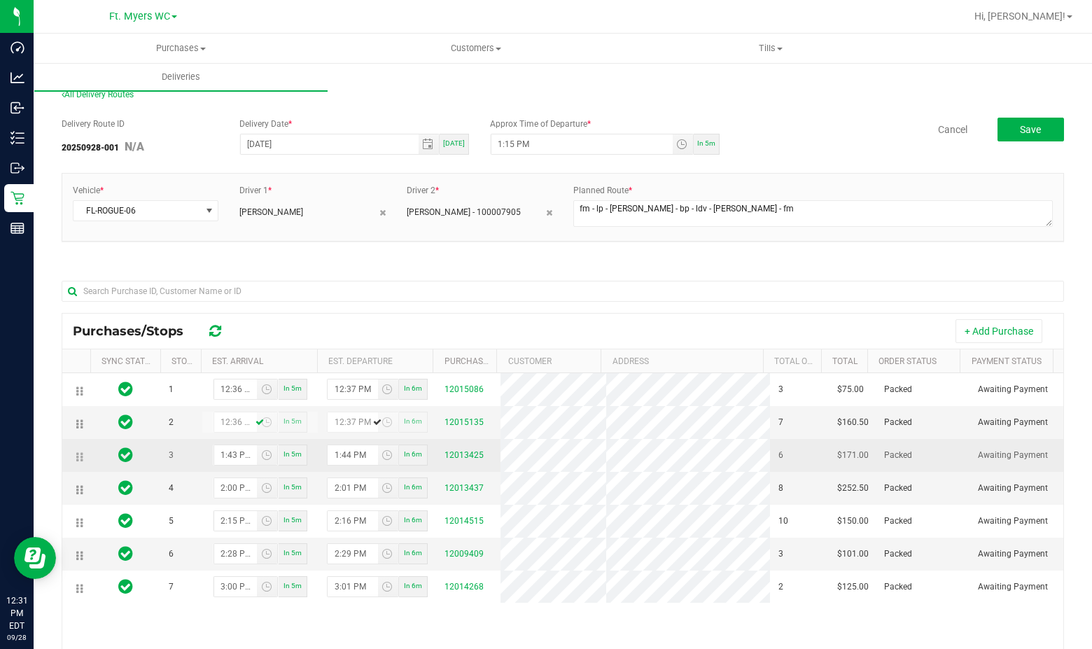
click at [412, 458] on span "In 6m" at bounding box center [413, 454] width 18 height 8
type input "12:36 PM"
type input "12:37 PM"
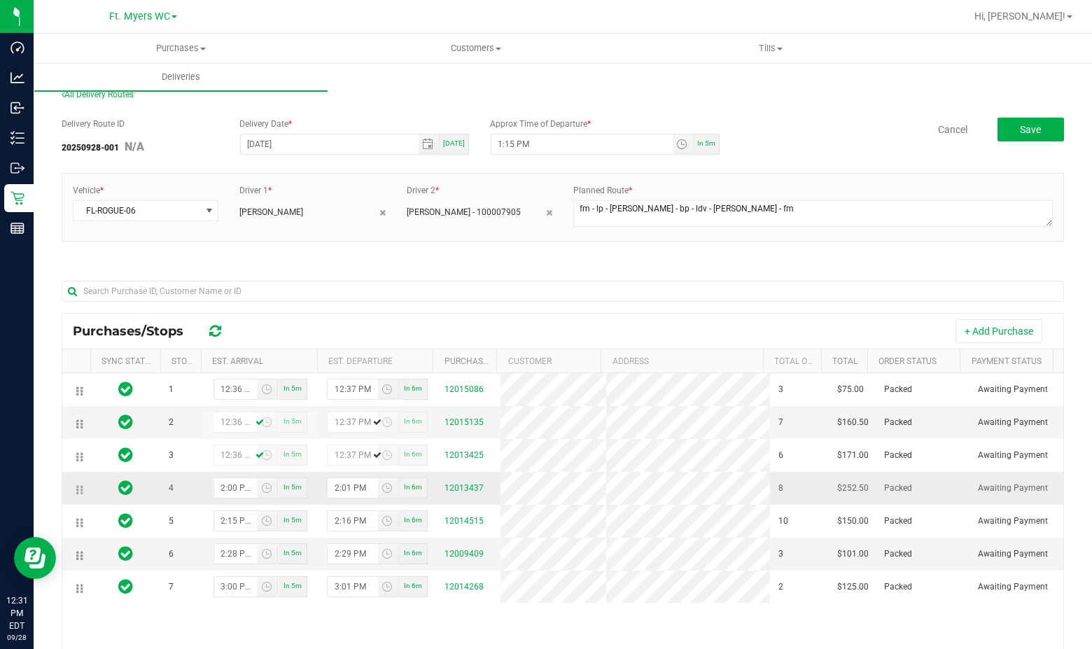
click at [408, 498] on div "In 6m" at bounding box center [413, 487] width 29 height 21
type input "12:36 PM"
type input "12:37 PM"
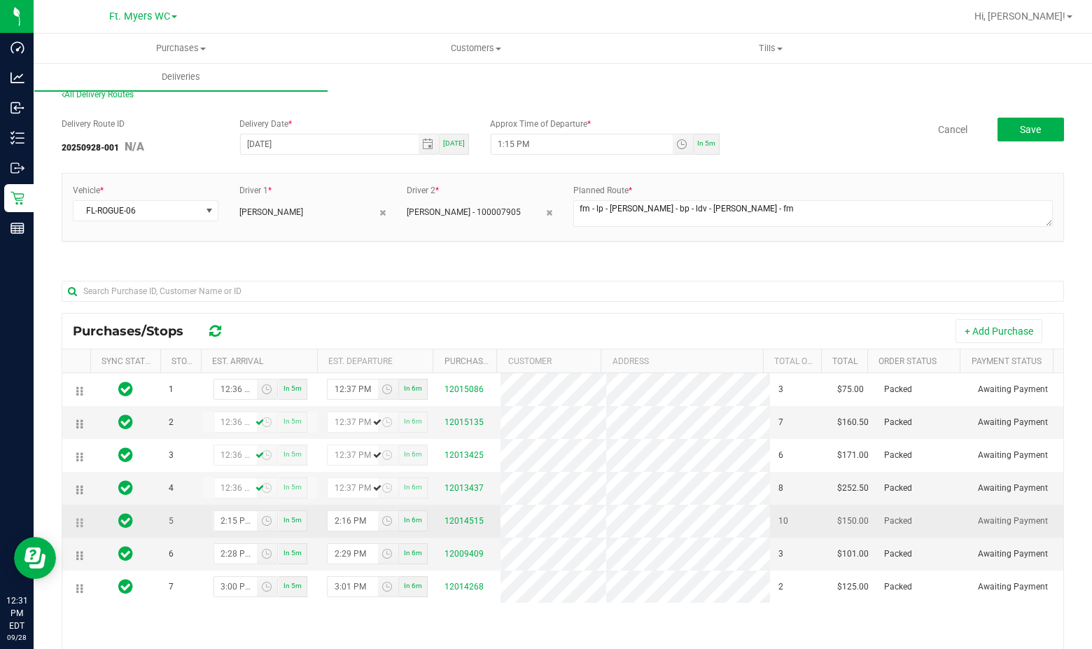
click at [407, 524] on span "In 6m" at bounding box center [413, 520] width 18 height 8
type input "12:36 PM"
type input "12:37 PM"
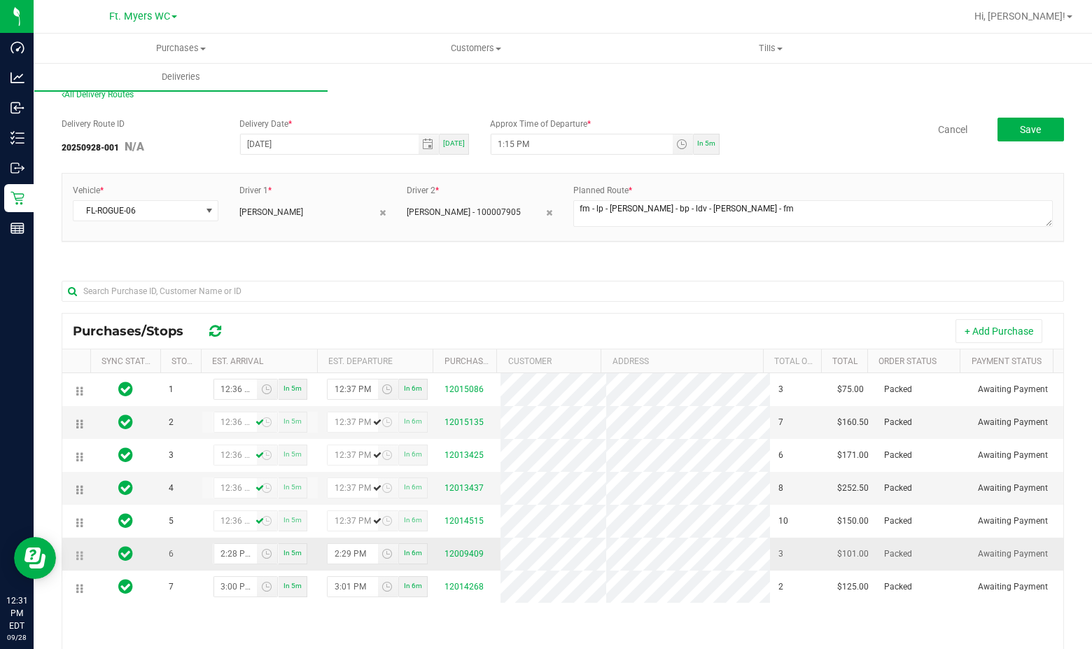
click at [405, 564] on div "In 6m" at bounding box center [413, 553] width 29 height 21
type input "12:36 PM"
type input "12:37 PM"
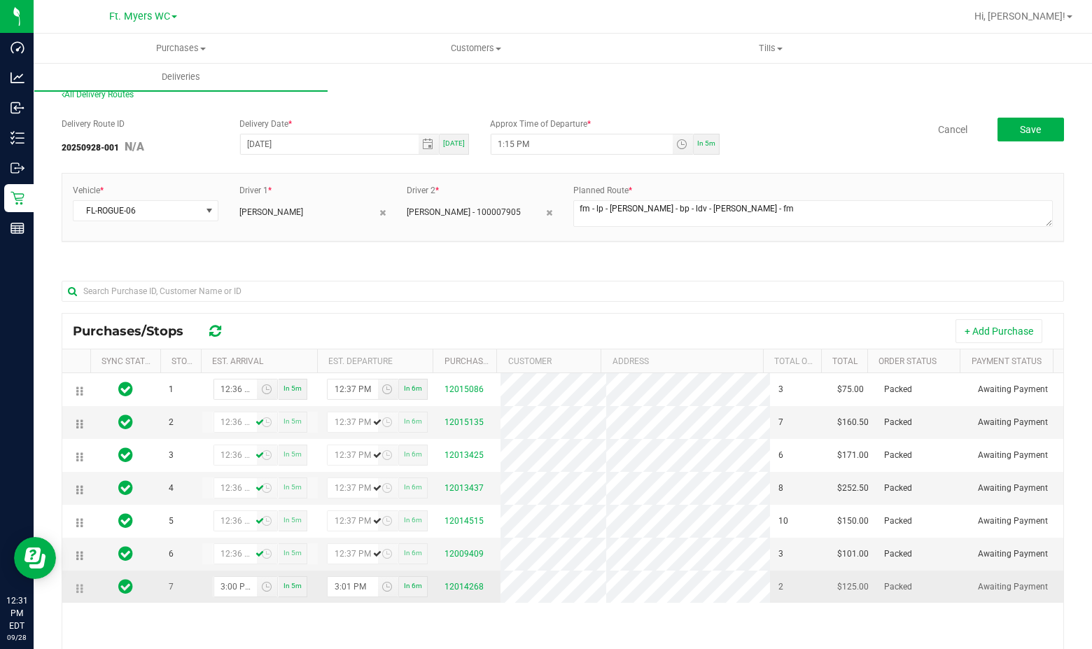
click at [406, 589] on span "In 6m" at bounding box center [413, 586] width 18 height 8
type input "12:36 PM"
type input "12:37 PM"
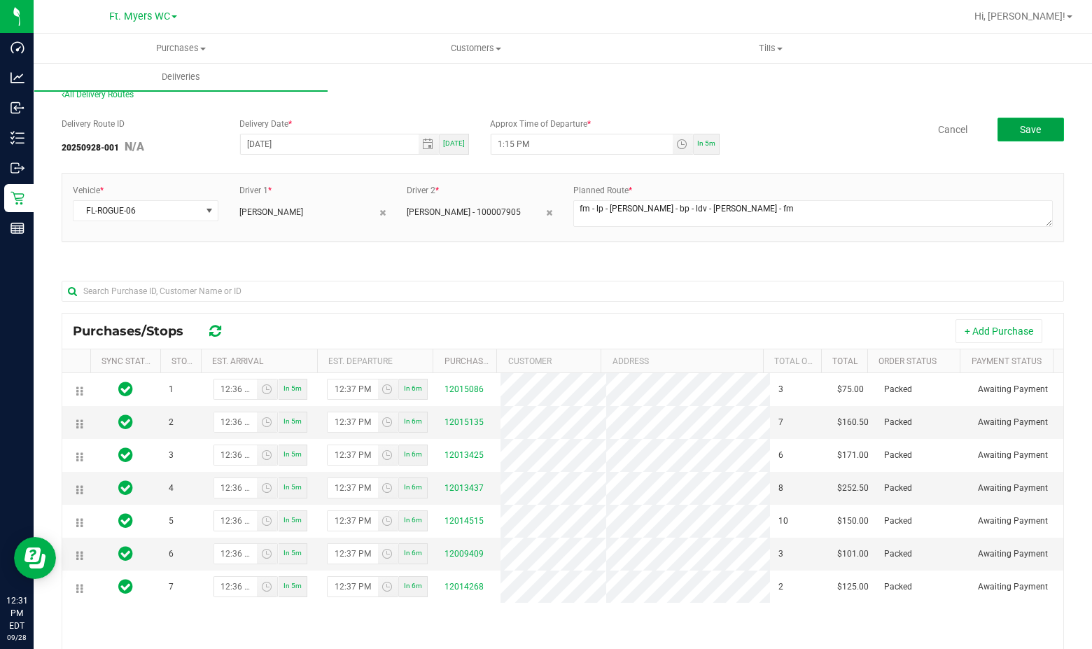
click at [1014, 137] on button "Save" at bounding box center [1031, 130] width 67 height 24
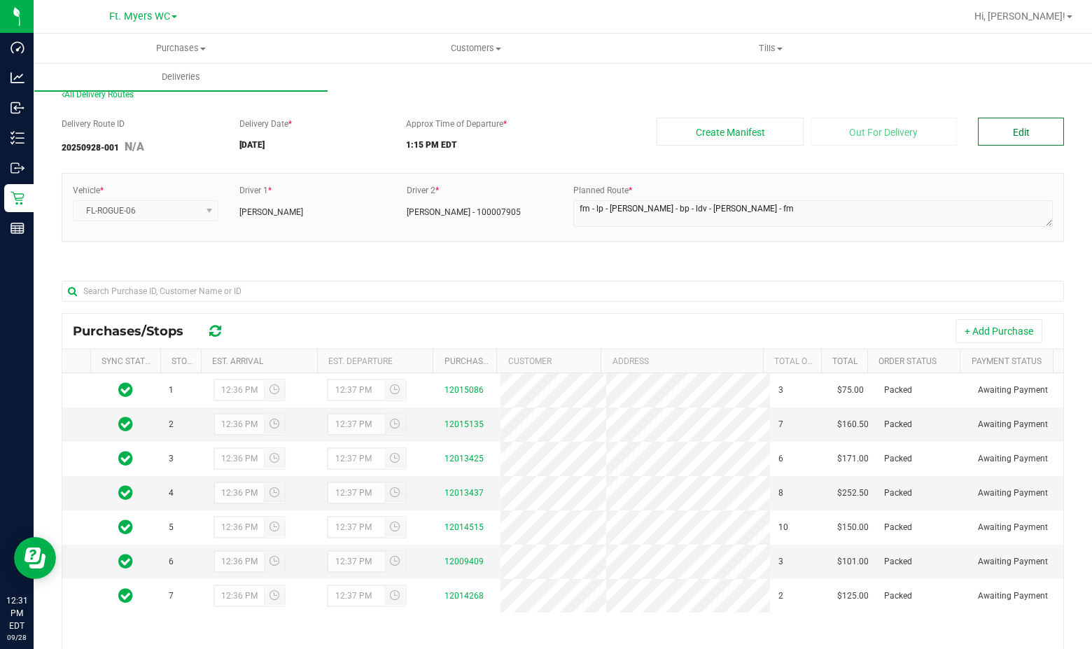
click at [1003, 127] on button "Edit" at bounding box center [1021, 132] width 86 height 28
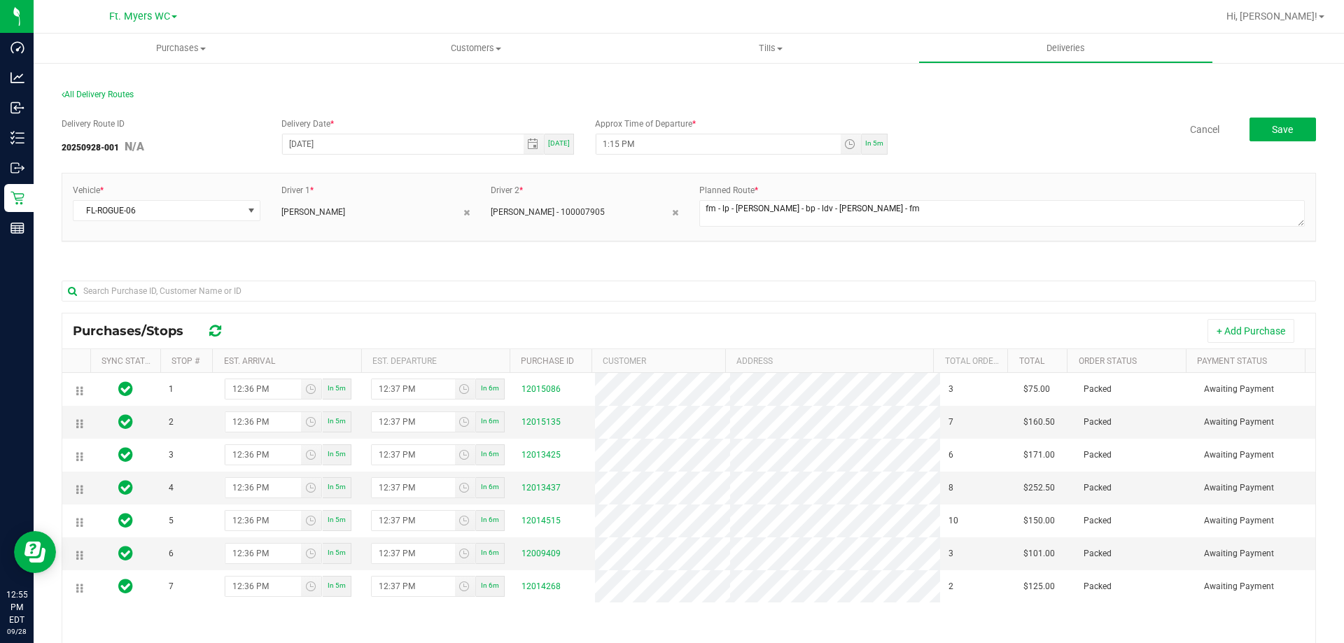
click at [1181, 137] on div "Cancel Save" at bounding box center [1107, 130] width 418 height 24
click at [1190, 130] on link "Cancel" at bounding box center [1204, 130] width 29 height 14
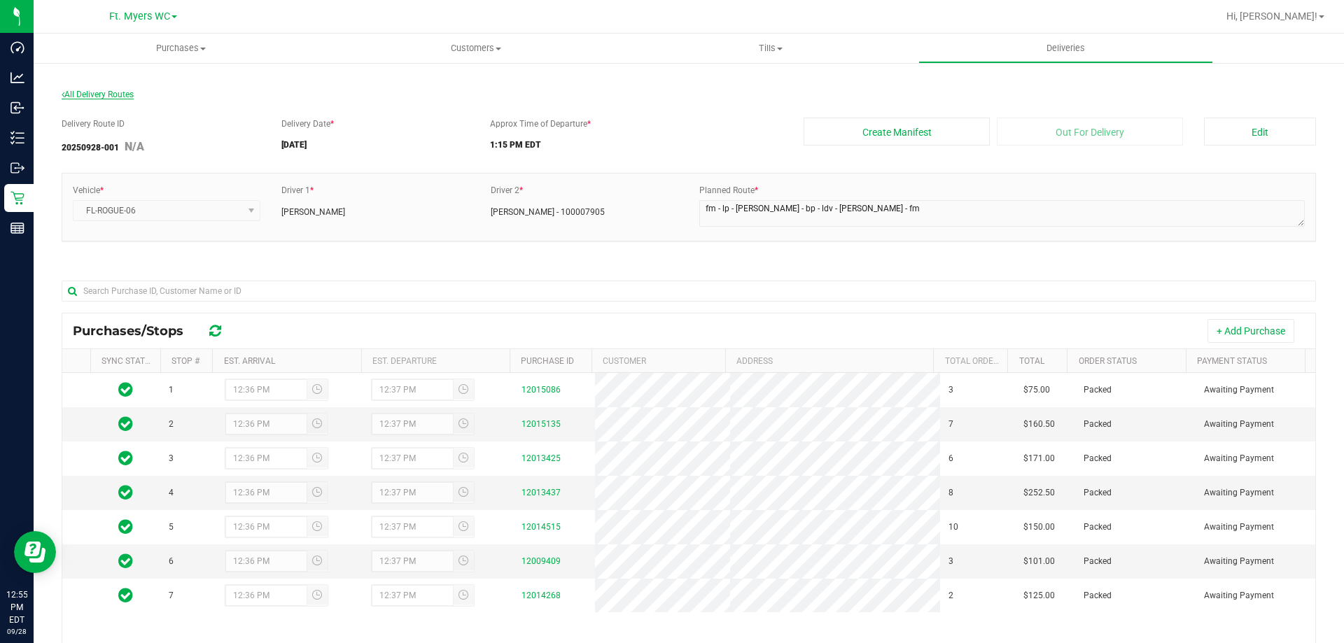
click at [91, 98] on span "All Delivery Routes" at bounding box center [98, 95] width 72 height 10
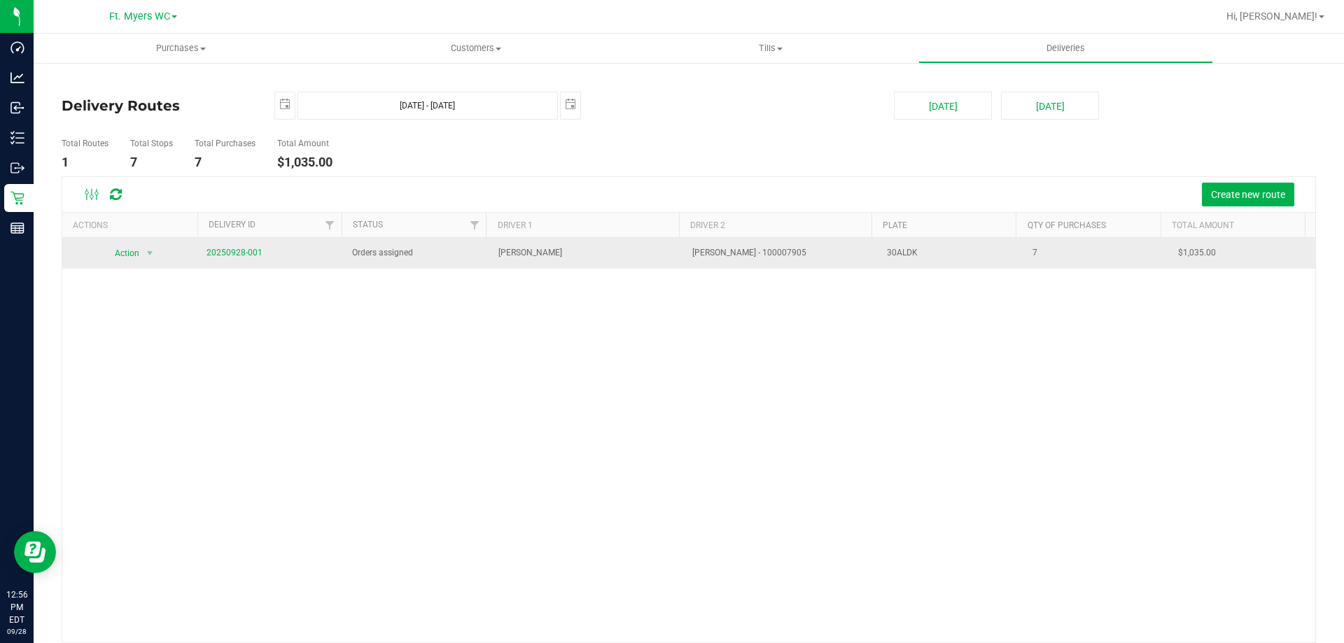
click at [850, 242] on td "[PERSON_NAME] - 100007905" at bounding box center [781, 253] width 195 height 31
click at [660, 256] on td "[PERSON_NAME]" at bounding box center [587, 253] width 195 height 31
click at [109, 249] on span "Action" at bounding box center [121, 254] width 38 height 20
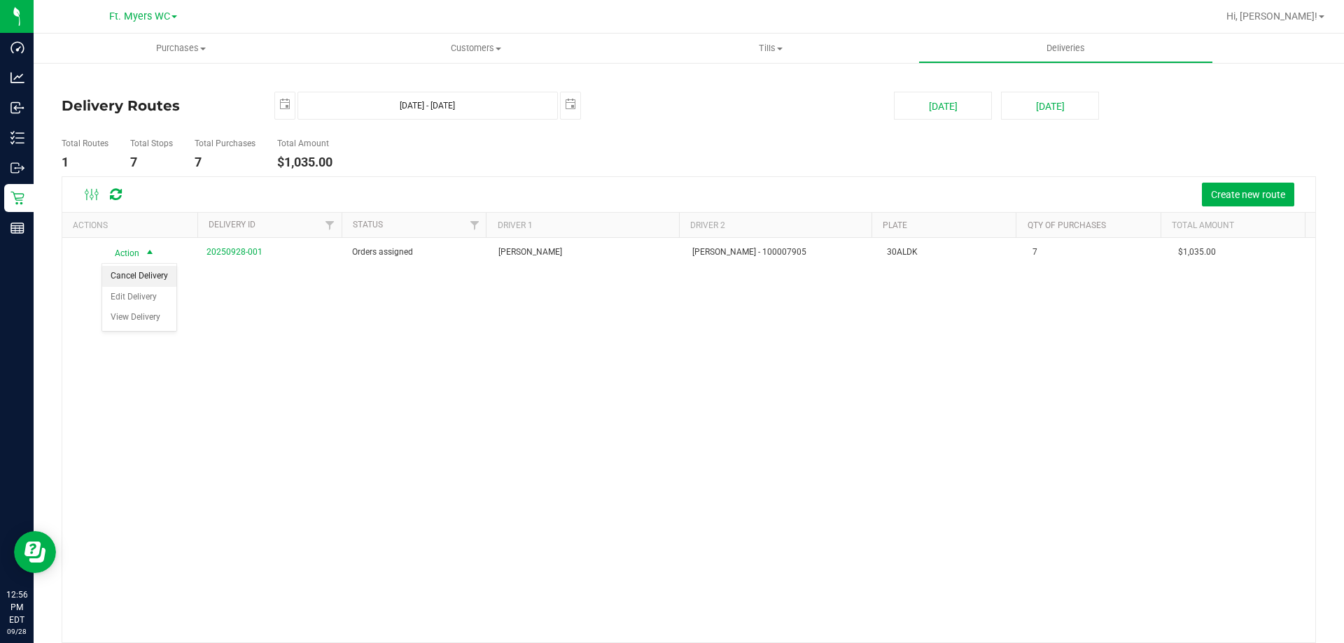
click at [161, 274] on li "Cancel Delivery" at bounding box center [139, 276] width 74 height 21
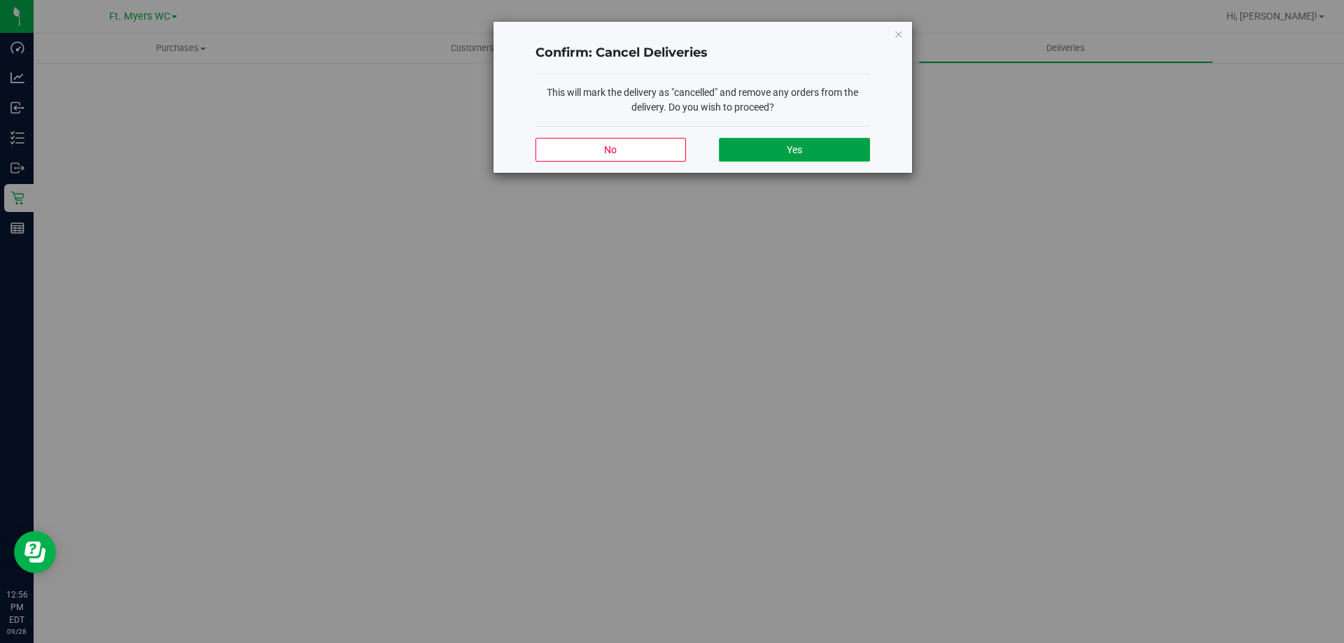
click at [805, 156] on button "Yes" at bounding box center [794, 150] width 151 height 24
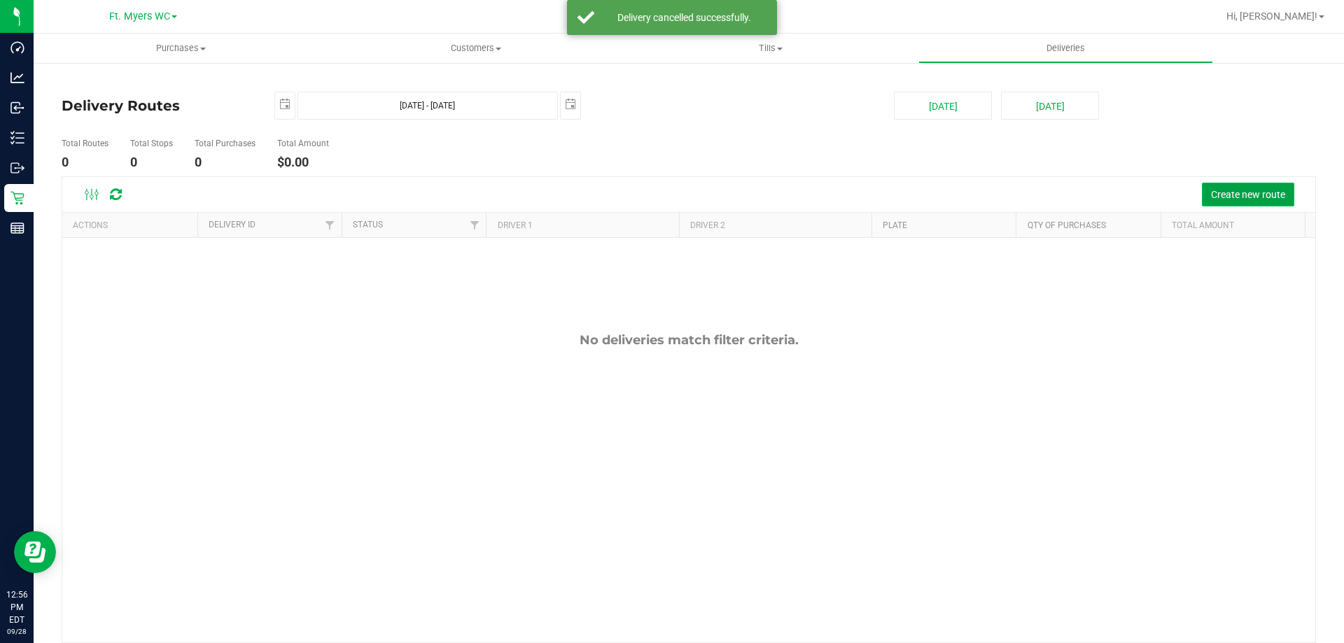
click at [1258, 195] on span "Create new route" at bounding box center [1248, 194] width 74 height 11
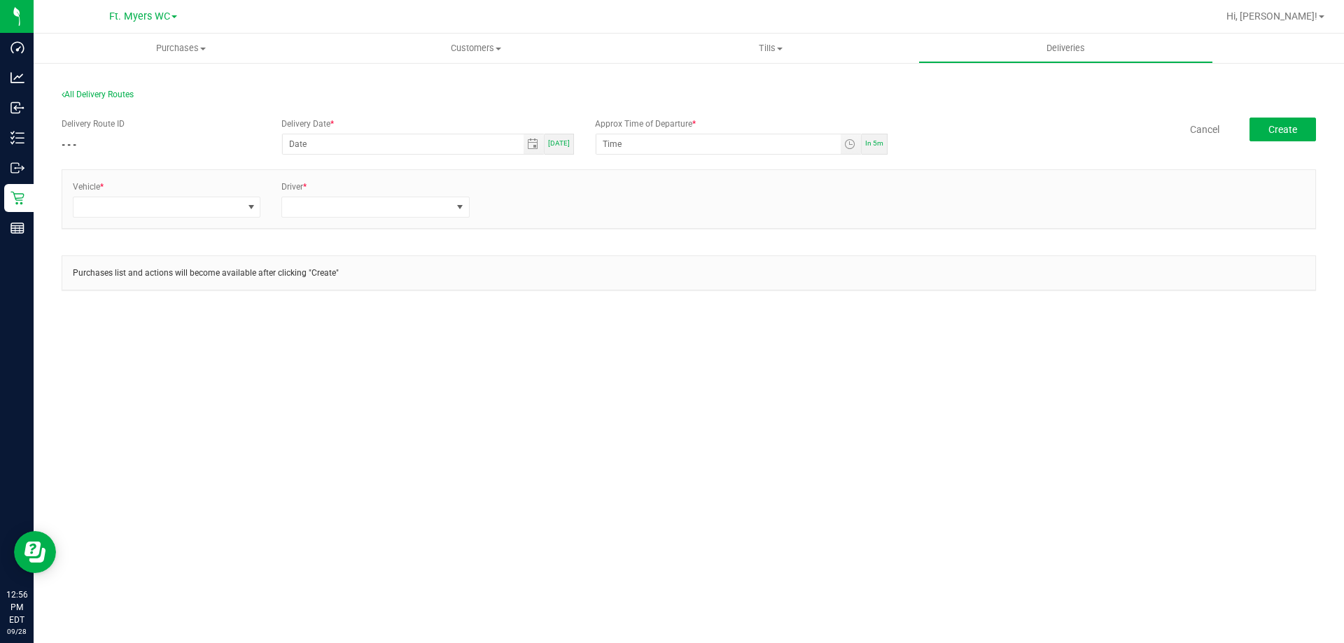
click at [351, 131] on div "Delivery Date * [DATE]" at bounding box center [428, 136] width 314 height 37
type input "month/day/year"
click at [358, 140] on input "month/day/year" at bounding box center [403, 144] width 241 height 20
click at [559, 146] on span "[DATE]" at bounding box center [559, 143] width 22 height 8
type input "[DATE]"
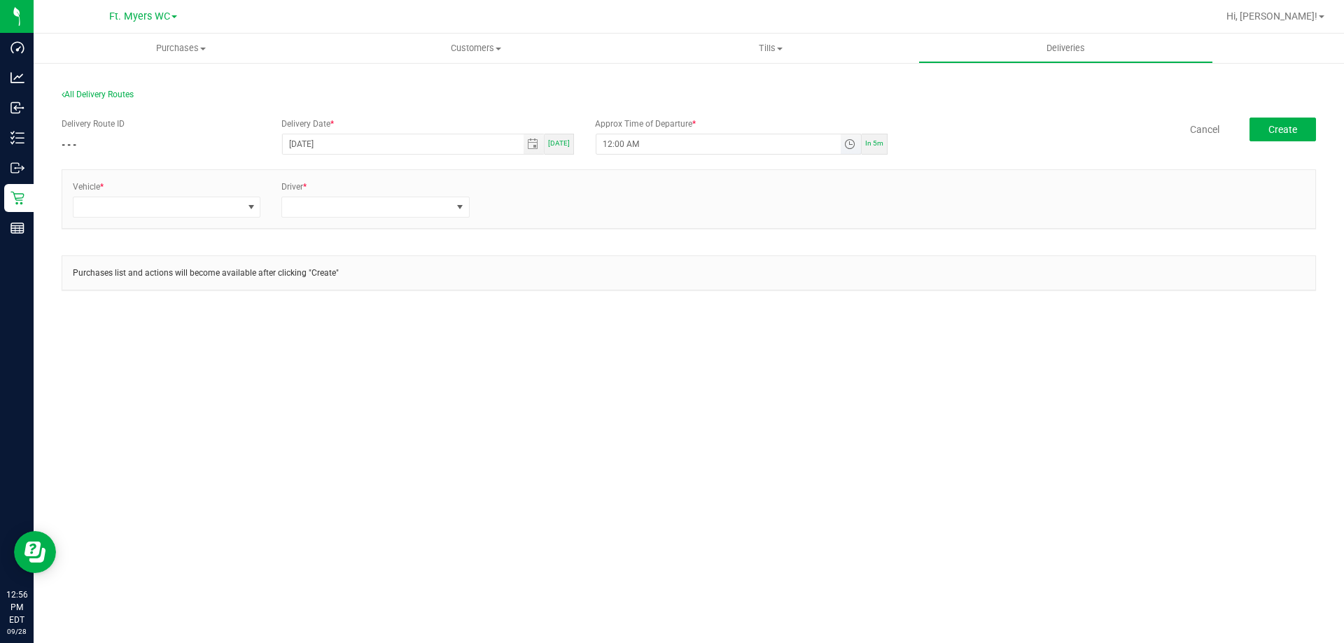
click at [770, 142] on input "12:00 AM" at bounding box center [718, 144] width 244 height 20
click at [602, 144] on input "12:00 AM" at bounding box center [718, 144] width 244 height 20
type input "1:15 PM"
click at [958, 135] on div "Cancel Create" at bounding box center [1107, 130] width 418 height 24
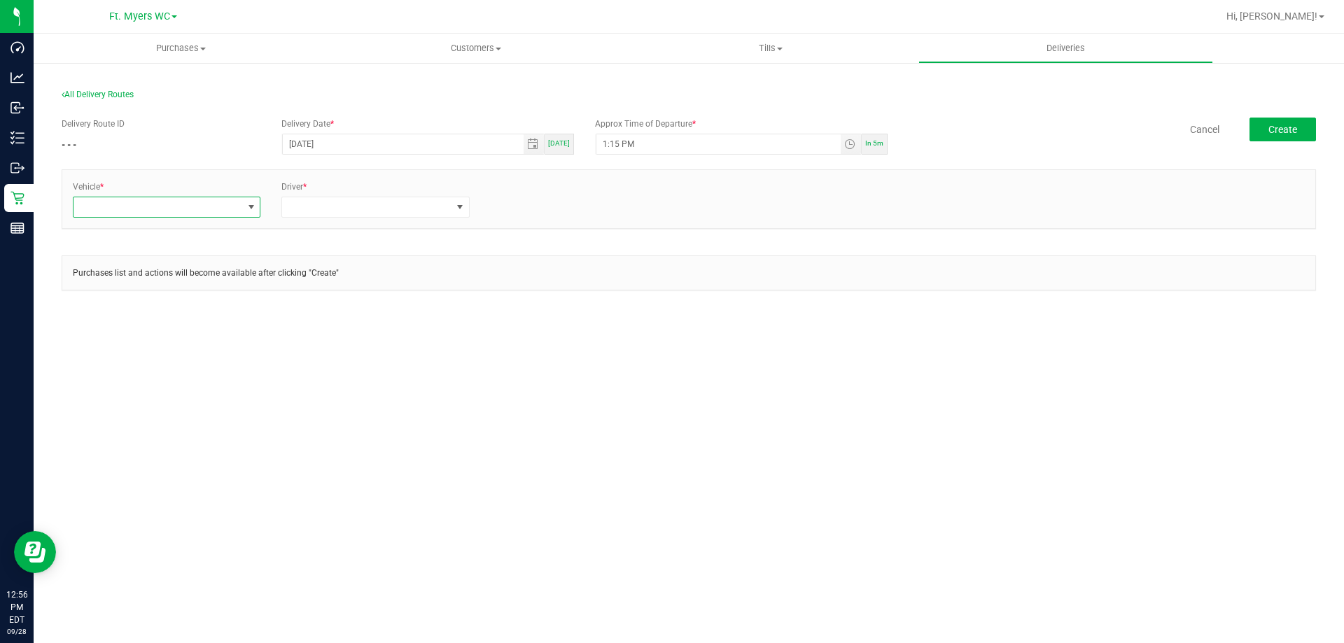
click at [116, 207] on span at bounding box center [158, 207] width 169 height 20
type input "rogue"
click at [131, 361] on li "FL-ROGUE-06" at bounding box center [167, 363] width 186 height 24
click at [305, 200] on span at bounding box center [366, 207] width 169 height 20
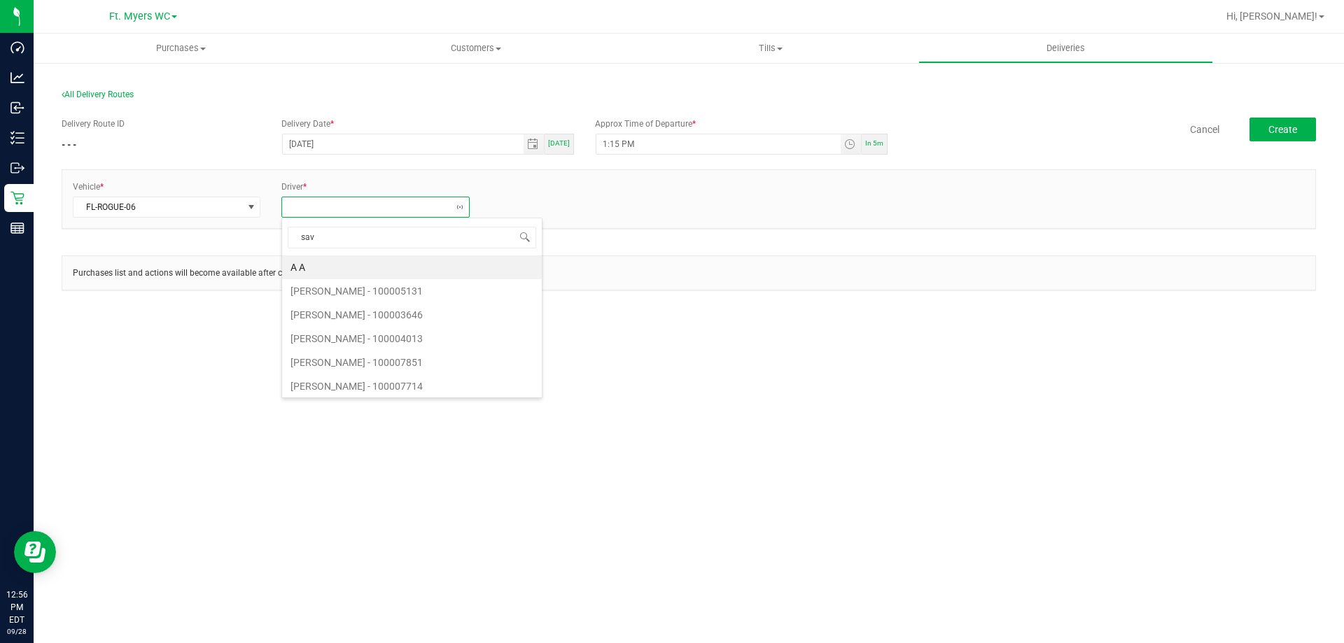
type input "sava"
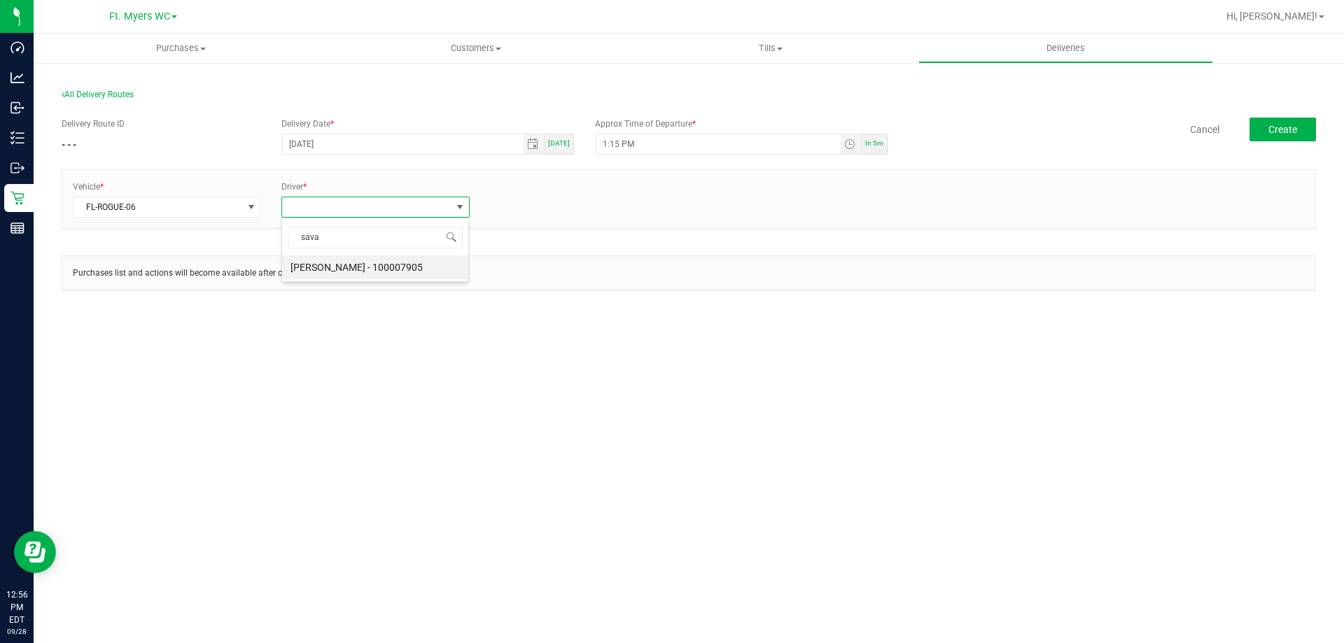
click at [317, 268] on li "[PERSON_NAME] - 100007905" at bounding box center [375, 268] width 186 height 24
click at [532, 205] on link "+ Add Driver" at bounding box center [514, 203] width 46 height 10
click at [536, 204] on span at bounding box center [575, 207] width 169 height 20
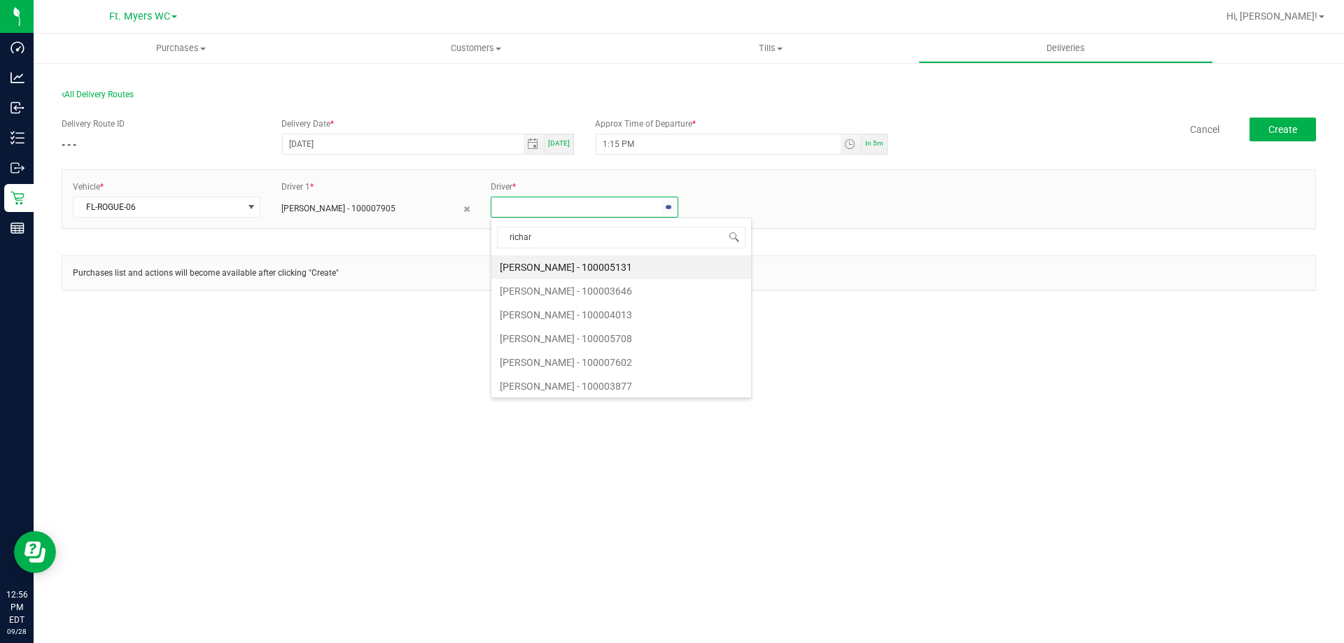
type input "[PERSON_NAME]"
click at [548, 269] on li "[PERSON_NAME]" at bounding box center [584, 268] width 186 height 24
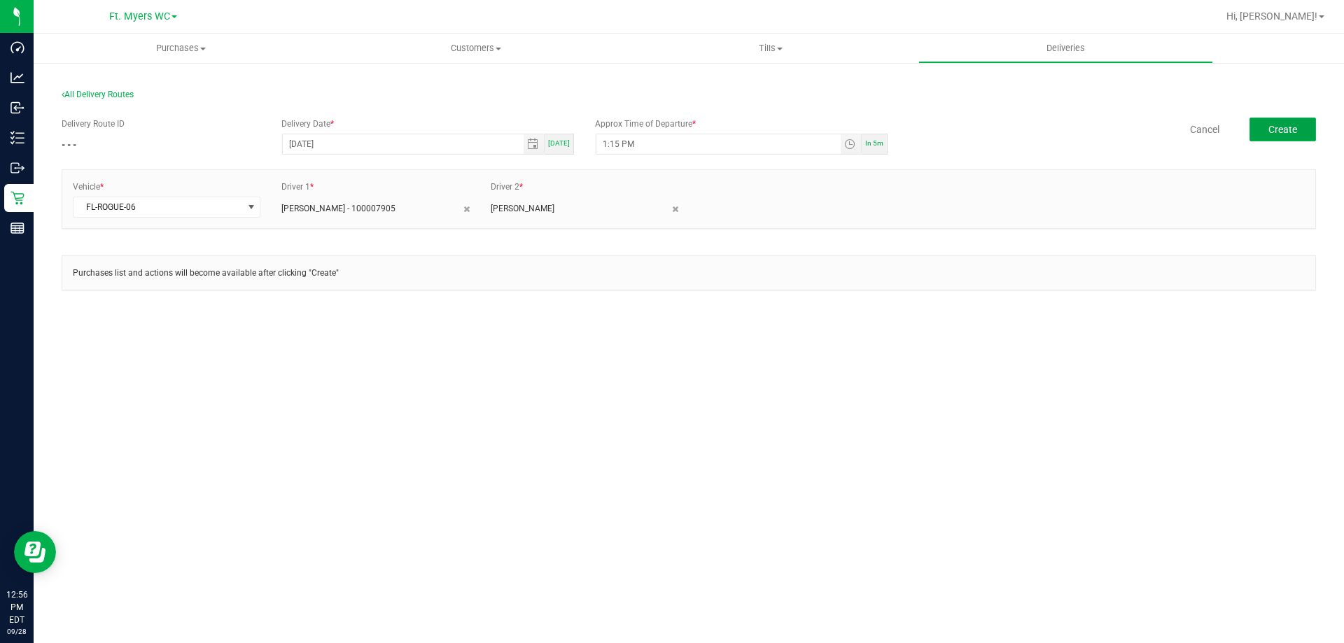
click at [1288, 128] on span "Create" at bounding box center [1282, 129] width 29 height 11
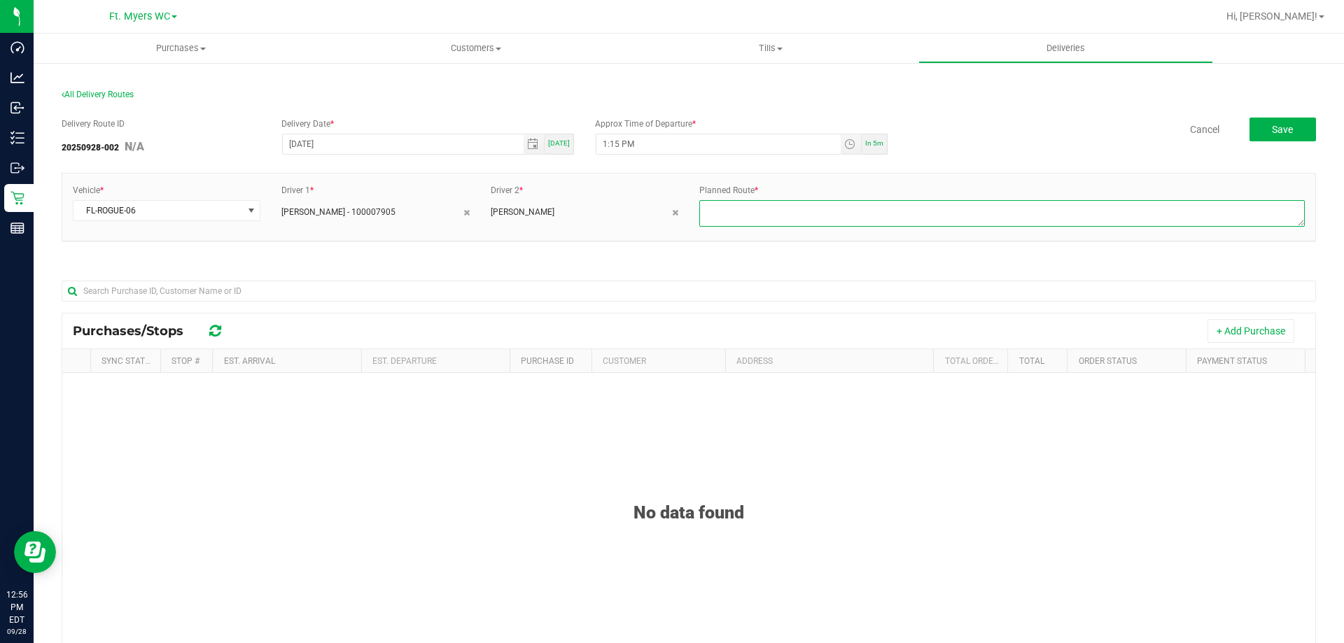
click at [777, 211] on textarea at bounding box center [1002, 213] width 606 height 27
type textarea "1 of 1"
click at [1264, 330] on button "+ Add Purchase" at bounding box center [1251, 331] width 87 height 24
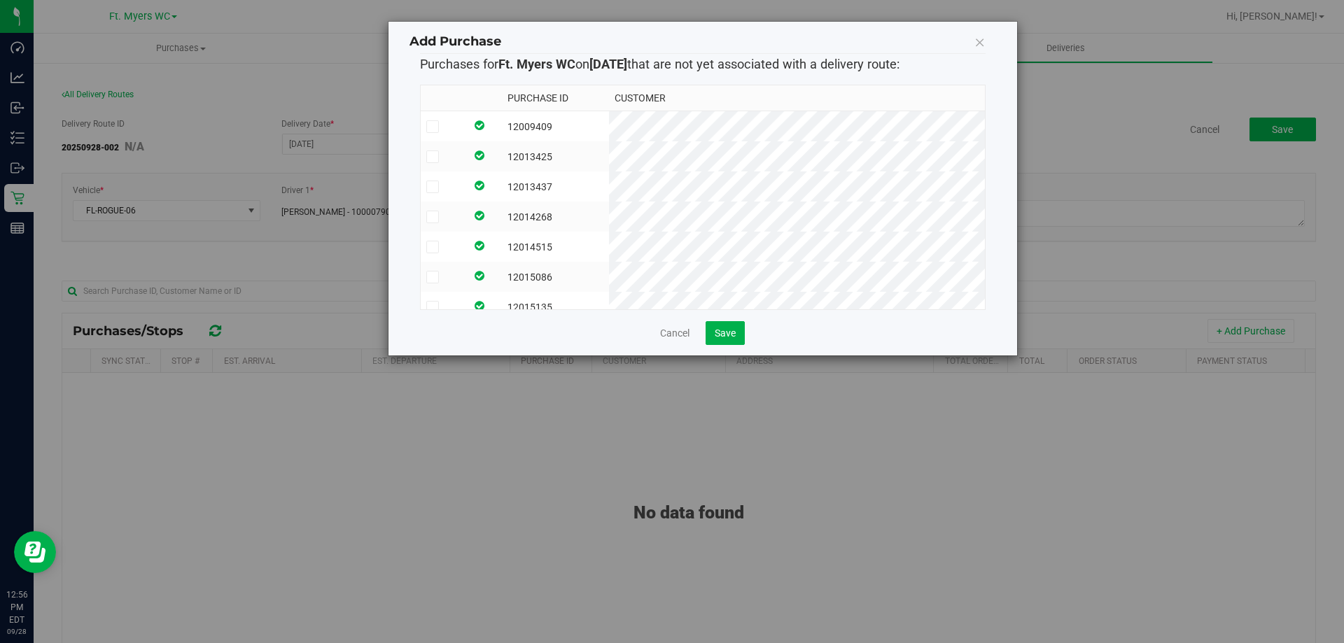
click at [431, 127] on icon at bounding box center [432, 127] width 9 height 0
click at [0, 0] on input "checkbox" at bounding box center [0, 0] width 0 height 0
click at [438, 158] on span at bounding box center [432, 157] width 13 height 13
click at [0, 0] on input "checkbox" at bounding box center [0, 0] width 0 height 0
click at [438, 193] on td at bounding box center [443, 187] width 45 height 30
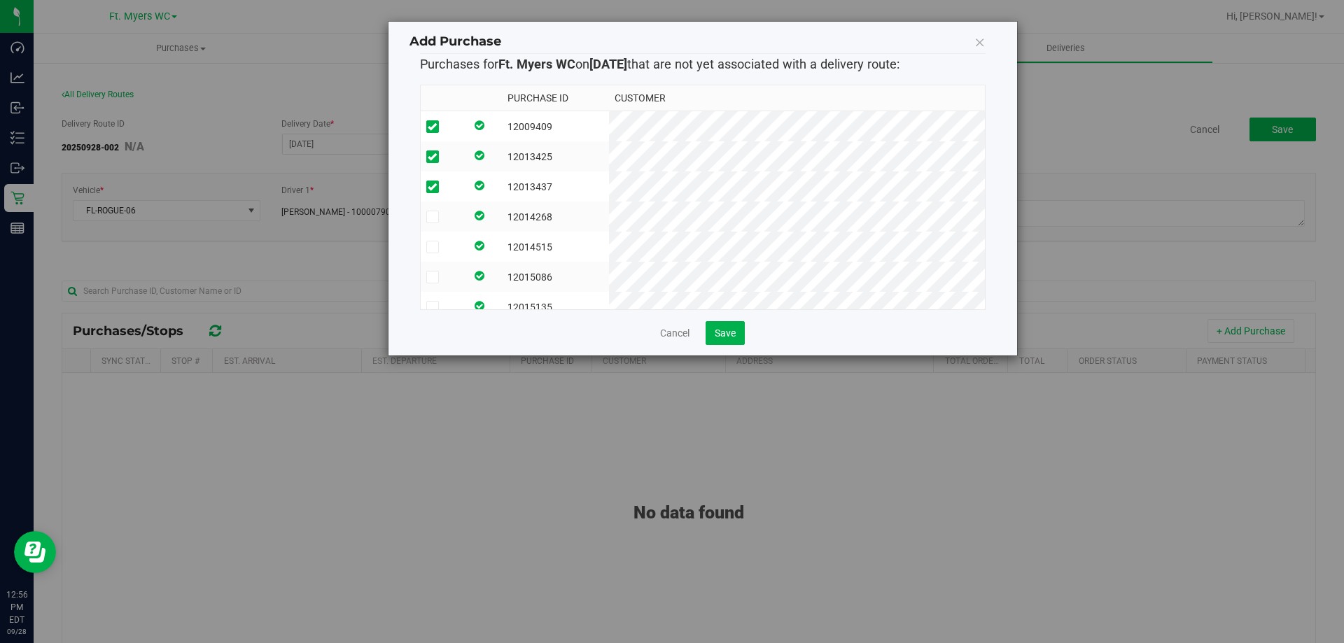
click at [438, 224] on td at bounding box center [443, 217] width 45 height 30
click at [438, 251] on span at bounding box center [432, 247] width 13 height 13
click at [0, 0] on input "checkbox" at bounding box center [0, 0] width 0 height 0
click at [438, 270] on td at bounding box center [443, 277] width 45 height 30
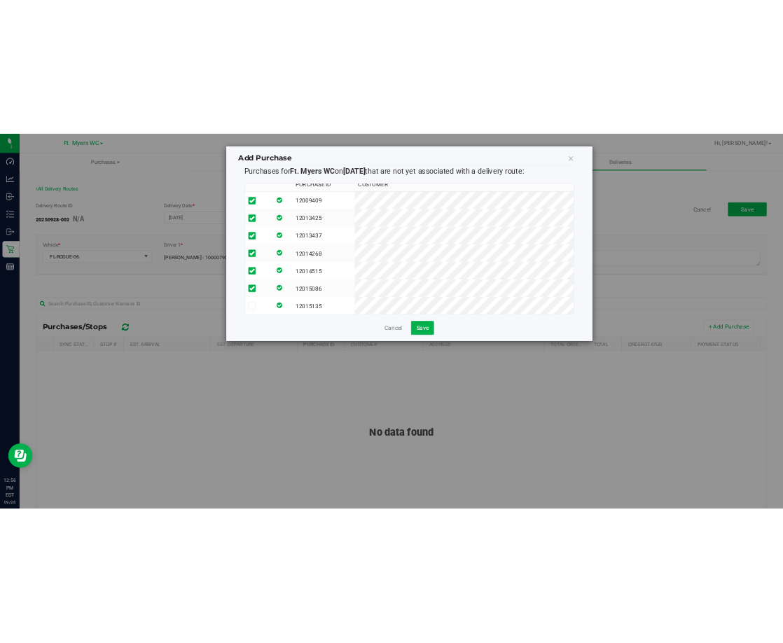
scroll to position [23, 0]
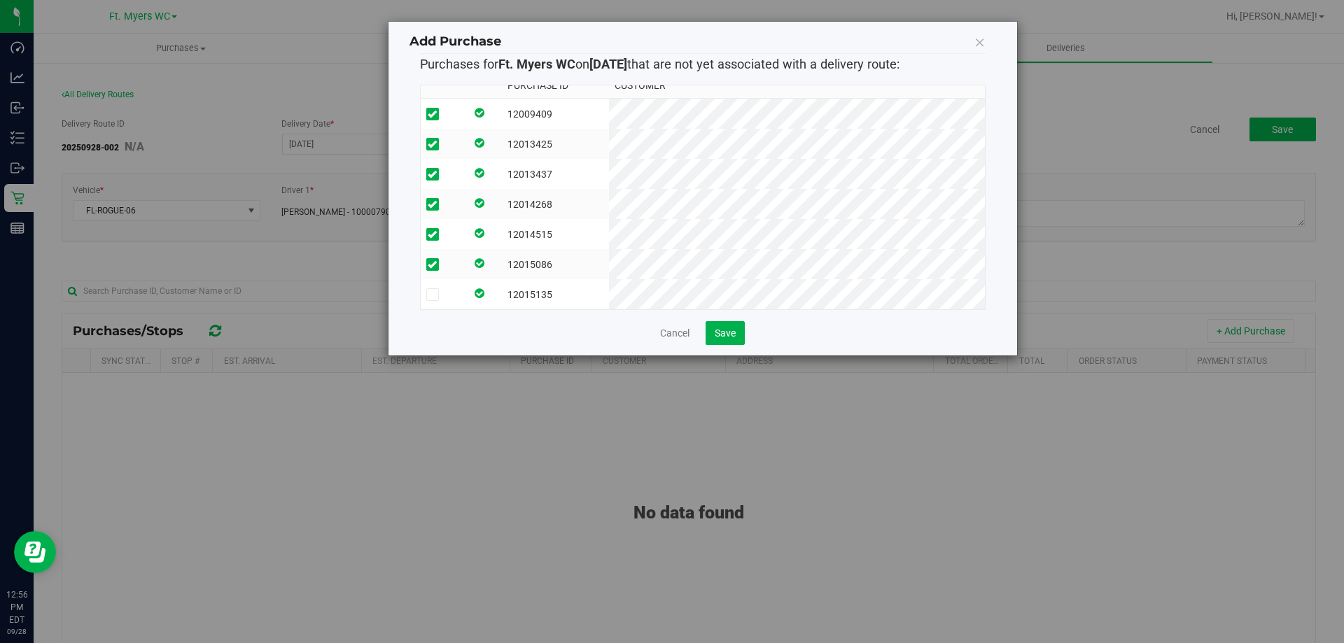
click at [436, 295] on icon at bounding box center [432, 295] width 9 height 0
click at [0, 0] on input "checkbox" at bounding box center [0, 0] width 0 height 0
click at [725, 330] on span "Save" at bounding box center [725, 333] width 21 height 11
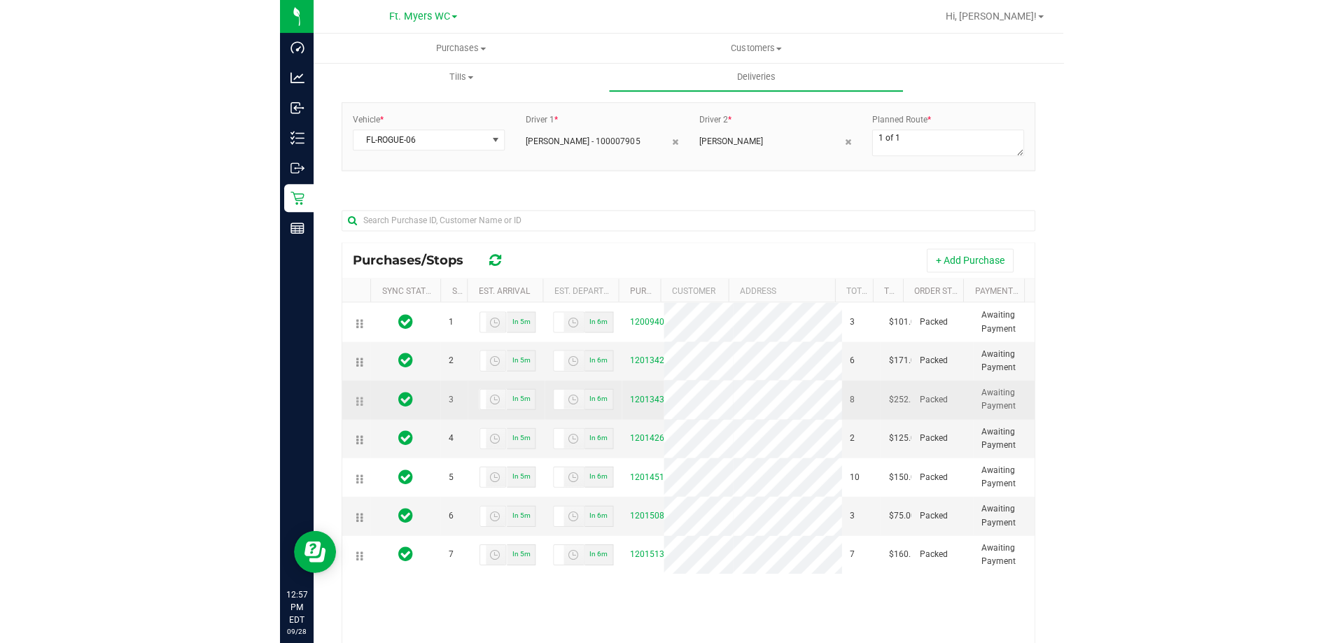
scroll to position [140, 0]
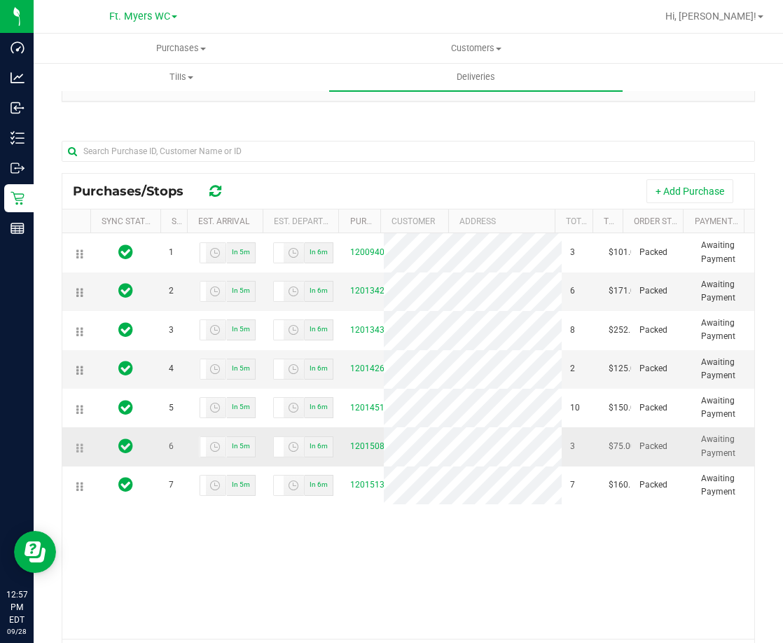
click at [84, 459] on td at bounding box center [76, 446] width 28 height 39
drag, startPoint x: 79, startPoint y: 454, endPoint x: 68, endPoint y: 235, distance: 219.4
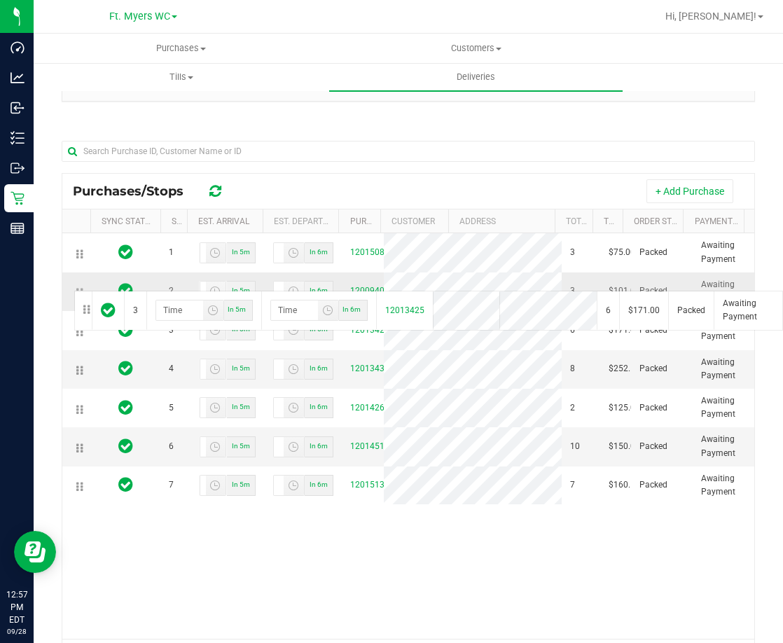
drag, startPoint x: 78, startPoint y: 345, endPoint x: 72, endPoint y: 289, distance: 56.4
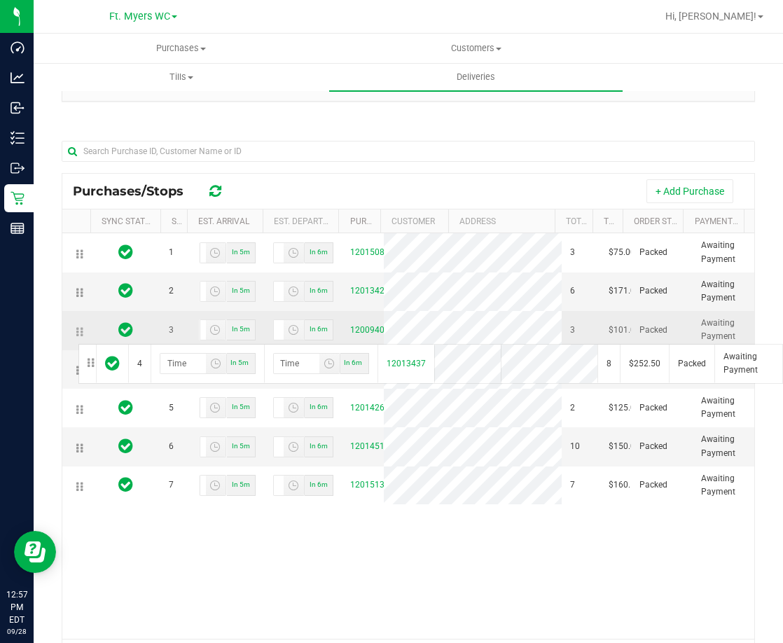
drag, startPoint x: 79, startPoint y: 386, endPoint x: 76, endPoint y: 342, distance: 44.2
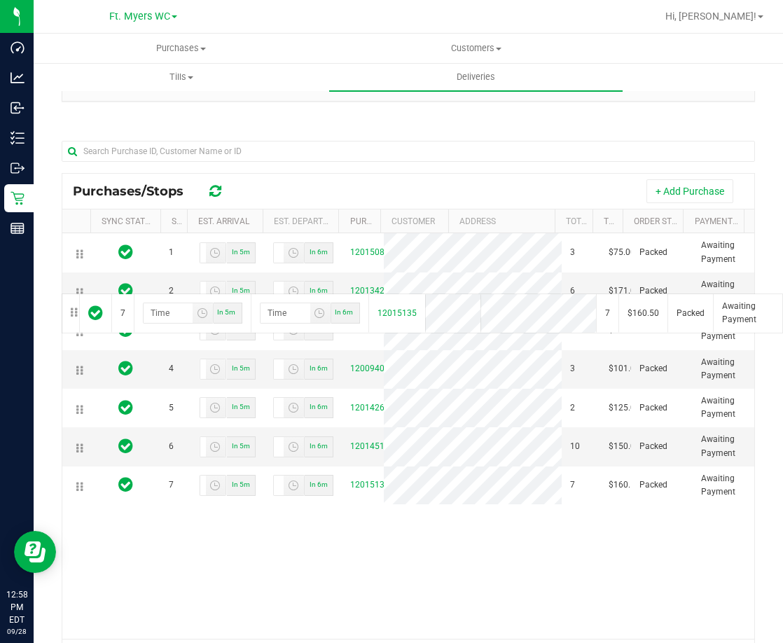
drag, startPoint x: 78, startPoint y: 508, endPoint x: 61, endPoint y: 286, distance: 222.6
click at [60, 292] on div "All Delivery Routes Delivery Route ID 20250928-002 N/A Delivery Date * [DATE] […" at bounding box center [408, 317] width 714 height 763
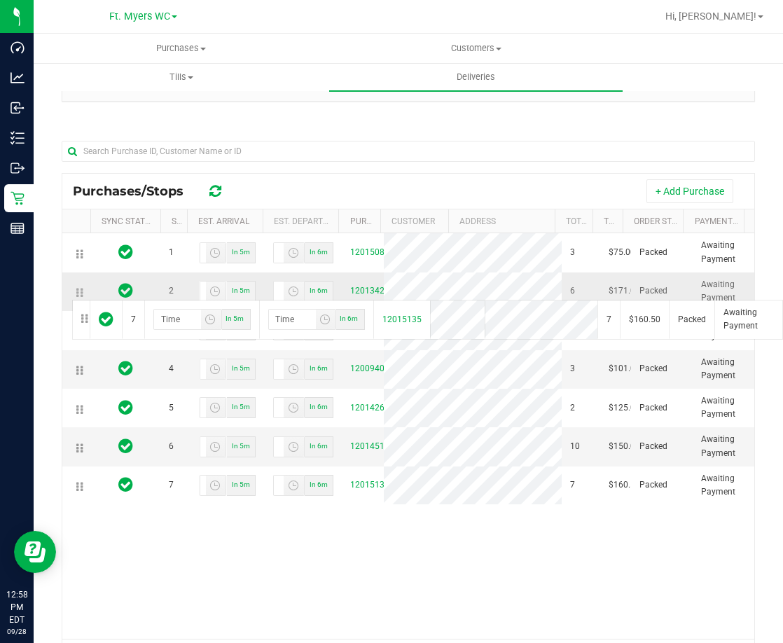
drag, startPoint x: 78, startPoint y: 503, endPoint x: 70, endPoint y: 298, distance: 204.6
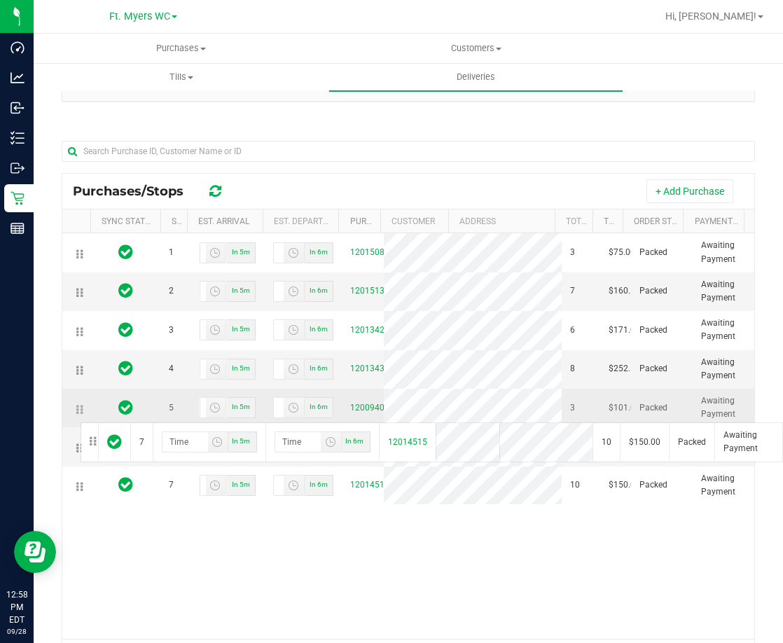
drag, startPoint x: 82, startPoint y: 515, endPoint x: 78, endPoint y: 421, distance: 94.6
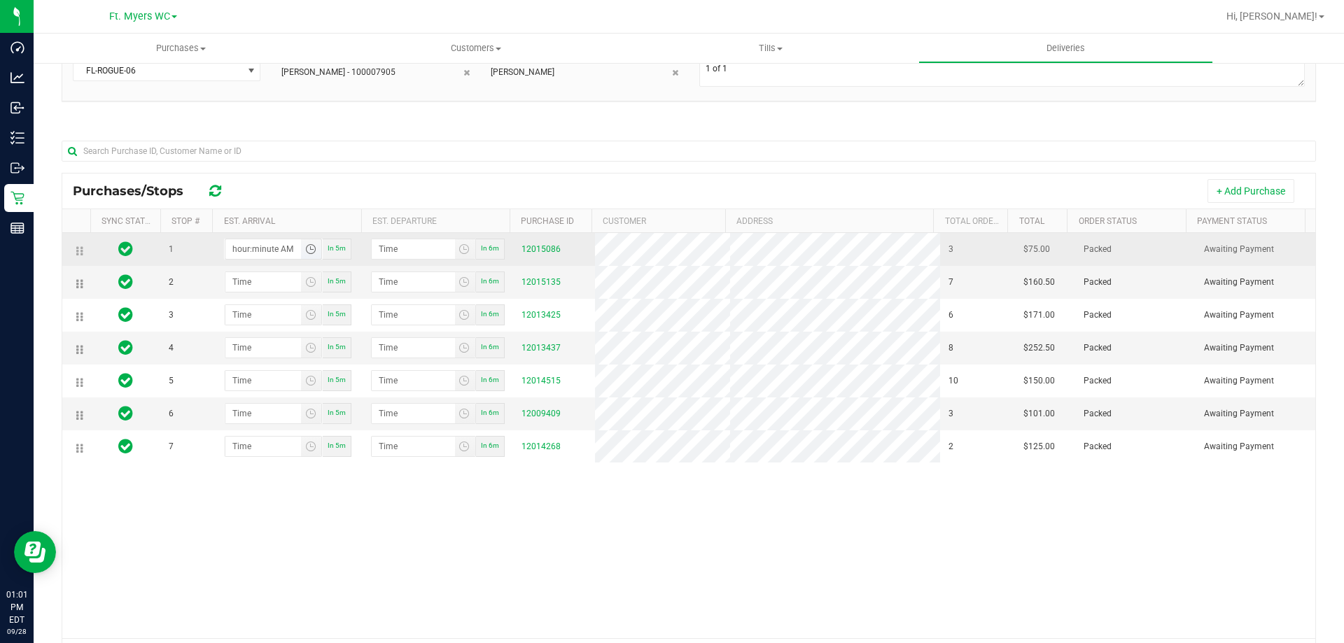
click at [252, 251] on input "hour:minute AM" at bounding box center [263, 249] width 76 height 20
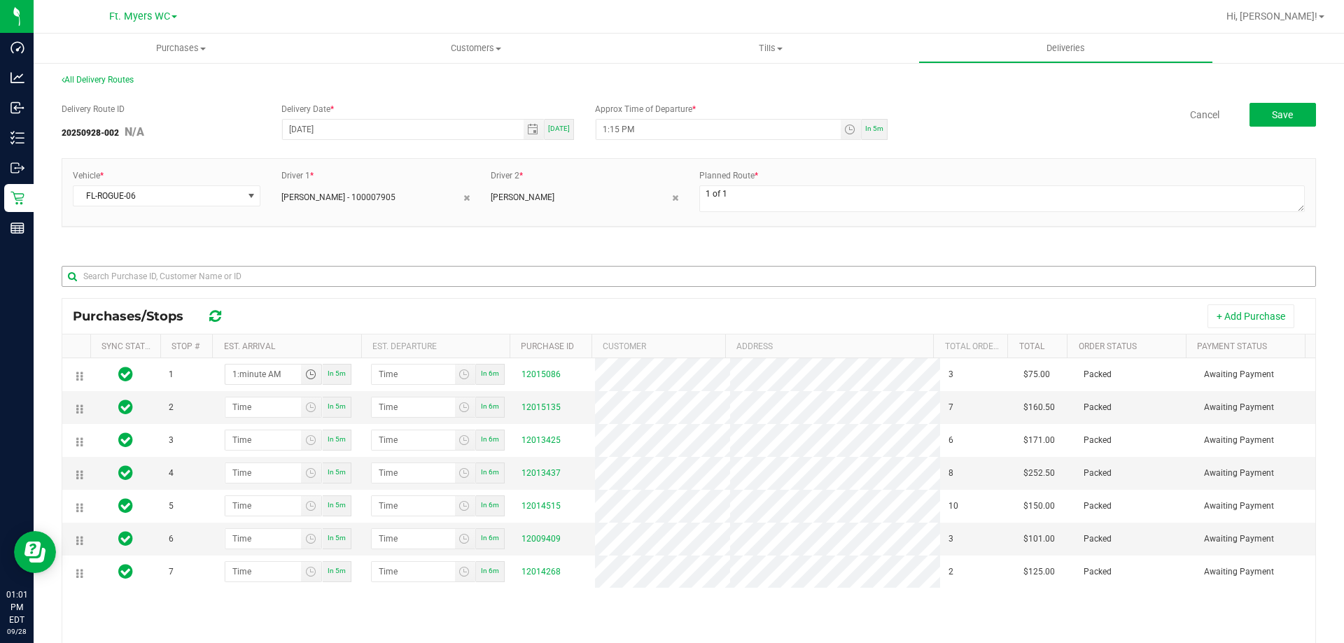
scroll to position [0, 0]
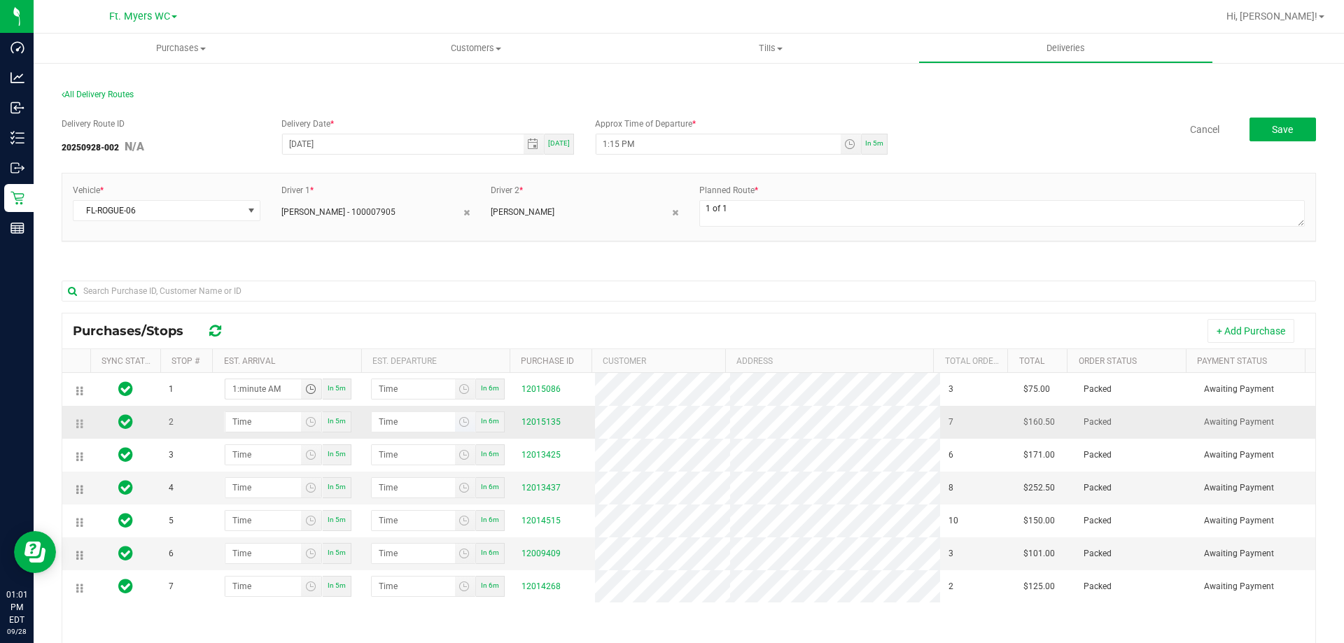
type input "1:02 AM"
type input "1:03 AM"
type input "1:20 AM"
type input "1:21 AM"
type input "1:20 PM"
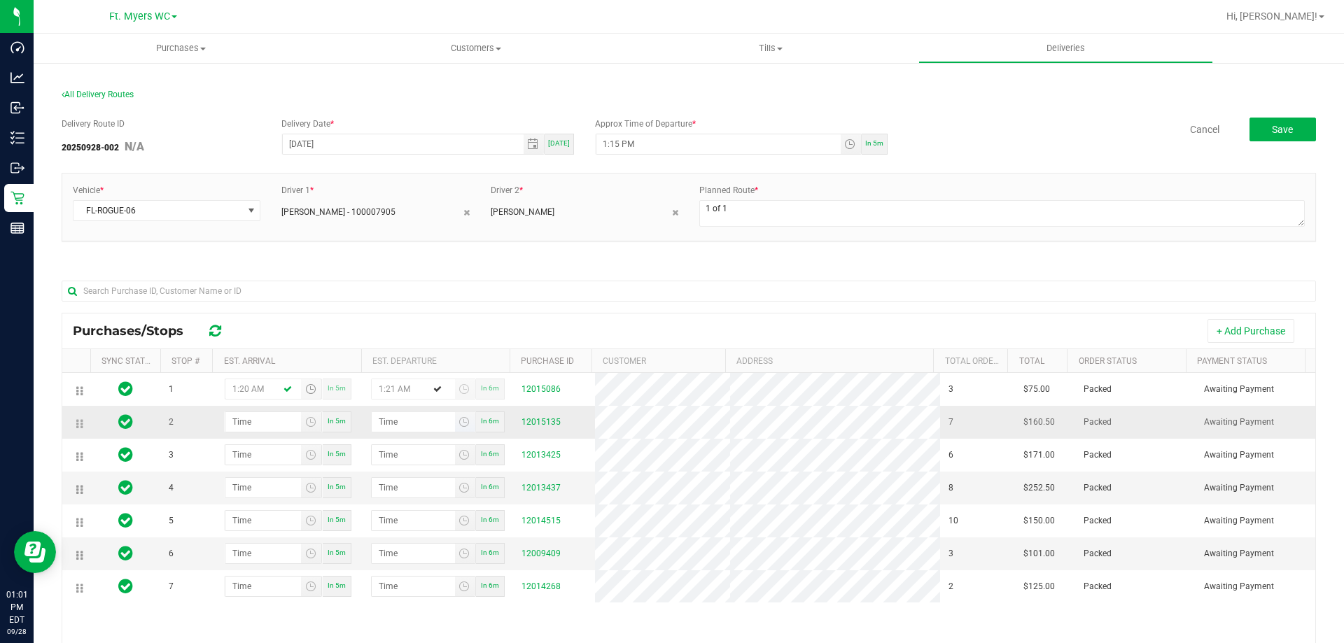
type input "1:21 PM"
type input "1:20 PM"
click at [249, 424] on input "hour:minute AM" at bounding box center [263, 422] width 76 height 20
type input "1:02 AM"
type input "1:03 AM"
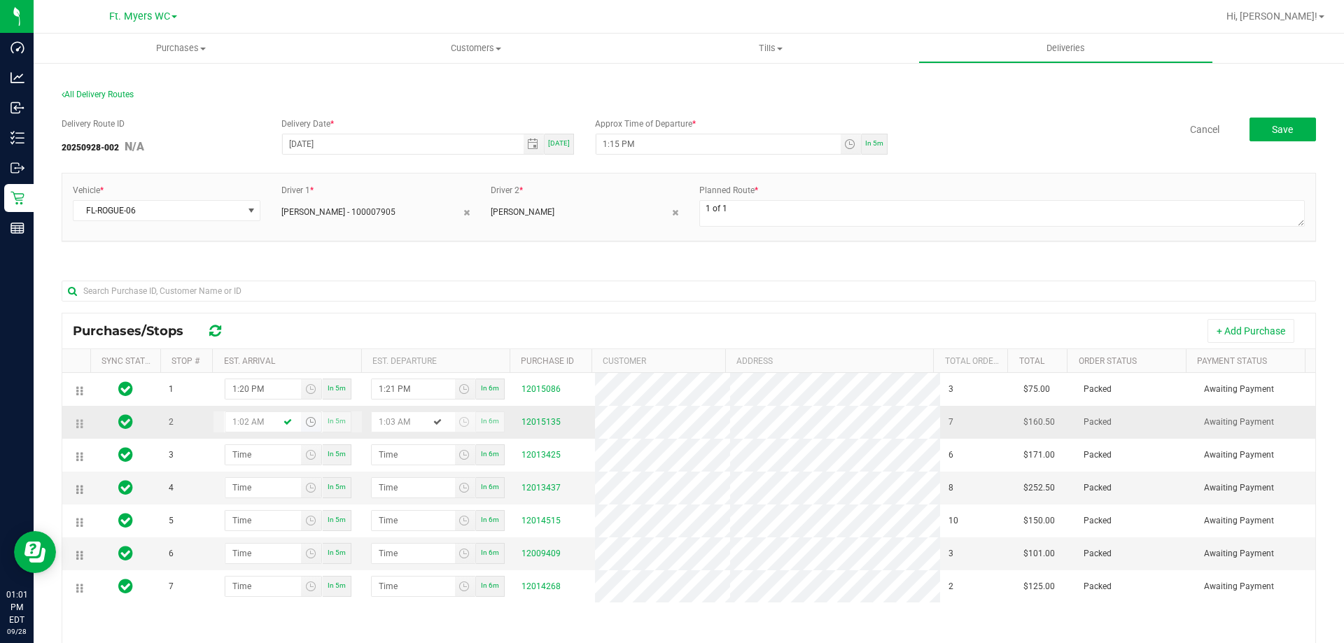
type input "1:25 AM"
type input "1:26 AM"
type input "1:25 PM"
type input "1:26 PM"
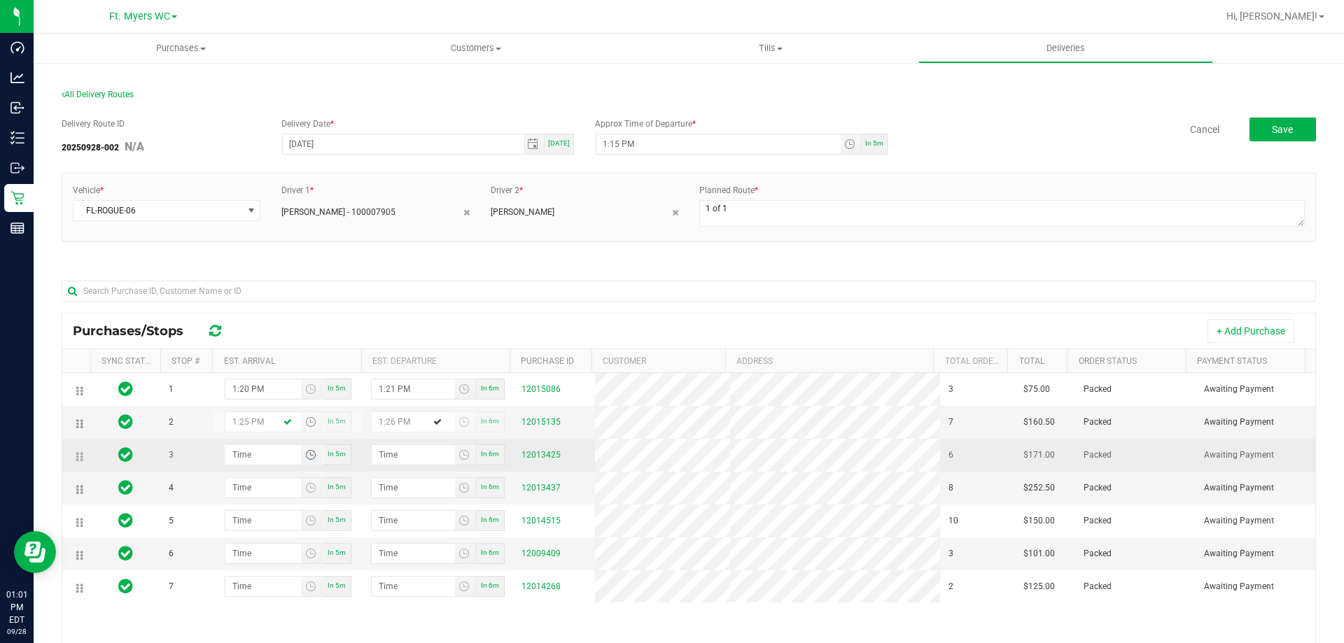
click at [307, 456] on span "Toggle time list" at bounding box center [310, 454] width 11 height 11
type input "1:25 PM"
click at [251, 461] on input "hour:minute AM" at bounding box center [263, 455] width 76 height 20
type input "1:03 AM"
type input "1:04 AM"
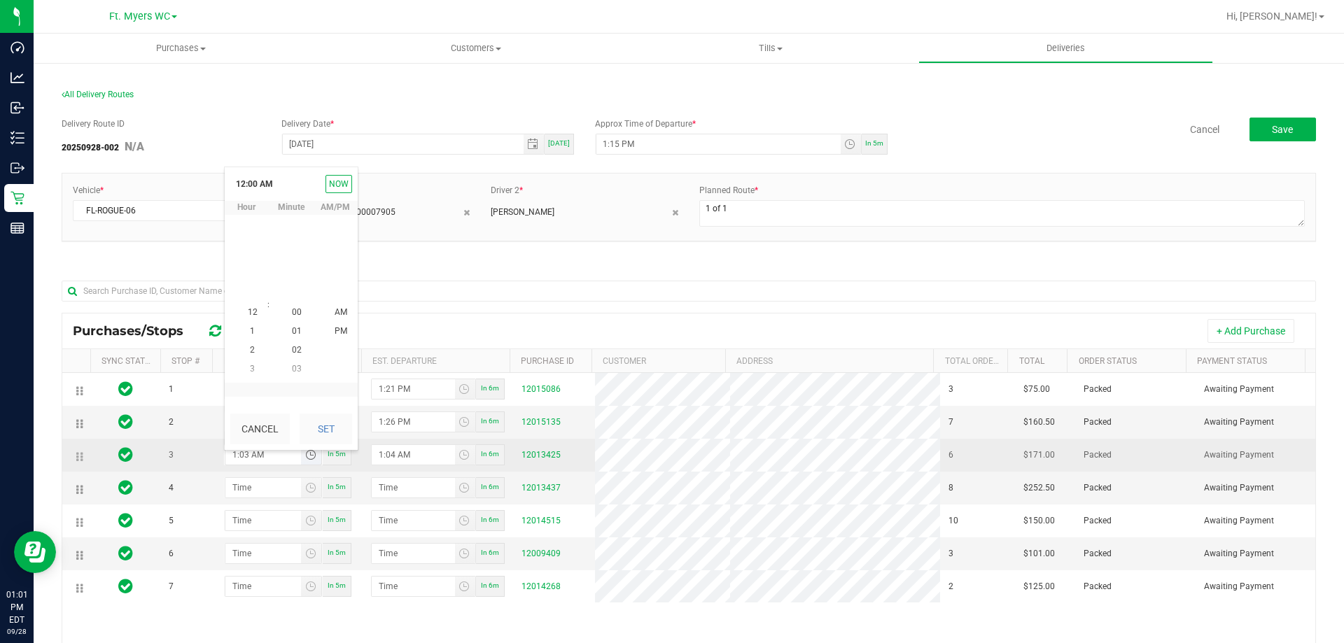
type input "1:30 AM"
type input "1:31 AM"
type input "1:30 PM"
type input "1:31 PM"
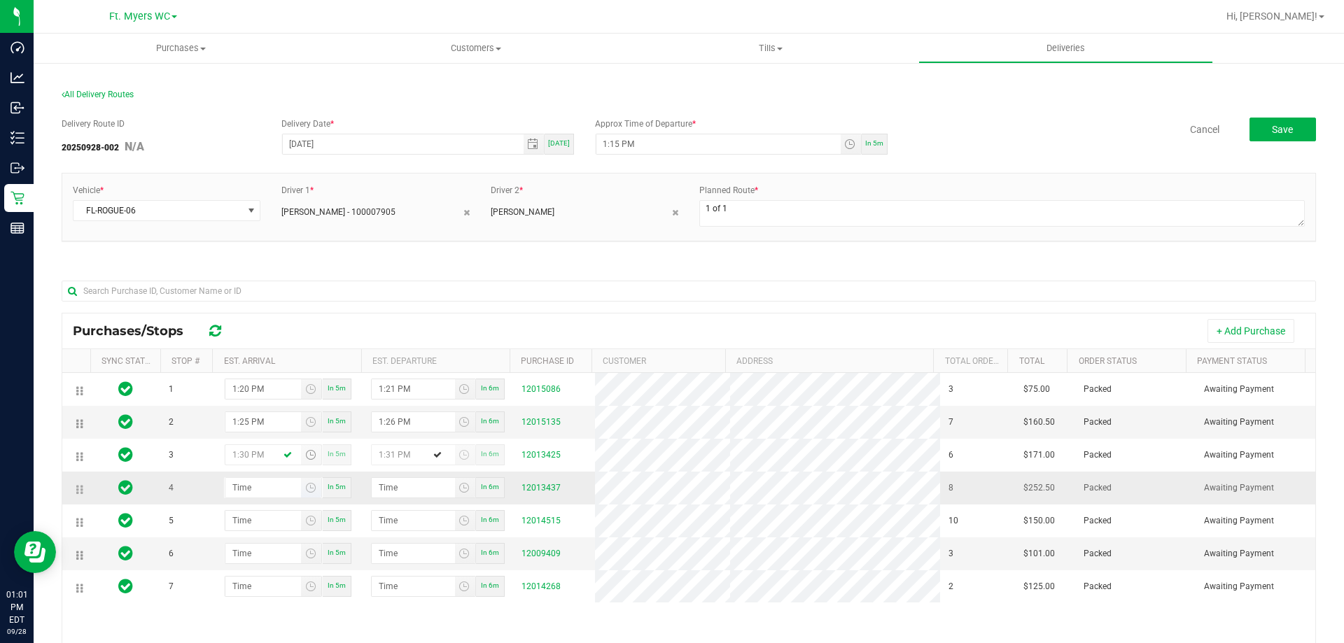
type input "1:30 PM"
click at [230, 496] on input "hour:minute AM" at bounding box center [263, 488] width 76 height 20
type input "1:03 AM"
type input "1:04 AM"
type input "1:35 AM"
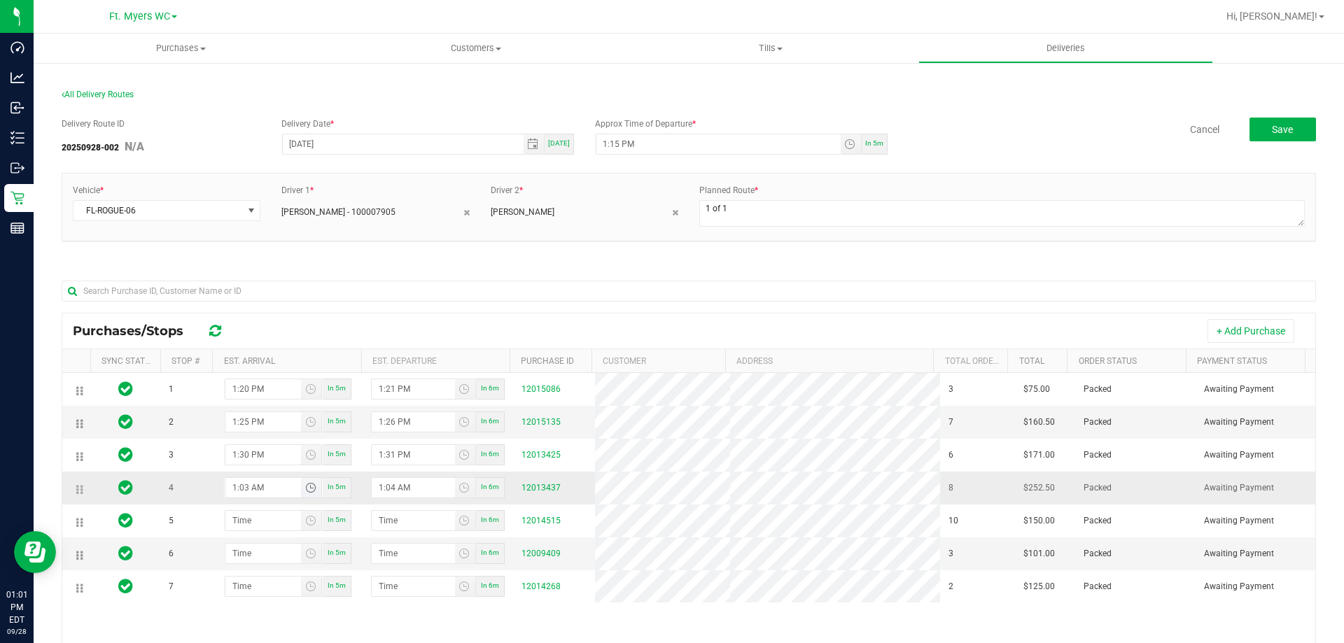
type input "1:36 AM"
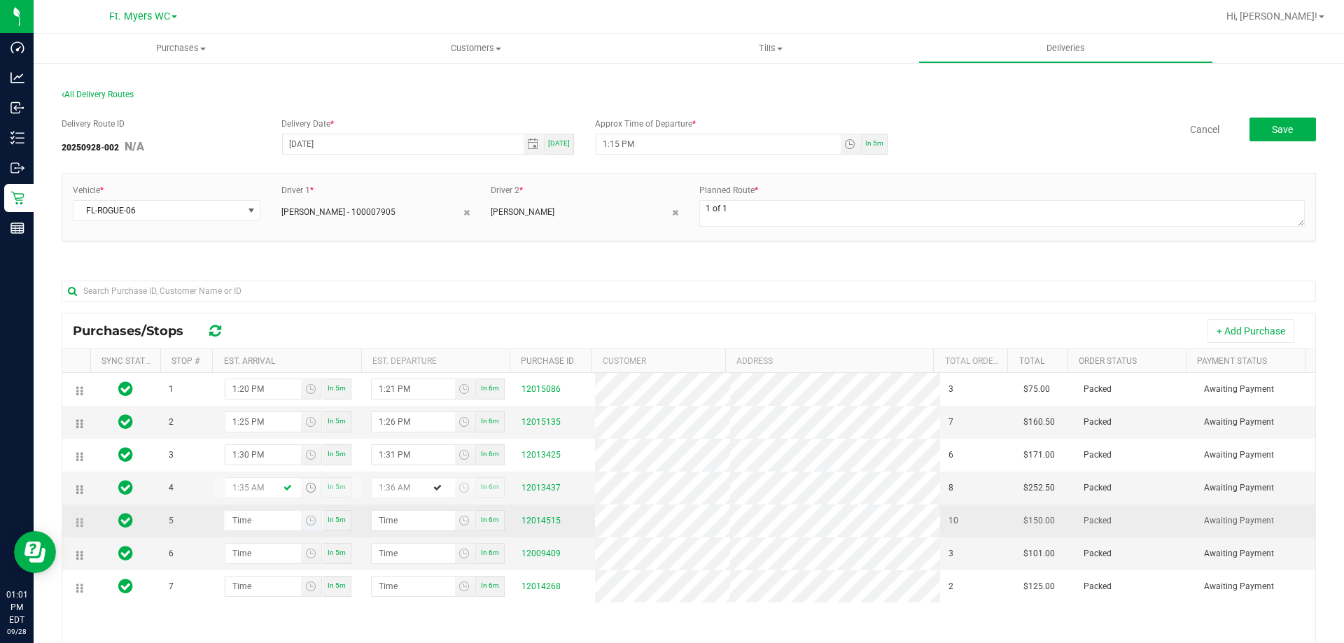
type input "1:35 PM"
type input "1:36 PM"
type input "1:35 PM"
click at [251, 526] on input "hour:minute AM" at bounding box center [263, 521] width 76 height 20
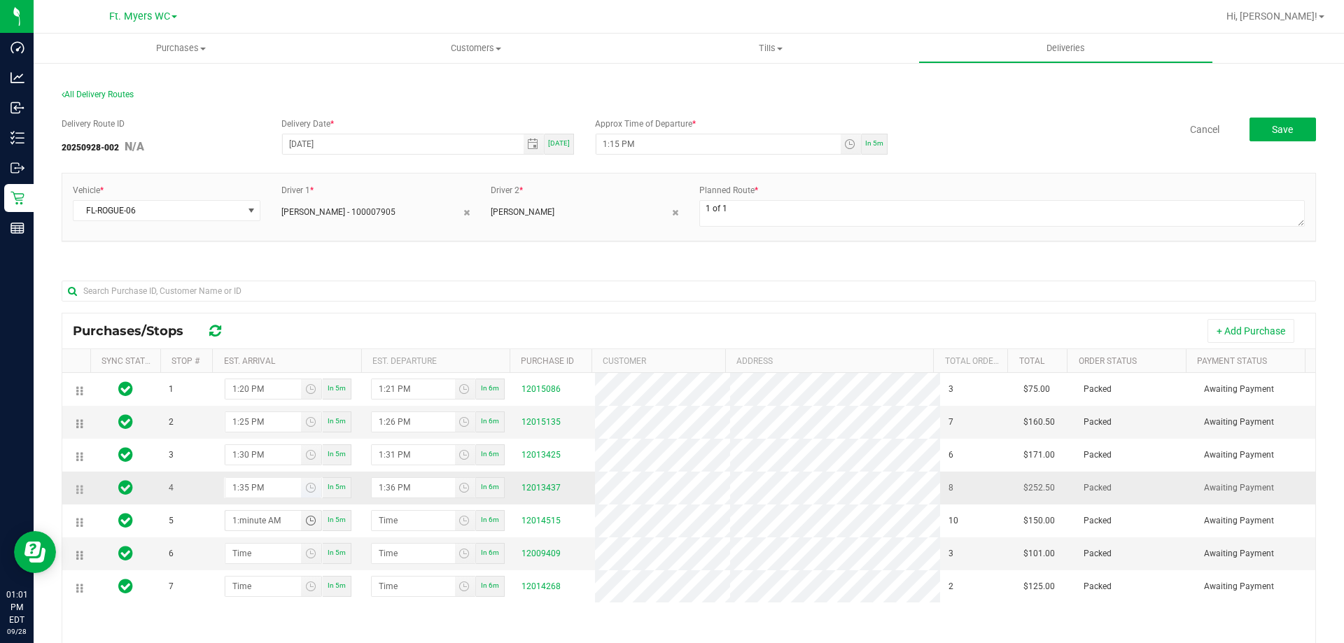
type input "1:04 AM"
type input "1:05 AM"
type input "1:40 AM"
type input "1:41 AM"
type input "1:40 PM"
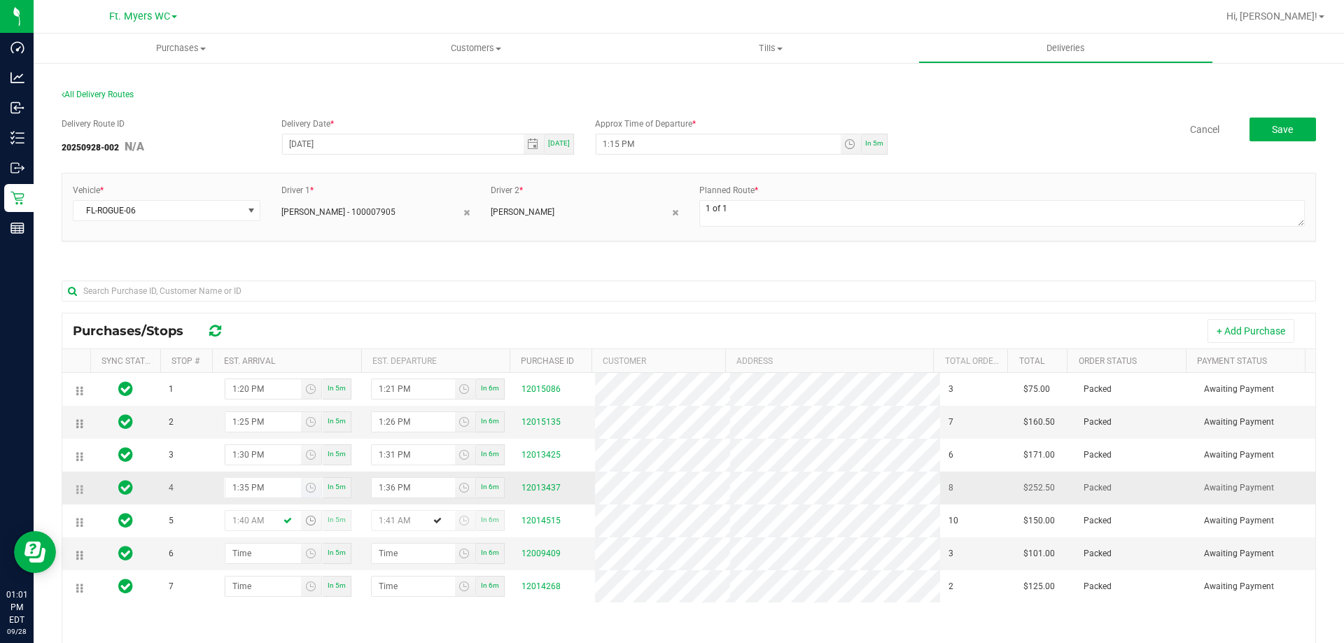
type input "1:41 PM"
type input "1:40 PM"
click at [281, 561] on input "hour:minute AM" at bounding box center [263, 554] width 76 height 20
type input "1:04 AM"
type input "1:05 AM"
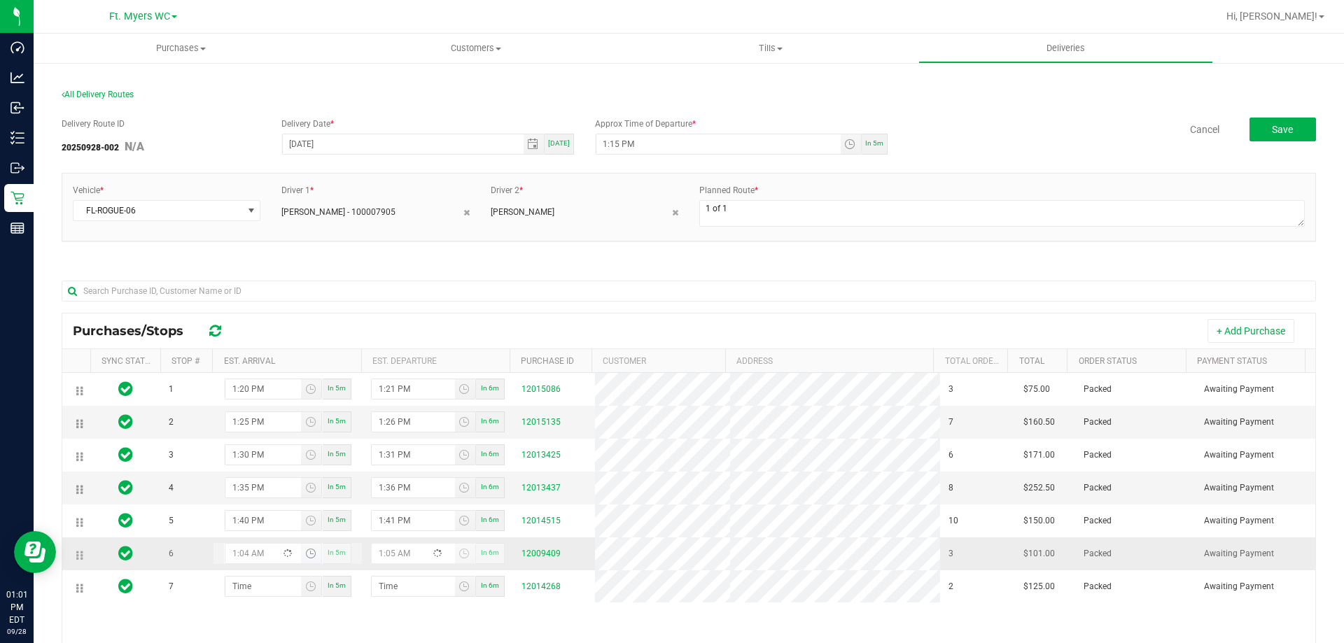
type input "1:45 AM"
type input "1:46 AM"
type input "1:45 PM"
type input "1:46 PM"
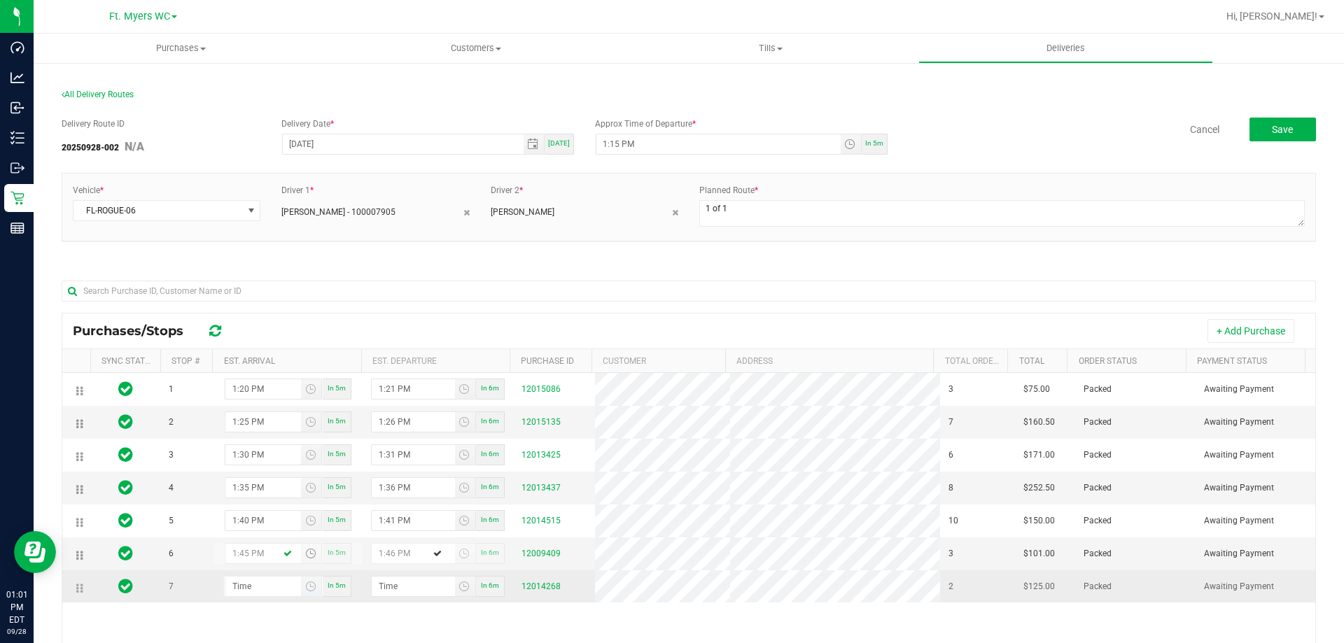
type input "1:45 PM"
click at [273, 596] on input "hour:minute AM" at bounding box center [263, 587] width 76 height 20
type input "1:05 AM"
type input "1:06 AM"
type input "1:50 AM"
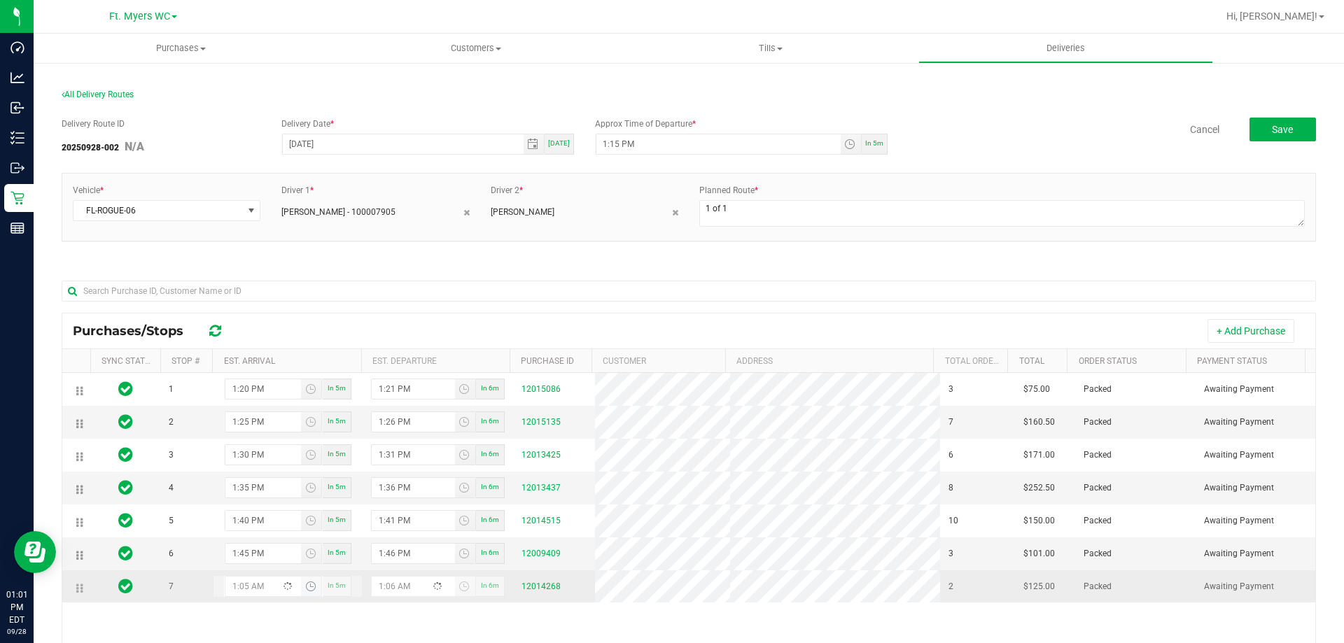
type input "1:51 AM"
type input "1:50 PM"
type input "1:51 PM"
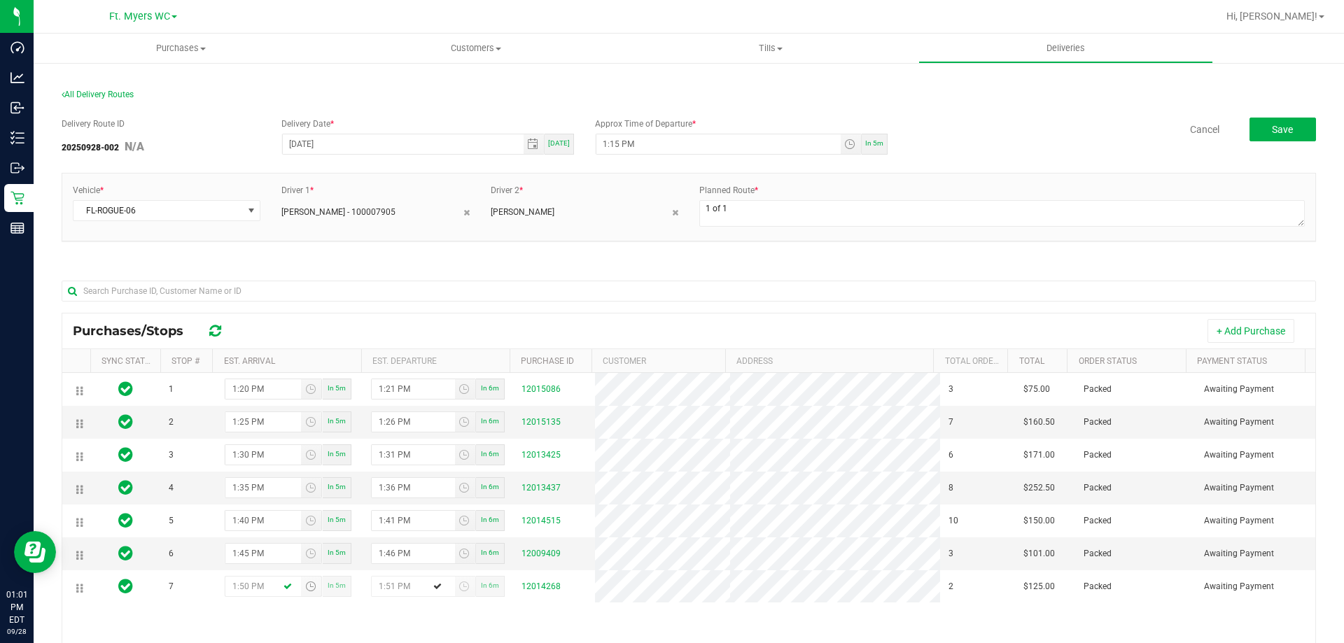
type input "1:50 PM"
click at [524, 636] on div "1 1:20 PM In 5m 1:21 PM In 6m 12015086 3 $75.00 Packed Awaiting Payment 2 1:25 …" at bounding box center [688, 575] width 1253 height 405
click at [1289, 137] on button "Save" at bounding box center [1283, 130] width 67 height 24
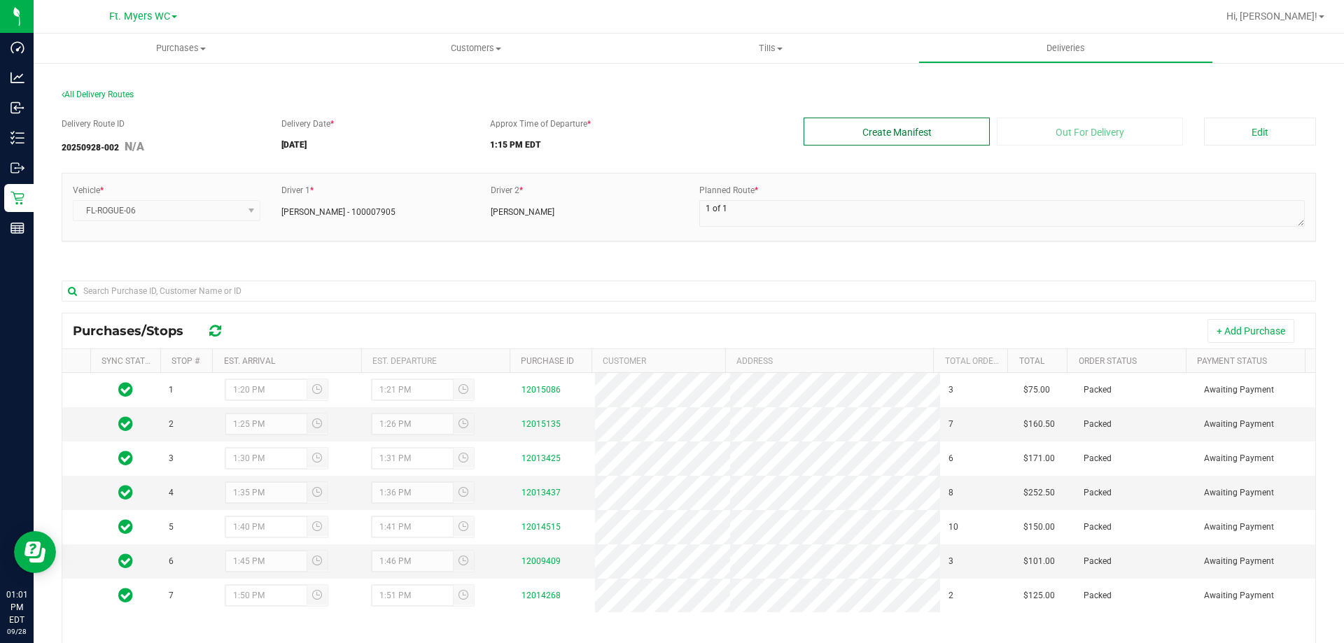
click at [946, 132] on button "Create Manifest" at bounding box center [897, 132] width 186 height 28
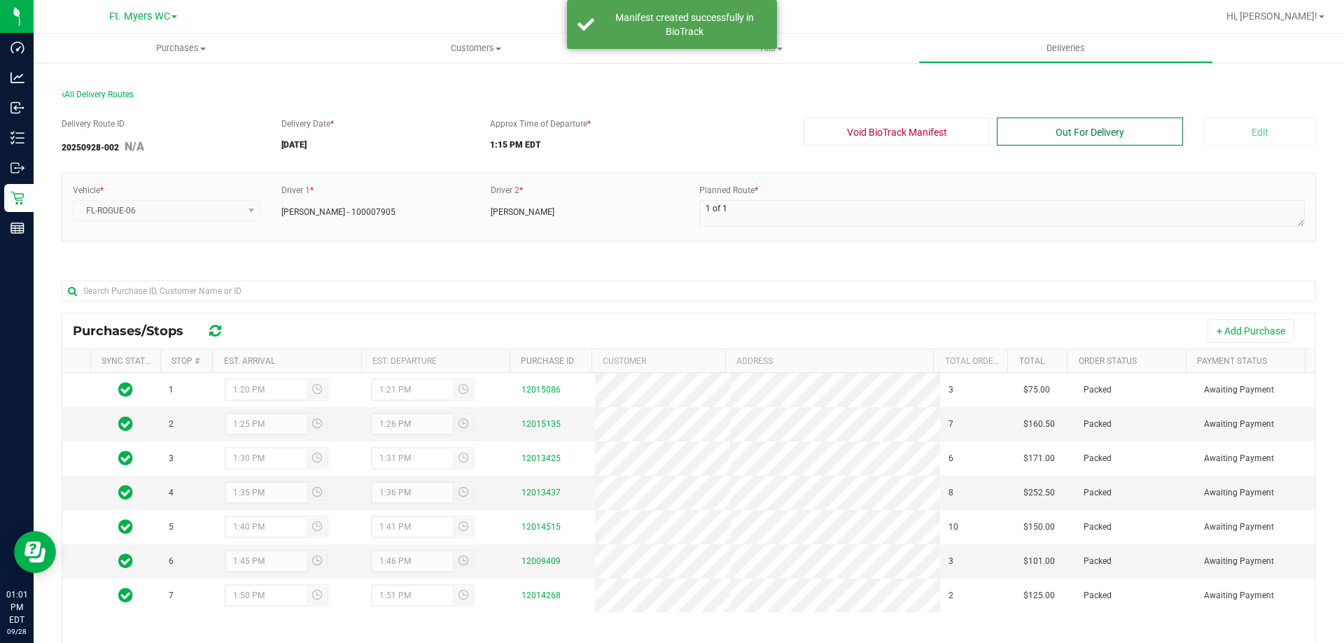
click at [1075, 134] on button "Out For Delivery" at bounding box center [1090, 132] width 186 height 28
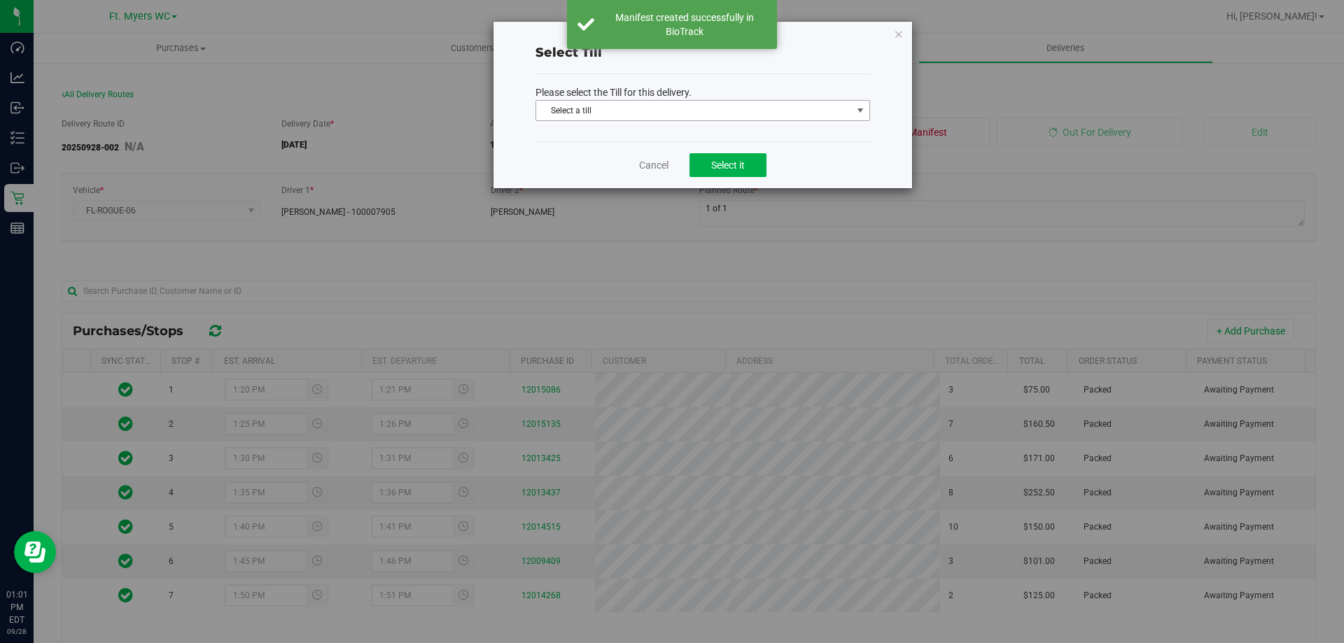
click at [607, 116] on span "Select a till" at bounding box center [694, 111] width 316 height 20
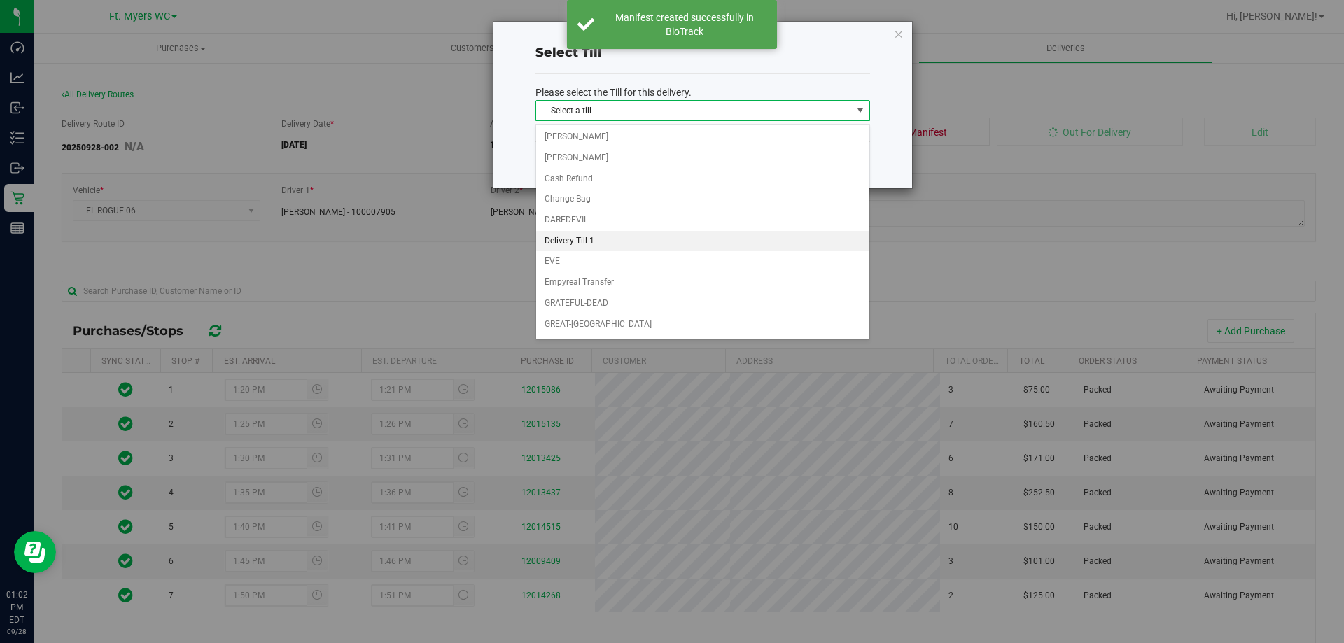
click at [582, 242] on li "Delivery Till 1" at bounding box center [702, 241] width 333 height 21
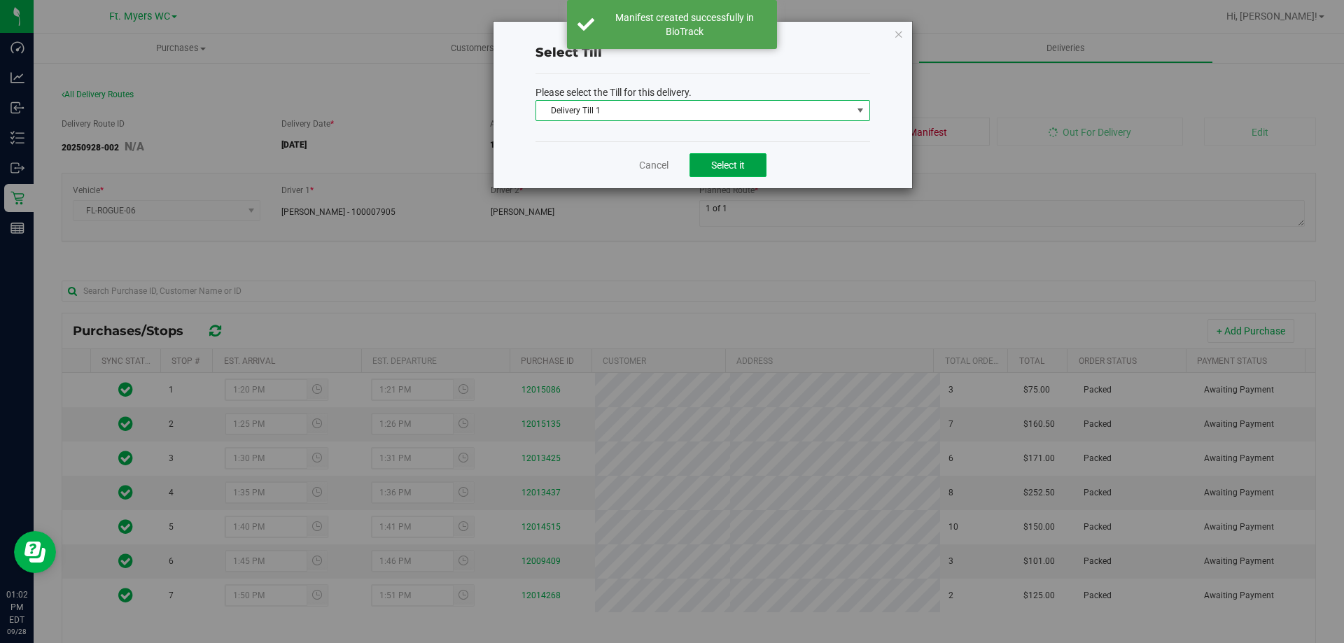
click at [729, 165] on span "Select it" at bounding box center [728, 165] width 34 height 11
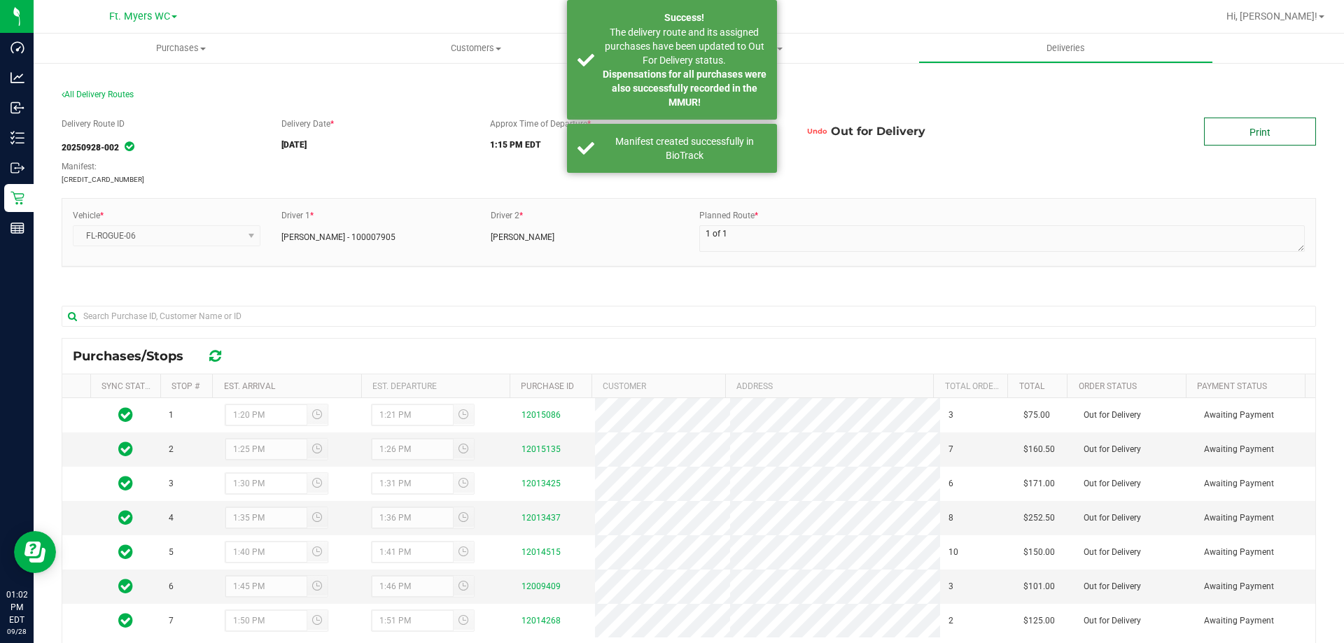
click at [1249, 133] on link "Print" at bounding box center [1260, 132] width 112 height 28
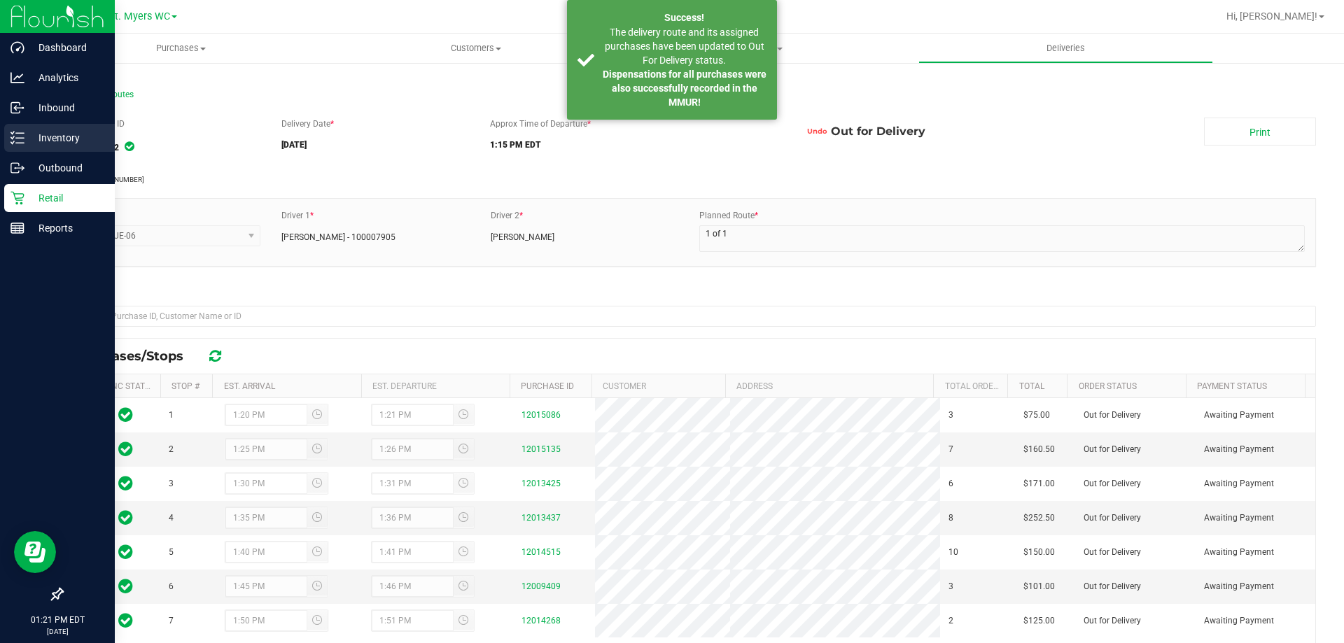
click at [34, 146] on p "Inventory" at bounding box center [67, 138] width 84 height 17
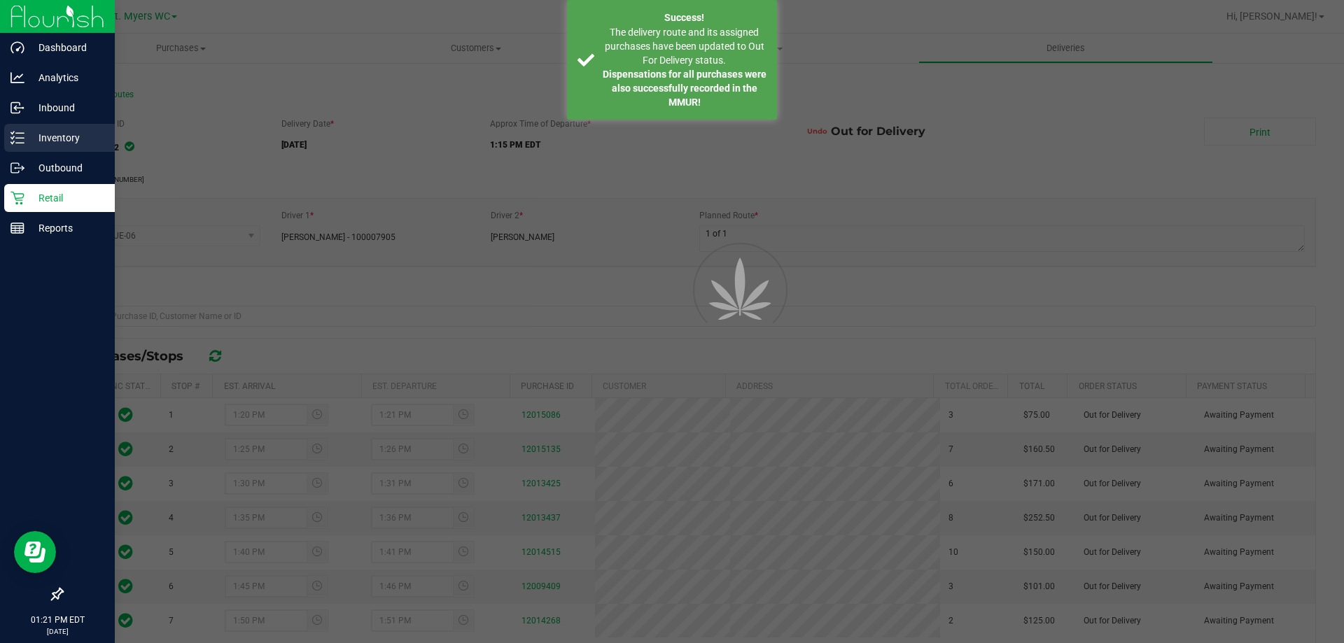
click at [47, 140] on p "Inventory" at bounding box center [67, 138] width 84 height 17
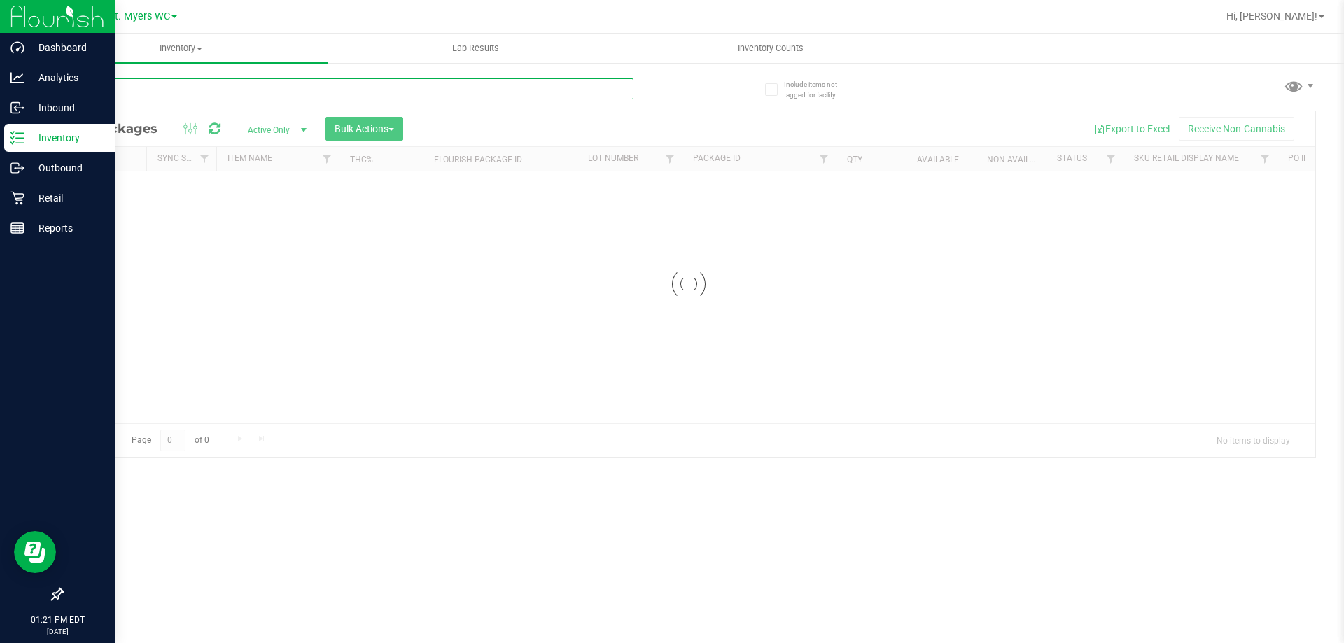
click at [204, 95] on input "text" at bounding box center [348, 88] width 572 height 21
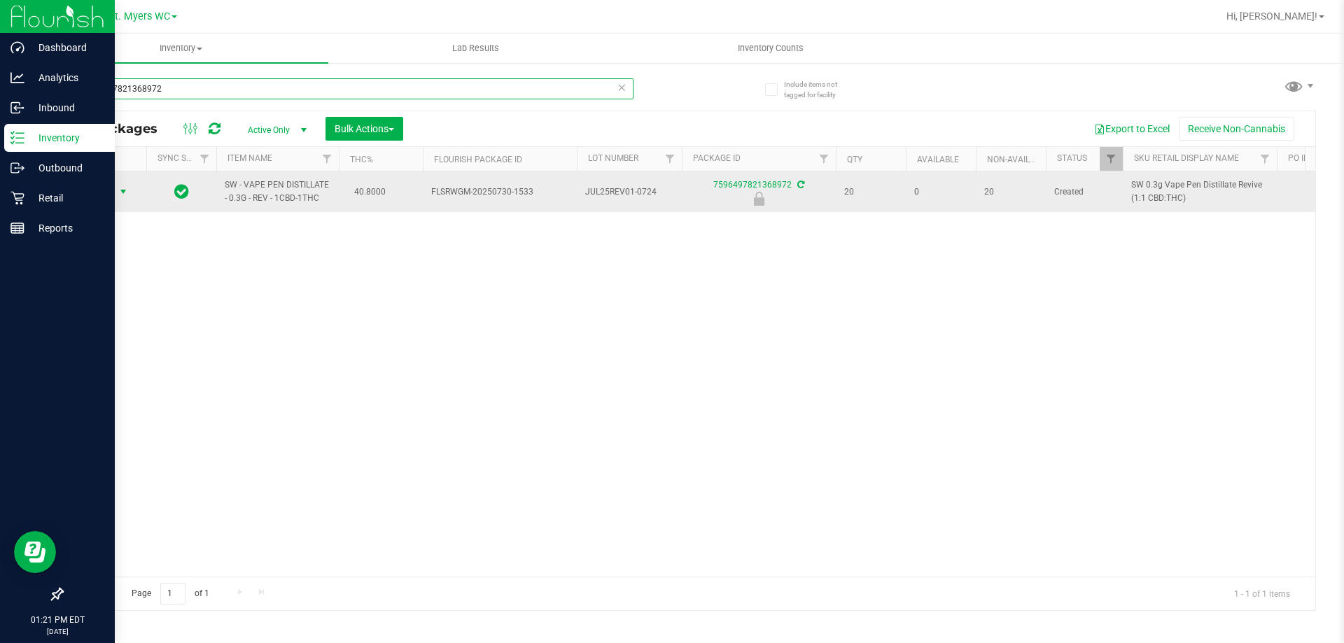
type input "7596497821368972"
click at [105, 193] on span "Action" at bounding box center [95, 192] width 38 height 20
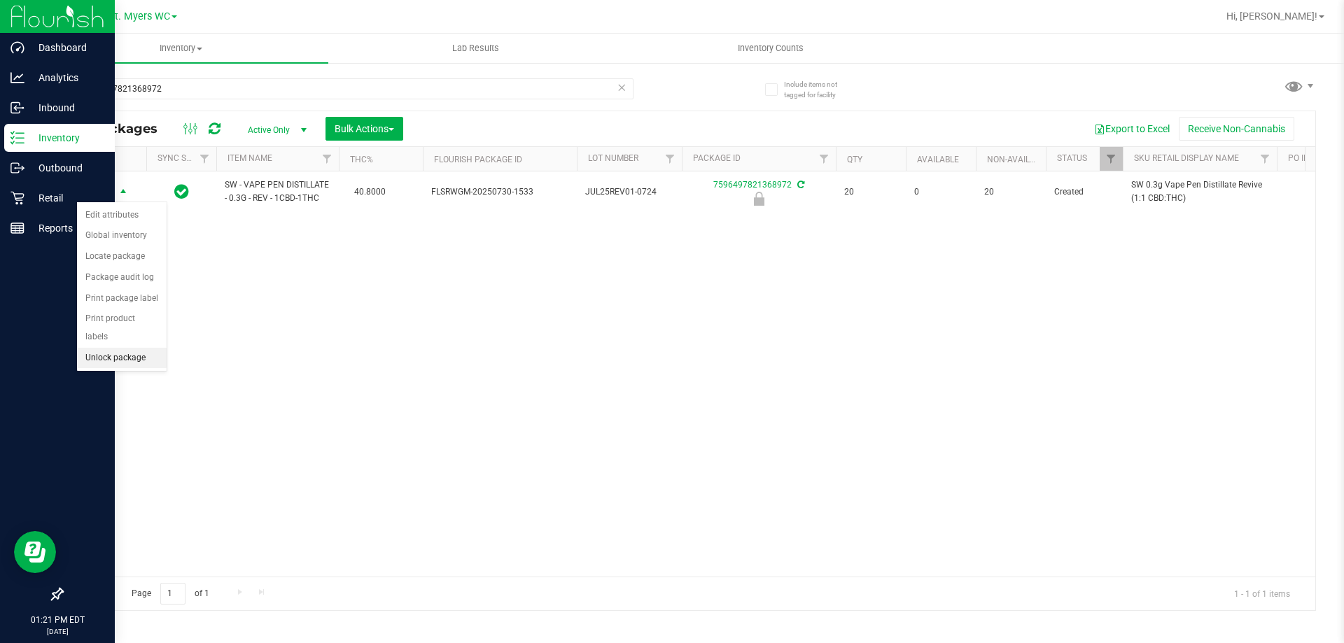
click at [122, 348] on li "Unlock package" at bounding box center [122, 358] width 90 height 21
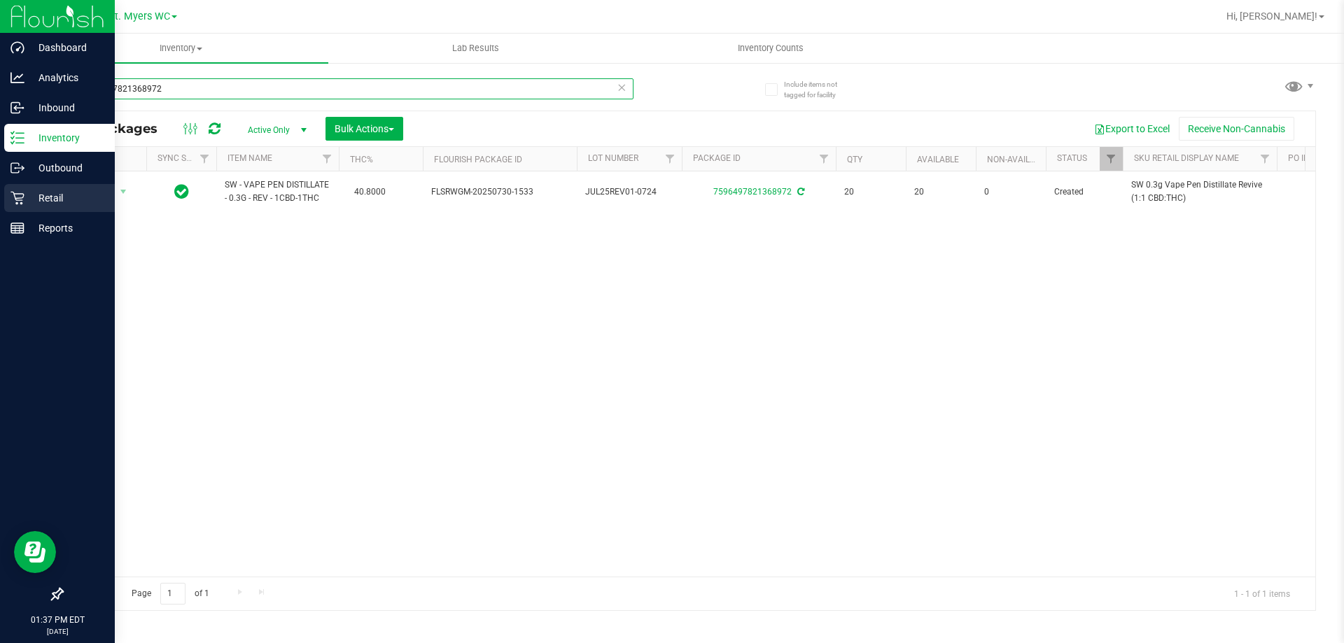
drag, startPoint x: 330, startPoint y: 95, endPoint x: 0, endPoint y: 191, distance: 344.1
click at [0, 191] on div "Dashboard Analytics Inbound Inventory Outbound Retail Reports 01:37 PM EDT [DAT…" at bounding box center [672, 321] width 1344 height 643
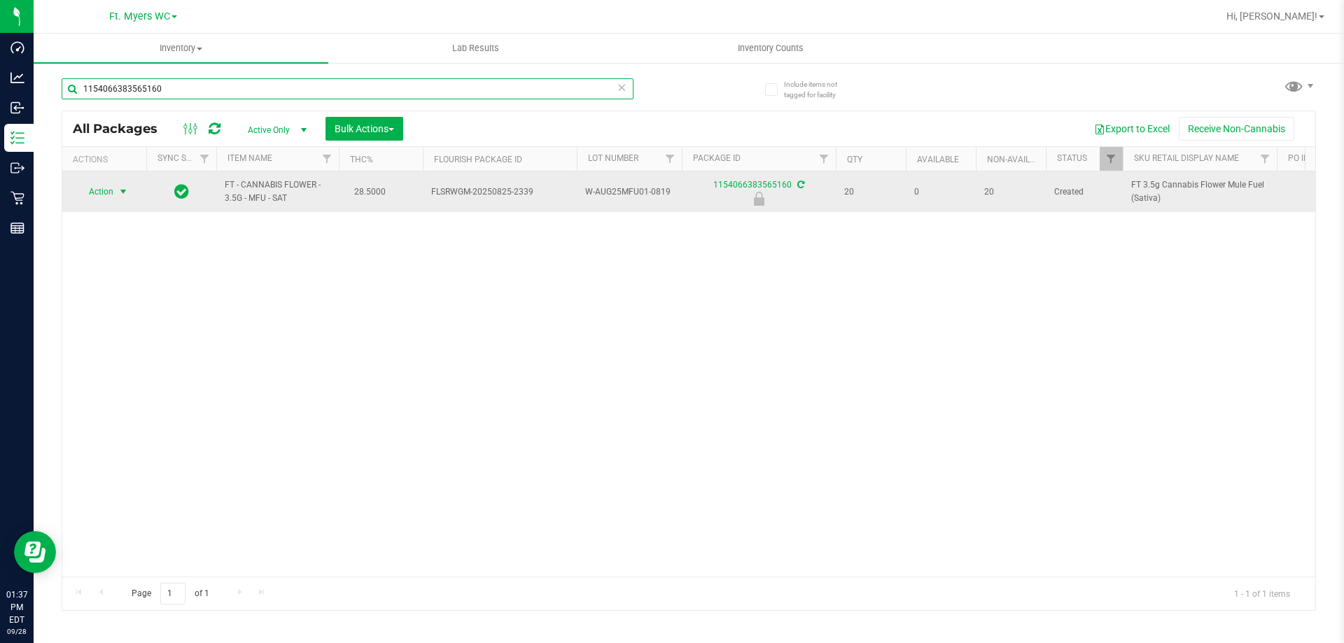
type input "1154066383565160"
click at [117, 195] on span "select" at bounding box center [124, 192] width 18 height 20
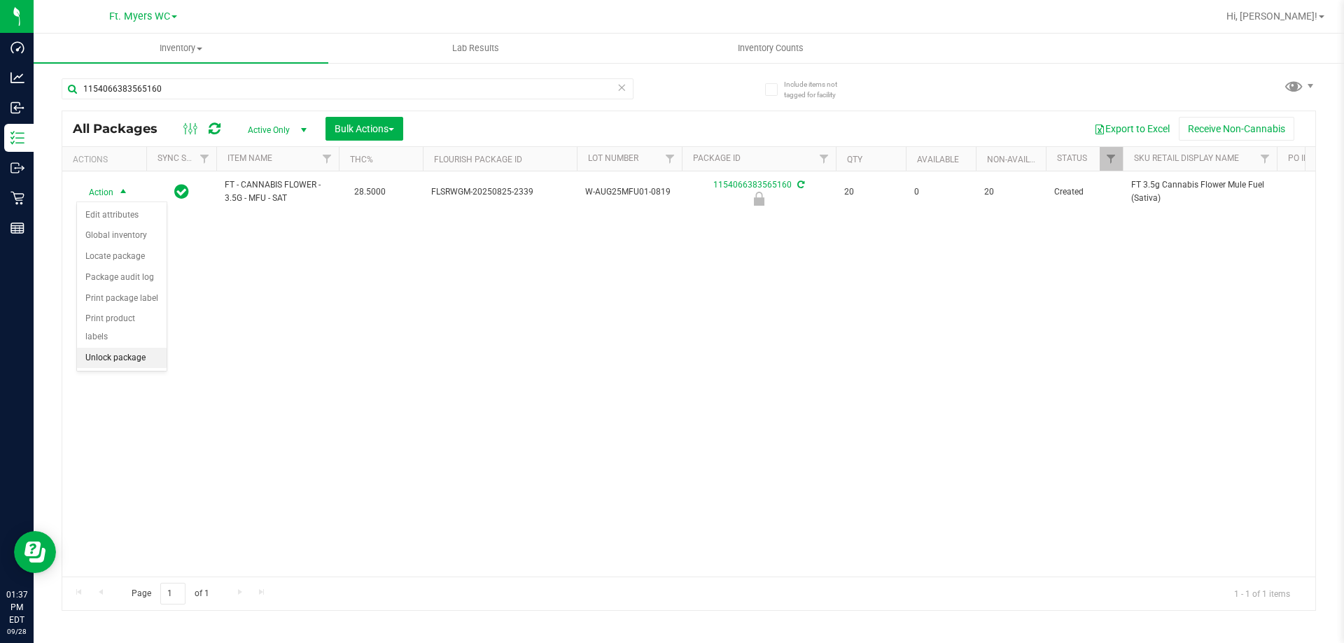
click at [120, 348] on li "Unlock package" at bounding box center [122, 358] width 90 height 21
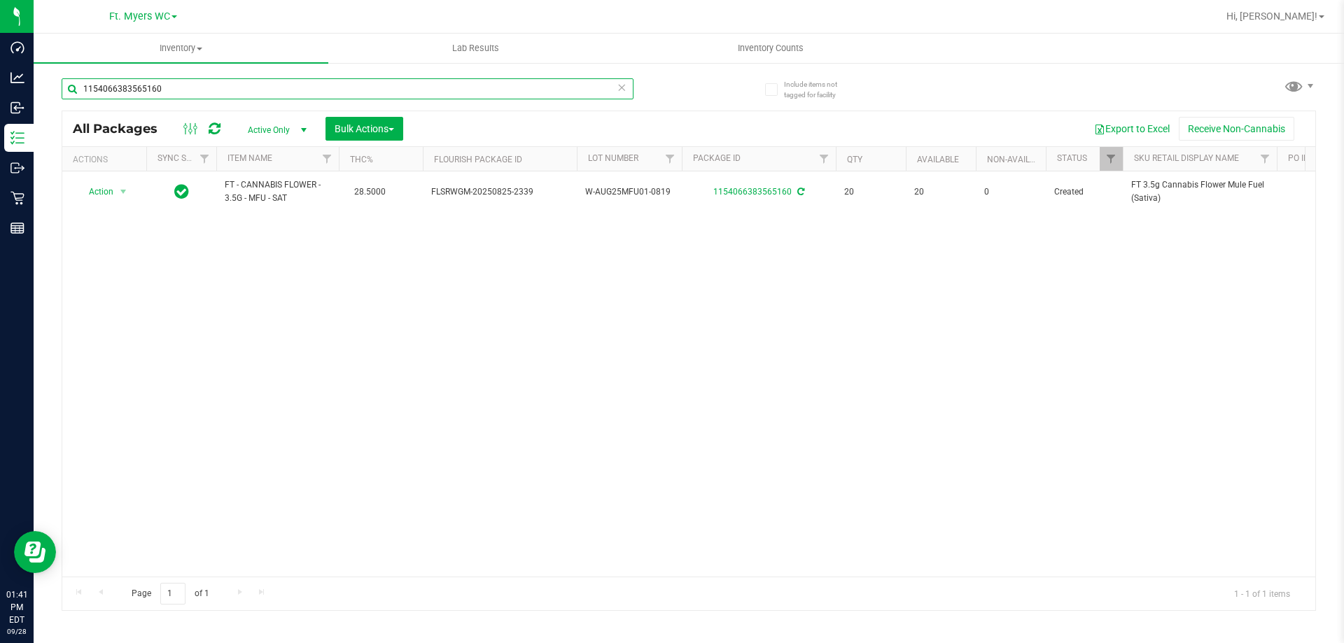
drag, startPoint x: 213, startPoint y: 89, endPoint x: 1343, endPoint y: 134, distance: 1131.5
click at [1, 110] on div "Dashboard Analytics Inbound Inventory Outbound Retail Reports 01:41 PM EDT [DAT…" at bounding box center [672, 321] width 1344 height 643
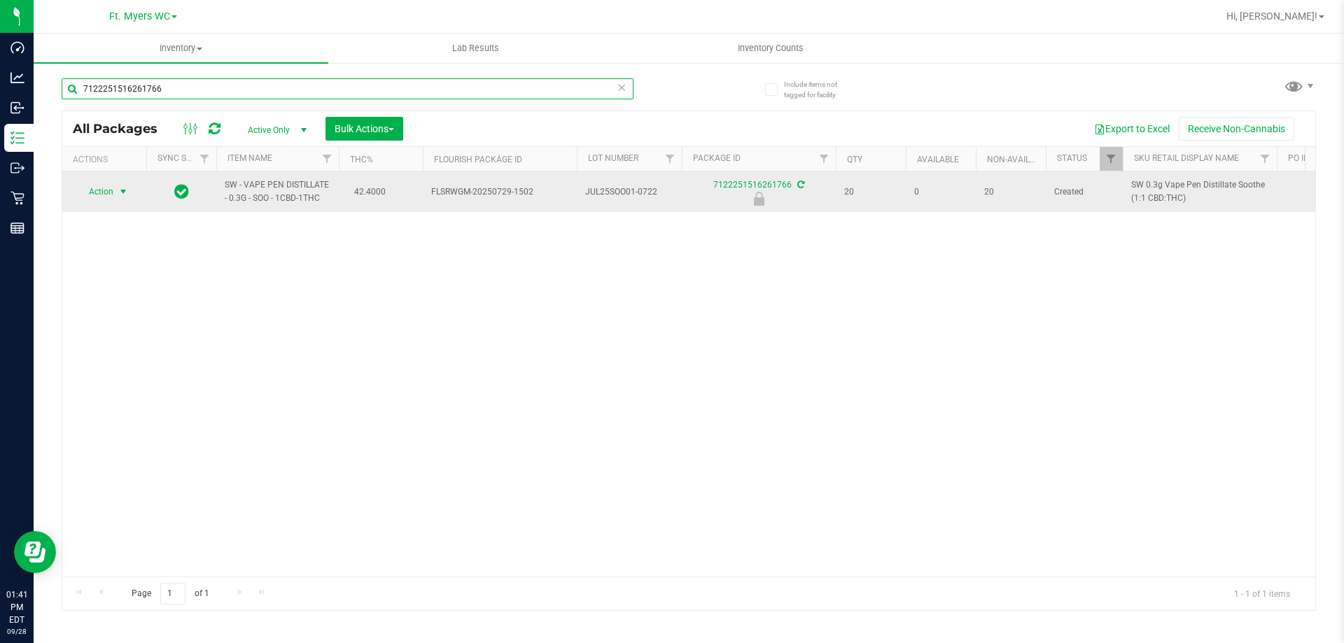
type input "7122251516261766"
click at [119, 186] on span "select" at bounding box center [124, 192] width 18 height 20
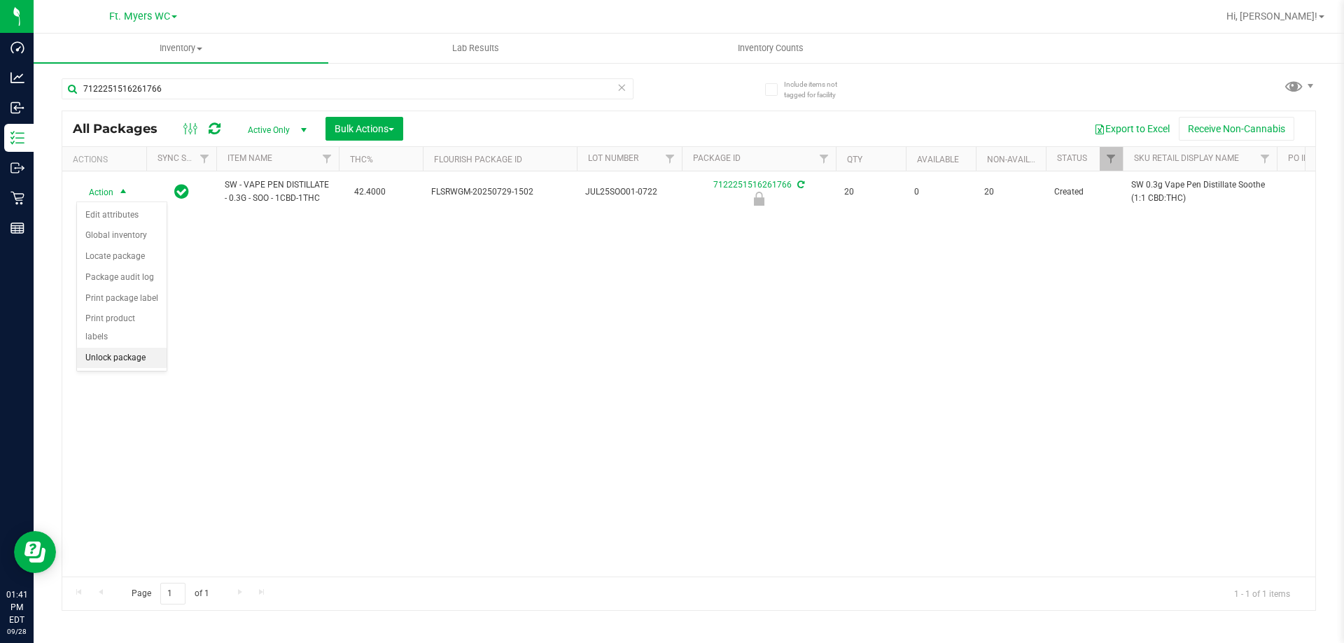
click at [101, 348] on li "Unlock package" at bounding box center [122, 358] width 90 height 21
